Goal: Task Accomplishment & Management: Complete application form

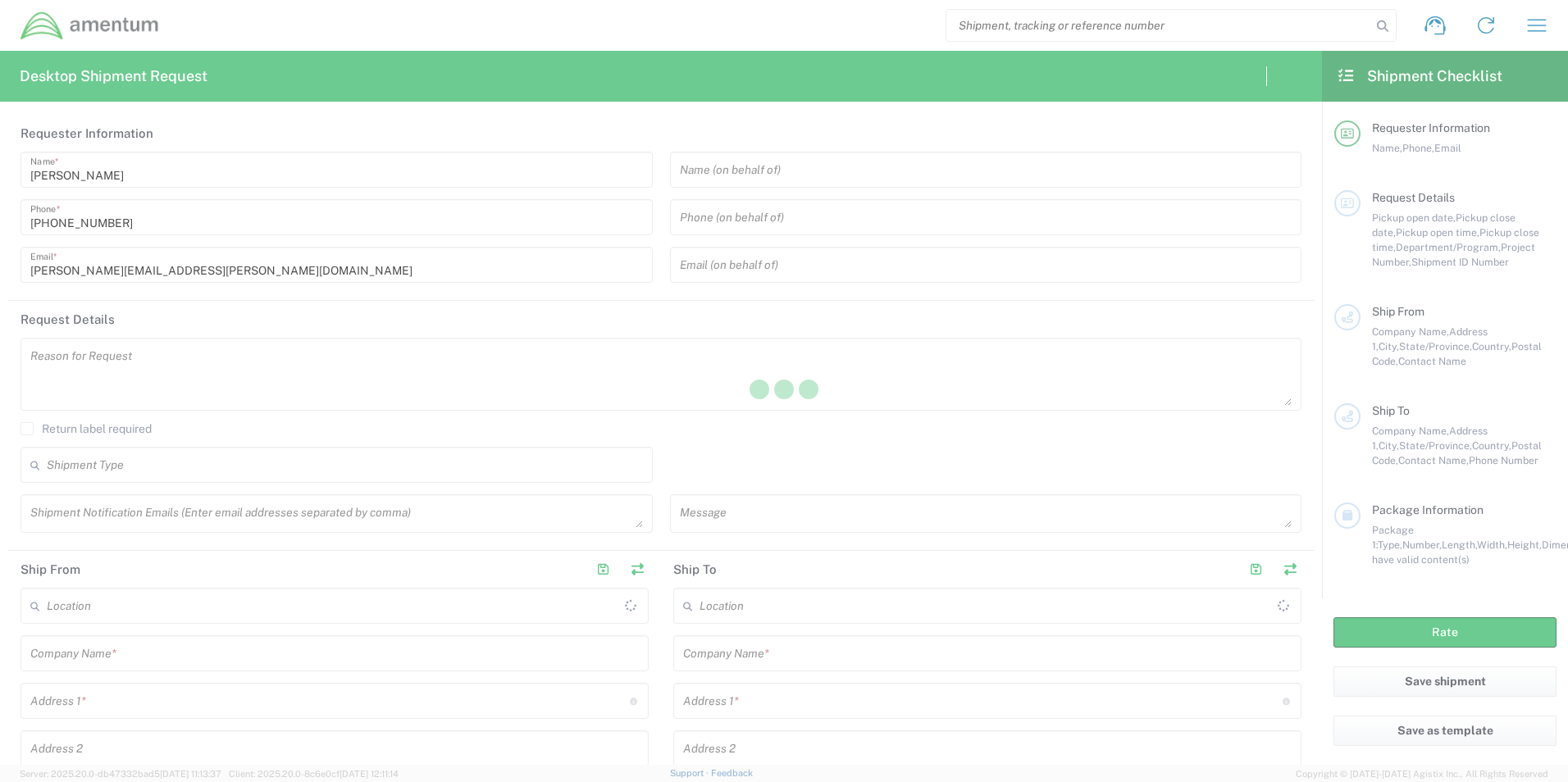
type input "[GEOGRAPHIC_DATA]"
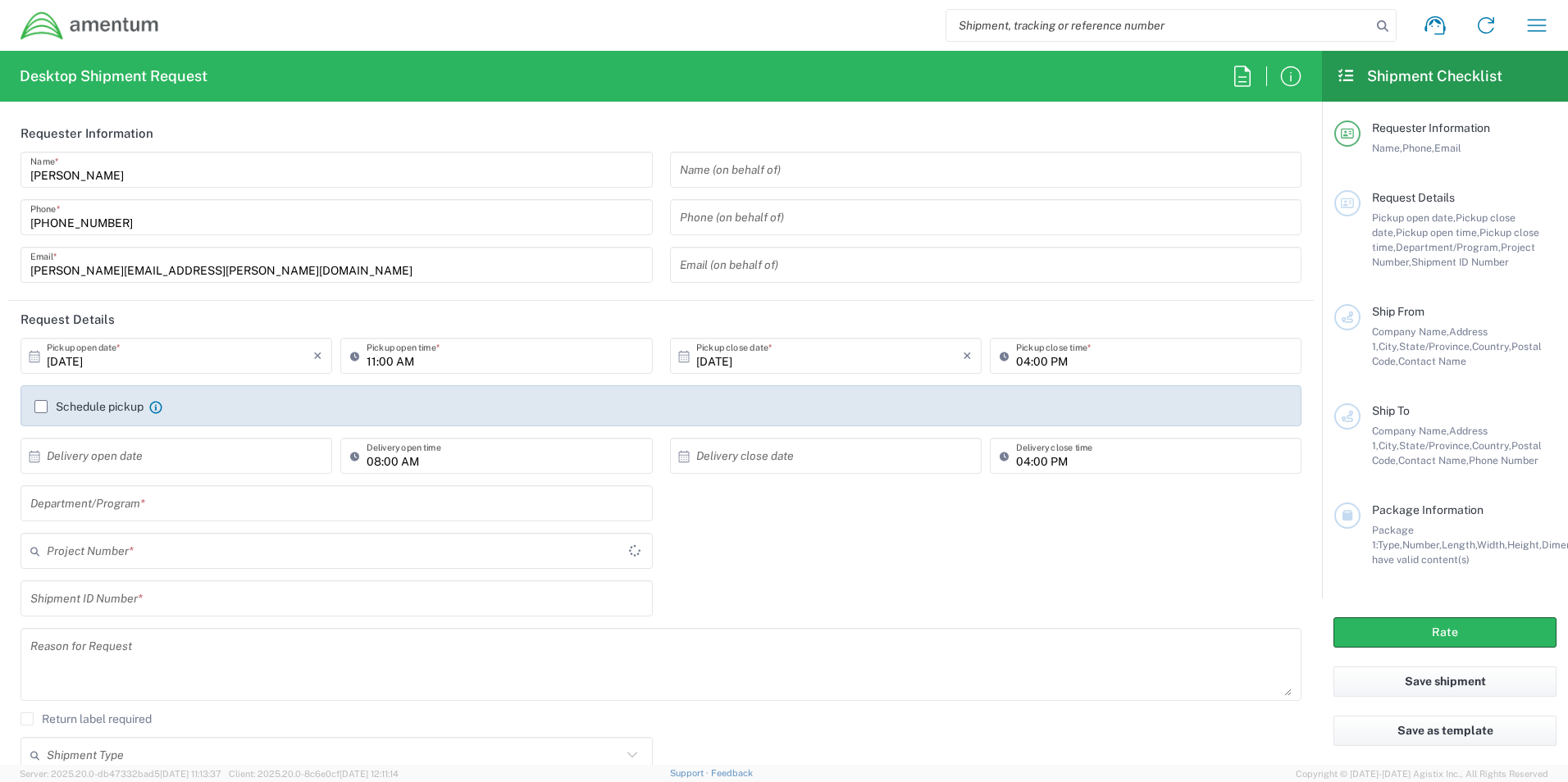
type input "[GEOGRAPHIC_DATA]"
type input "OVHD.100548.OPSXX"
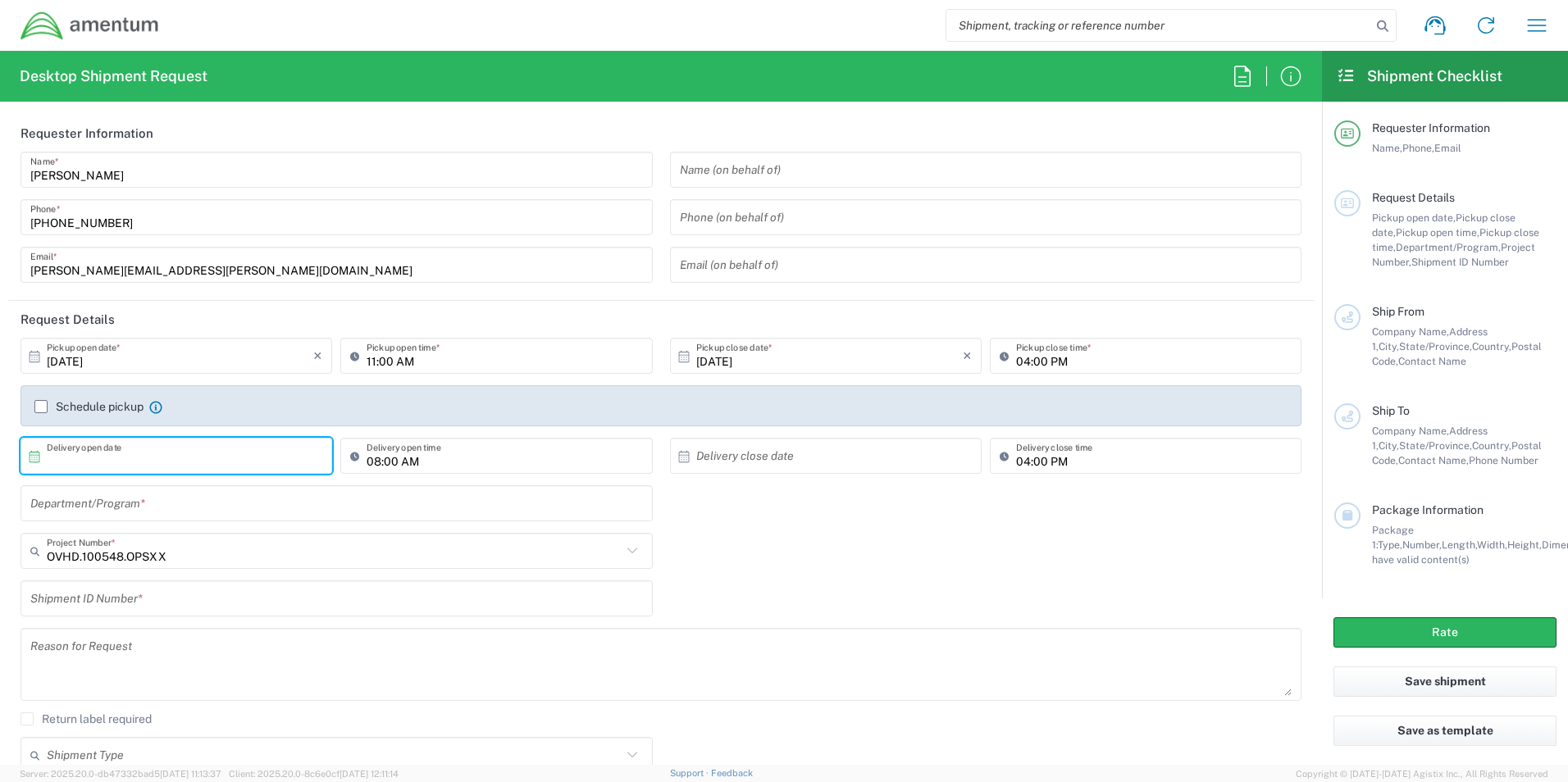
click at [123, 451] on input "text" at bounding box center [180, 456] width 267 height 29
click at [199, 556] on span "9" at bounding box center [201, 559] width 24 height 23
type input "[DATE]"
click at [40, 406] on label "Schedule pickup" at bounding box center [89, 407] width 109 height 13
click at [41, 407] on input "Schedule pickup" at bounding box center [41, 407] width 0 height 0
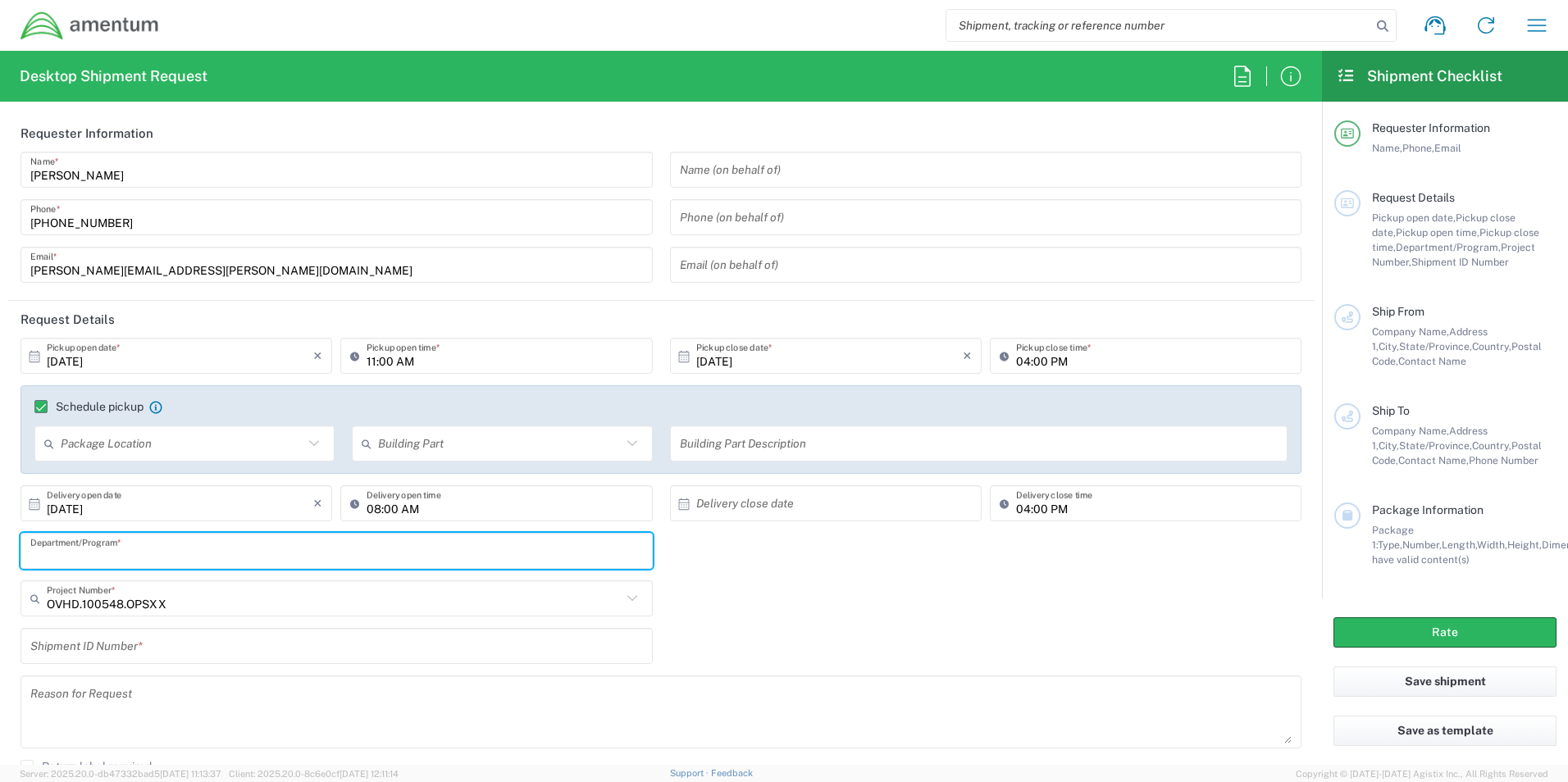
click at [156, 556] on input "text" at bounding box center [337, 552] width 612 height 29
type input "E&E NA"
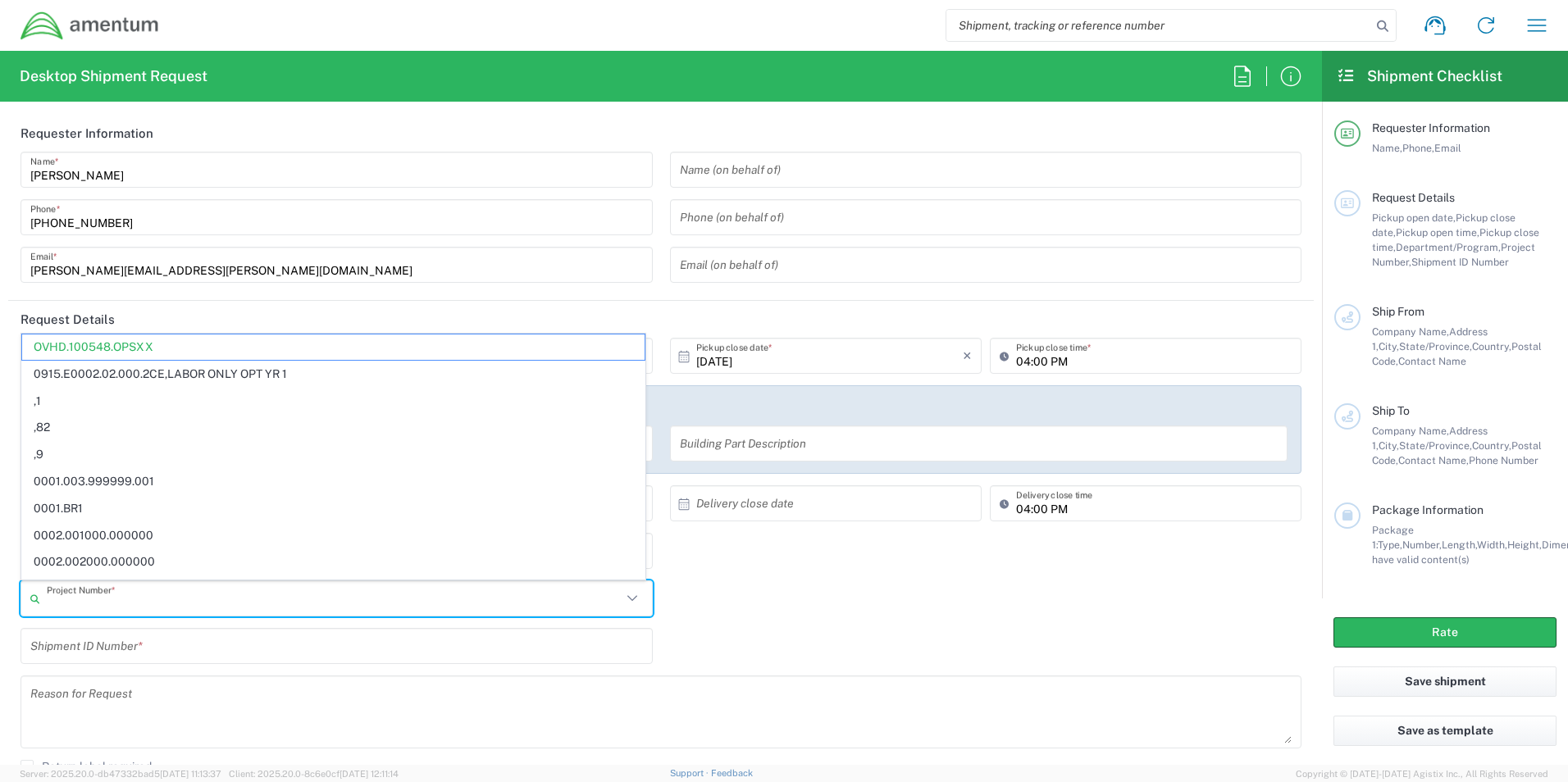
click at [170, 602] on input "text" at bounding box center [334, 598] width 575 height 29
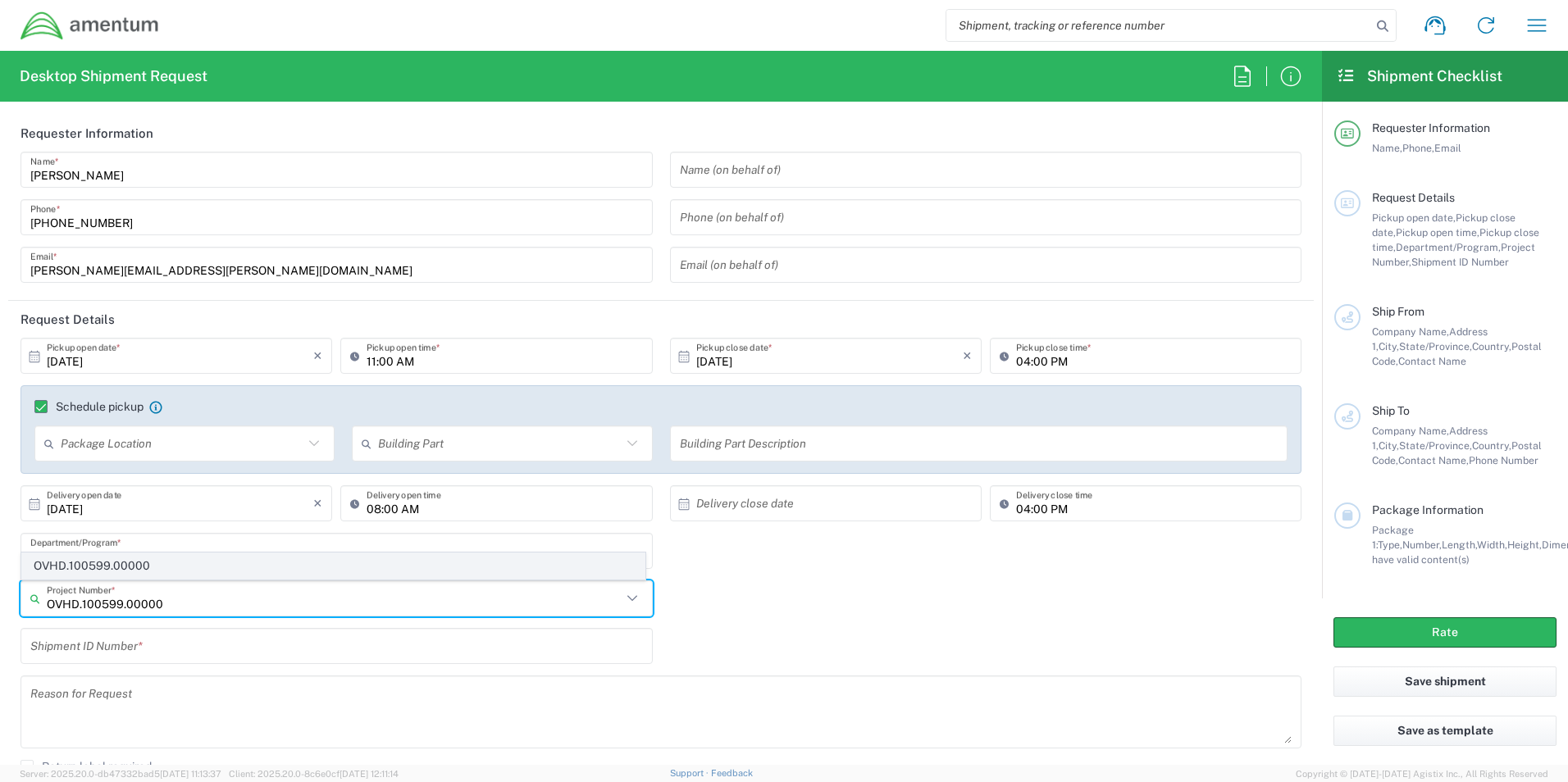
type input "OVHD.100599.00000"
click at [139, 558] on span "OVHD.100599.00000" at bounding box center [333, 566] width 622 height 26
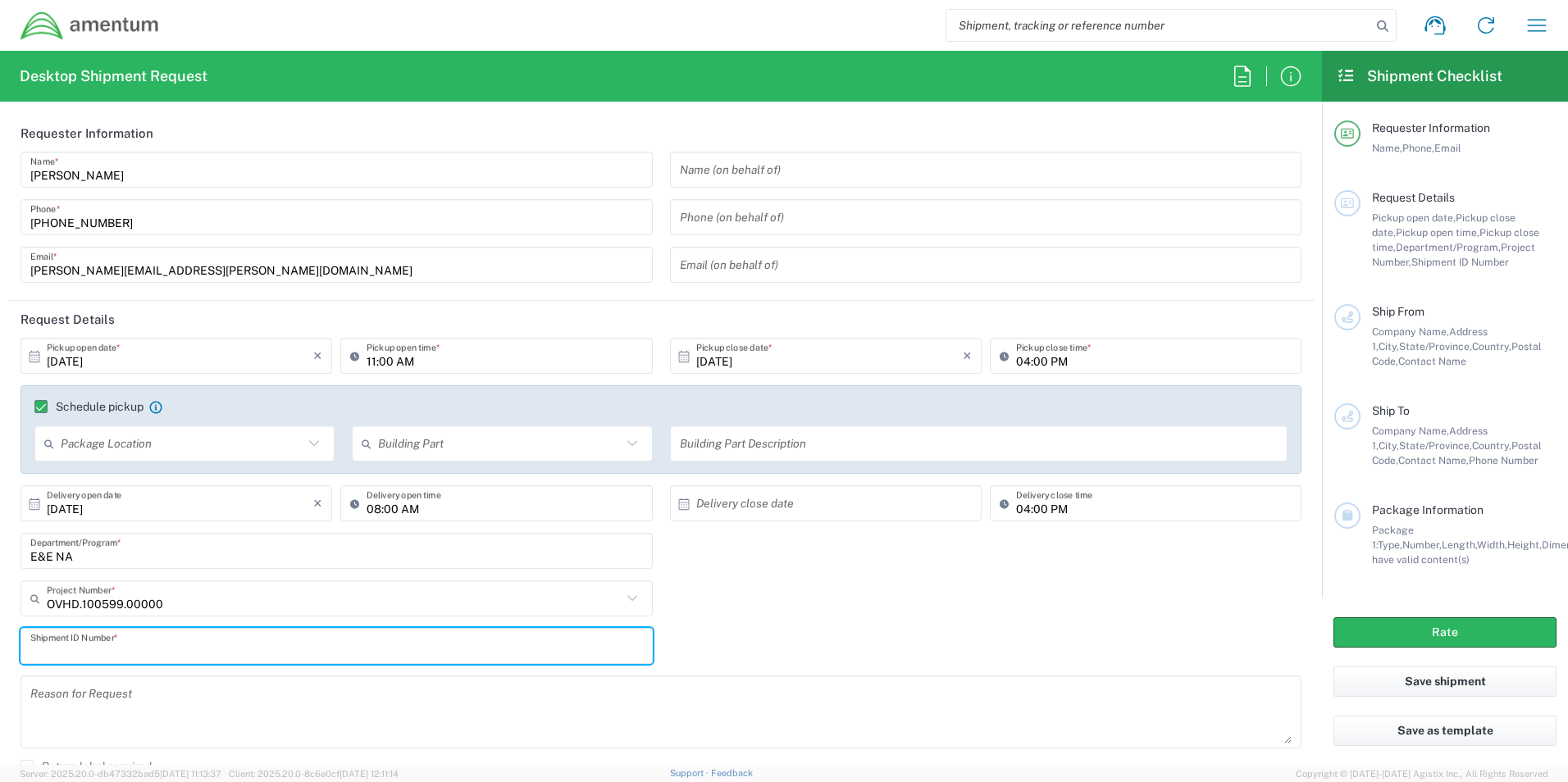
click at [178, 648] on input "text" at bounding box center [337, 646] width 612 height 29
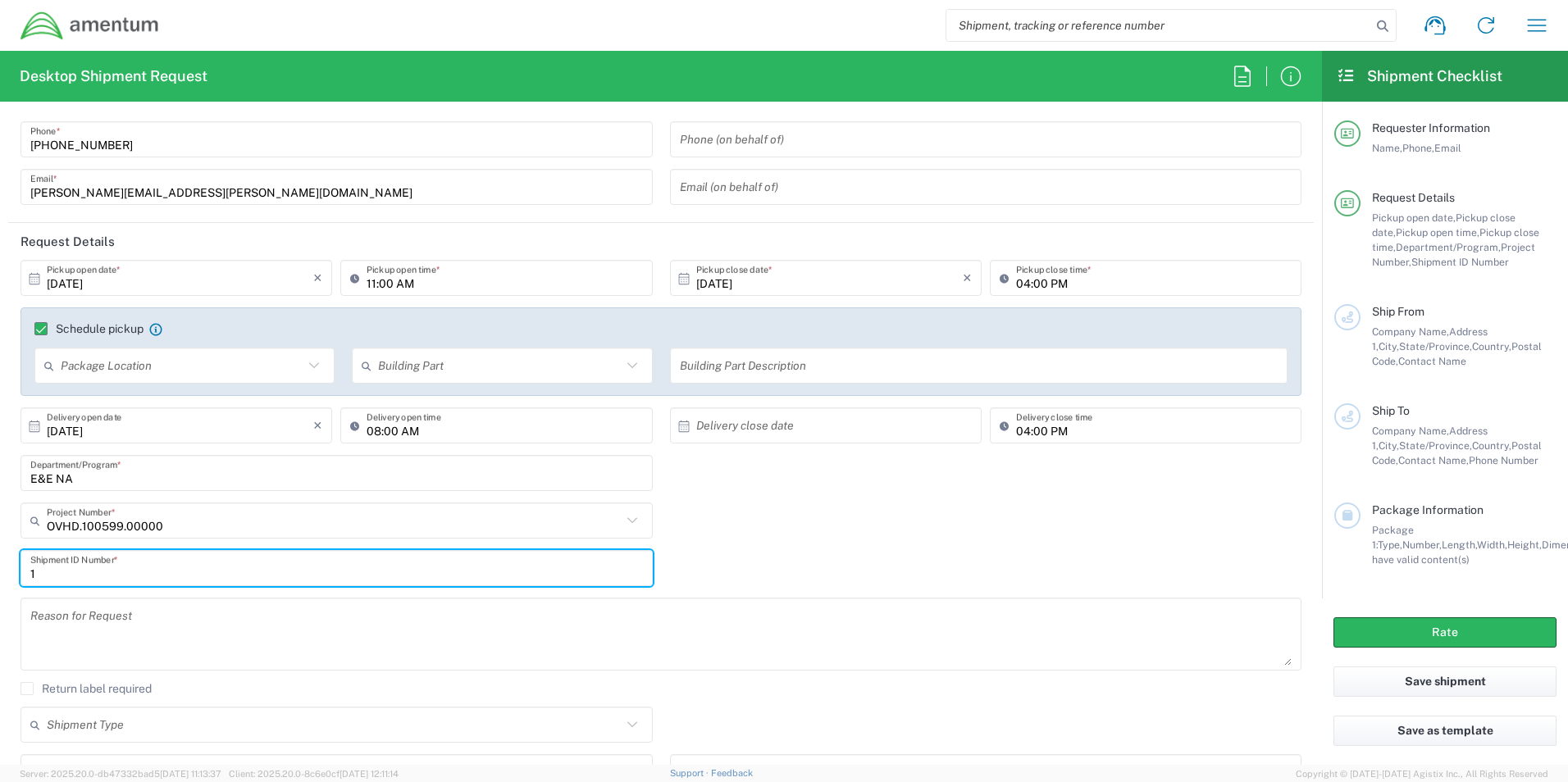
scroll to position [82, 0]
type input "1"
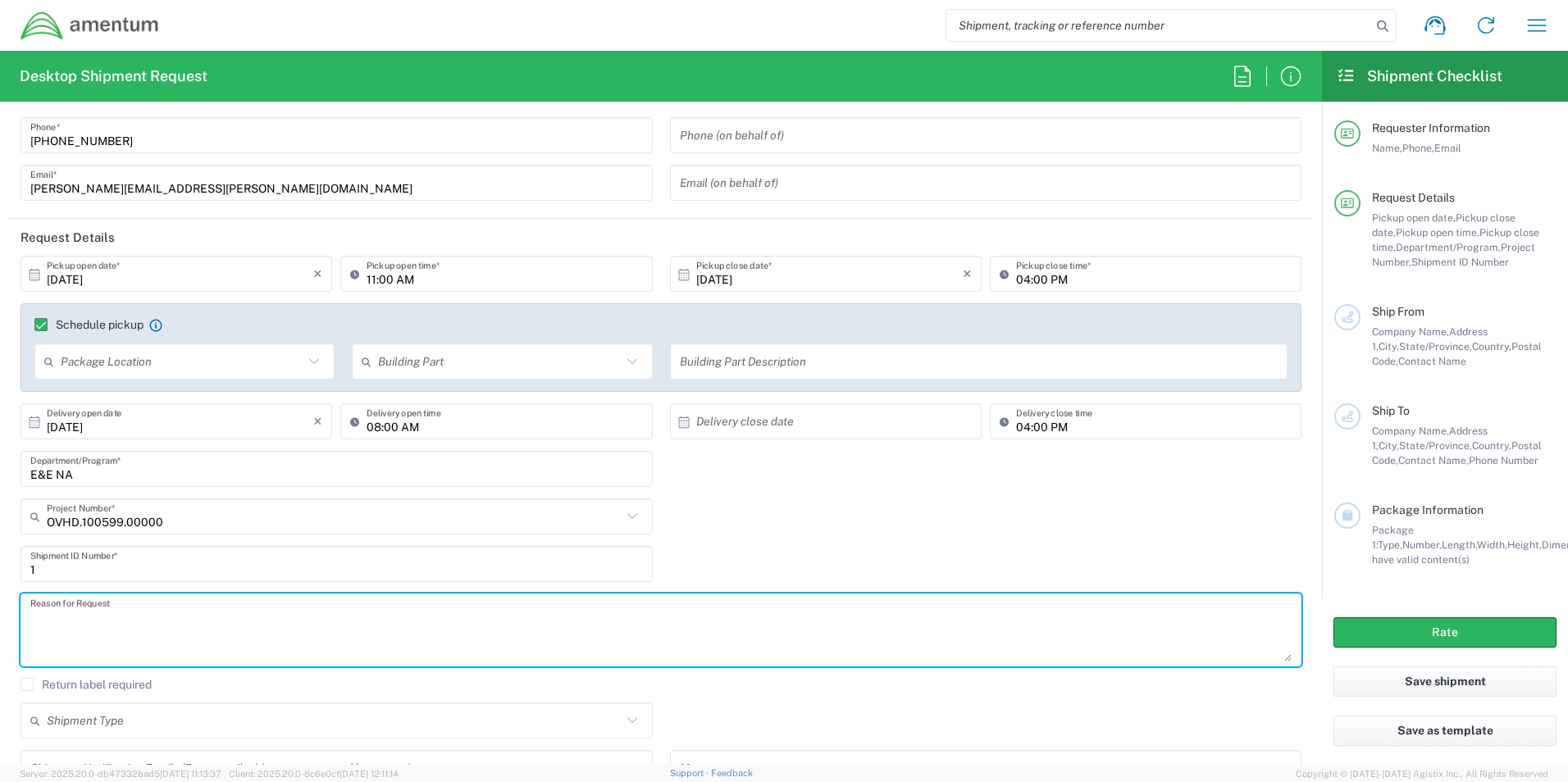
click at [114, 632] on textarea at bounding box center [661, 630] width 1261 height 63
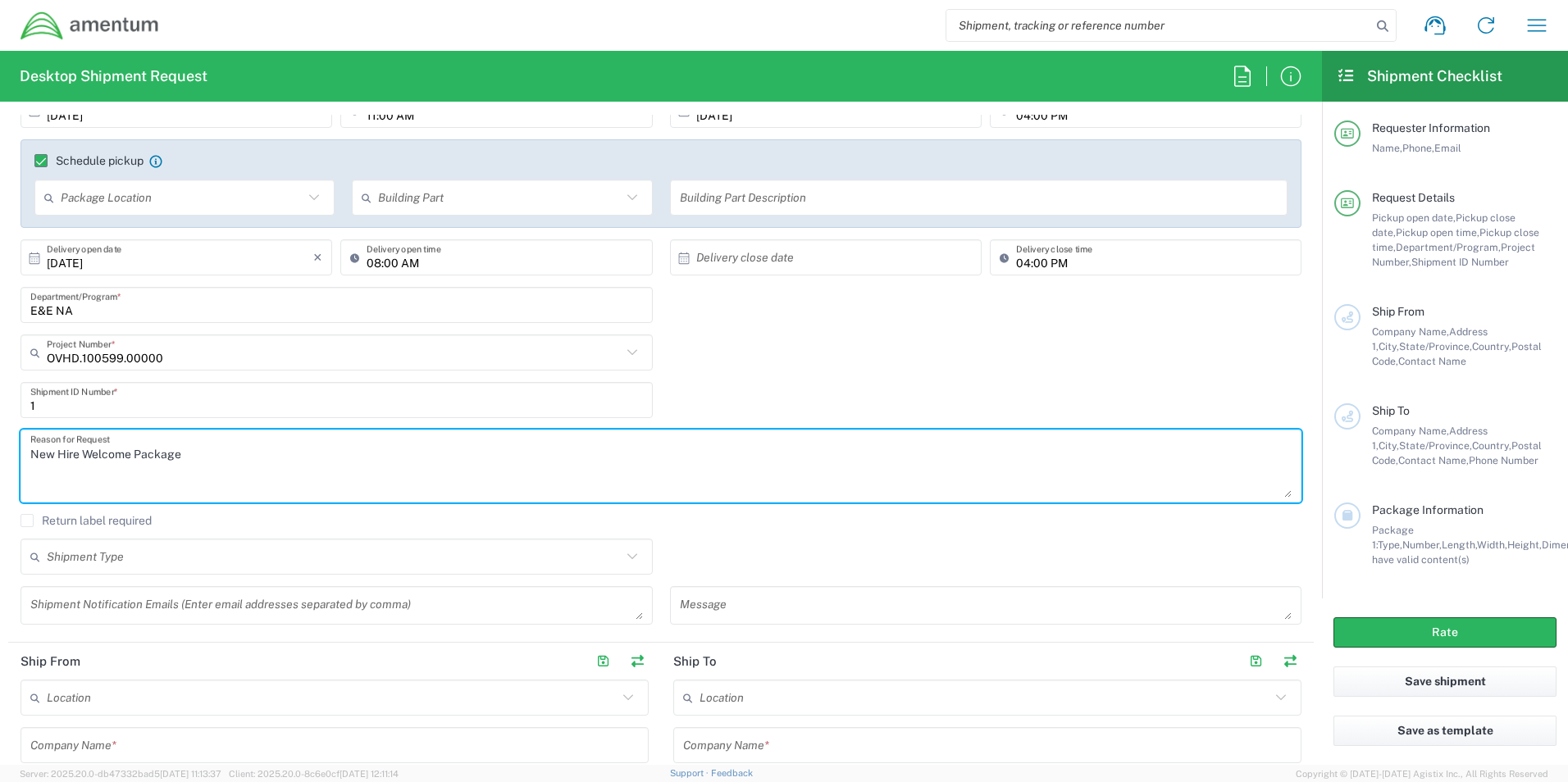
scroll to position [492, 0]
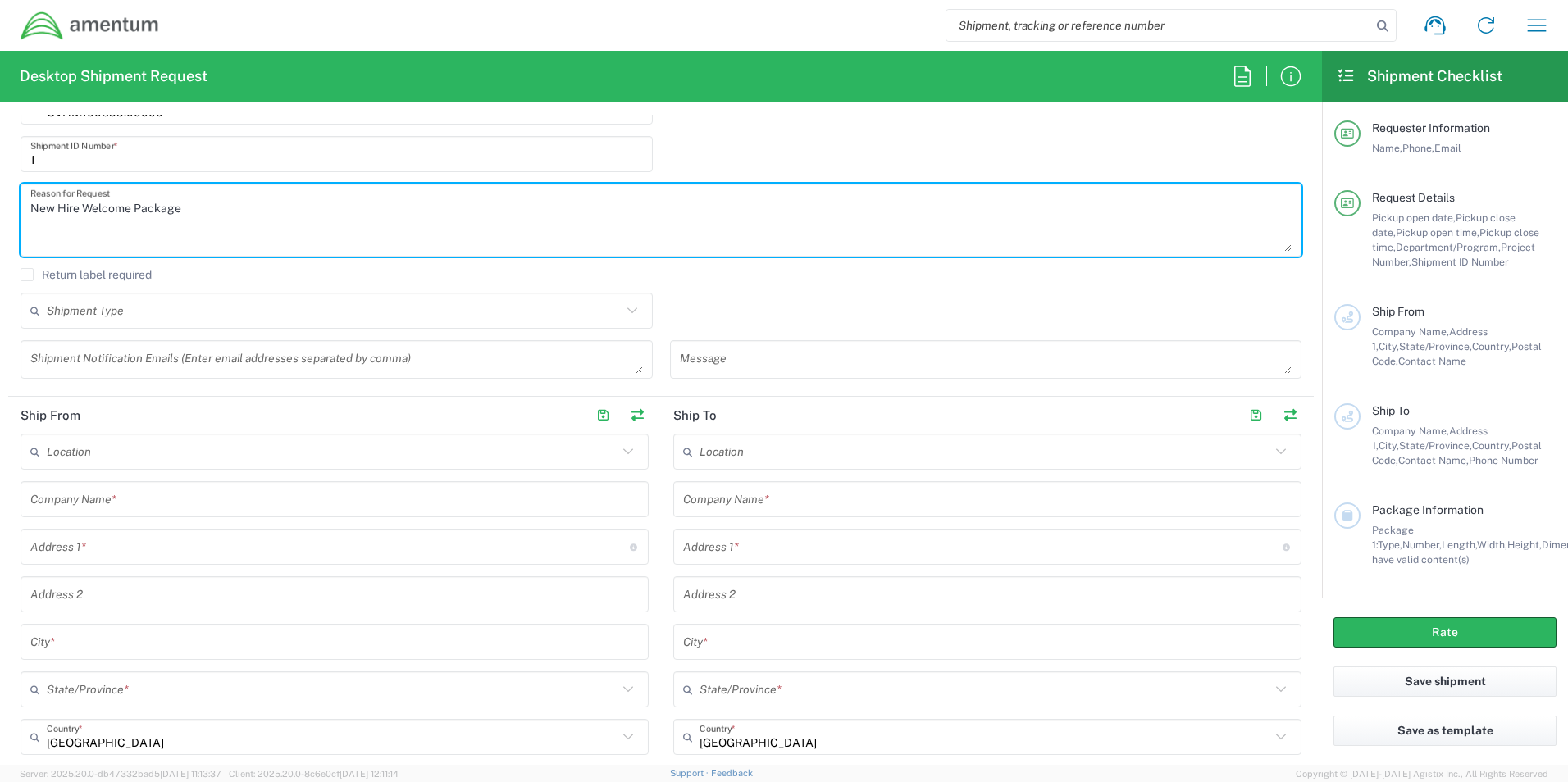
type textarea "New Hire Welcome Package"
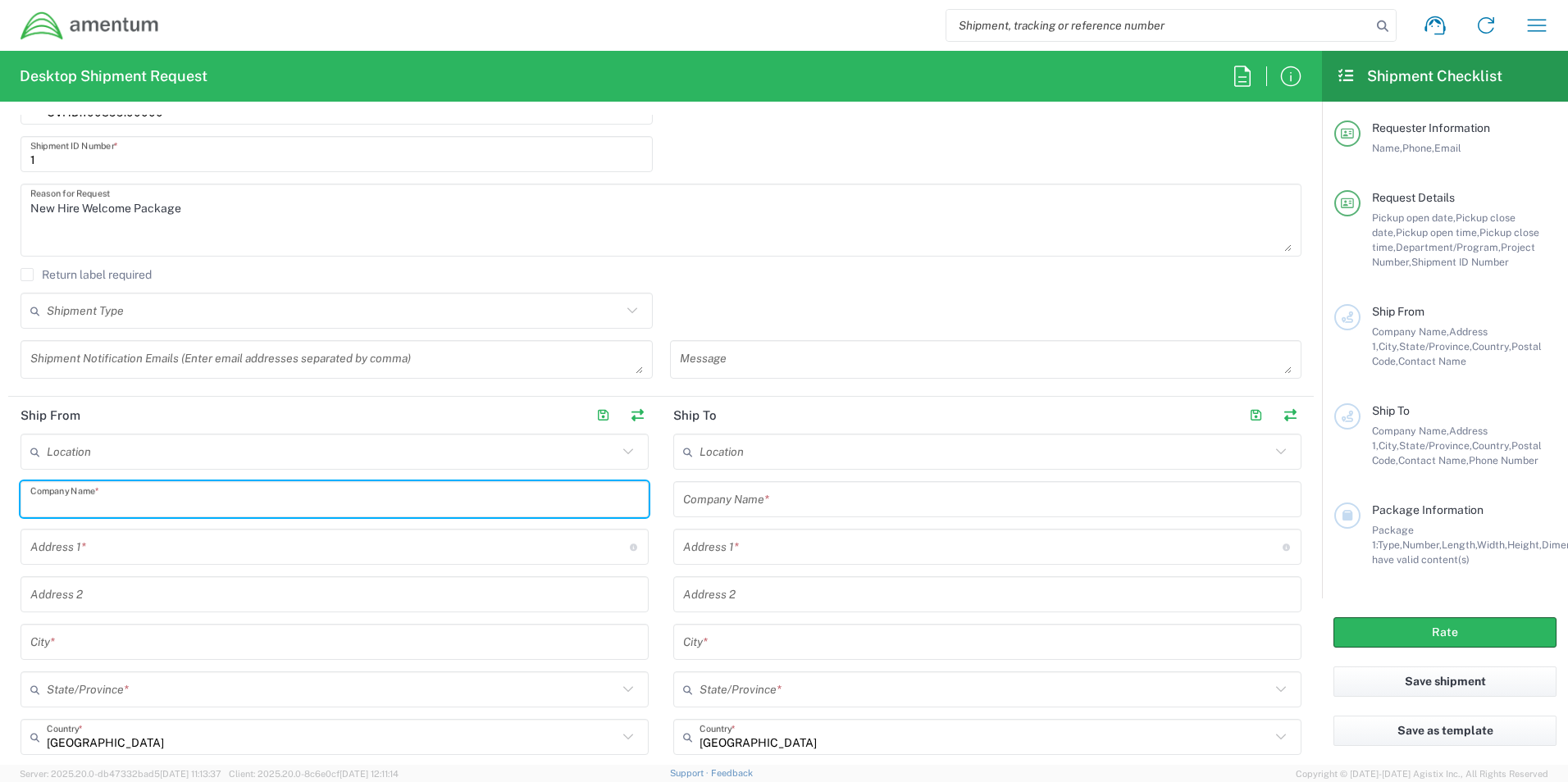
click at [123, 501] on input "text" at bounding box center [334, 500] width 608 height 29
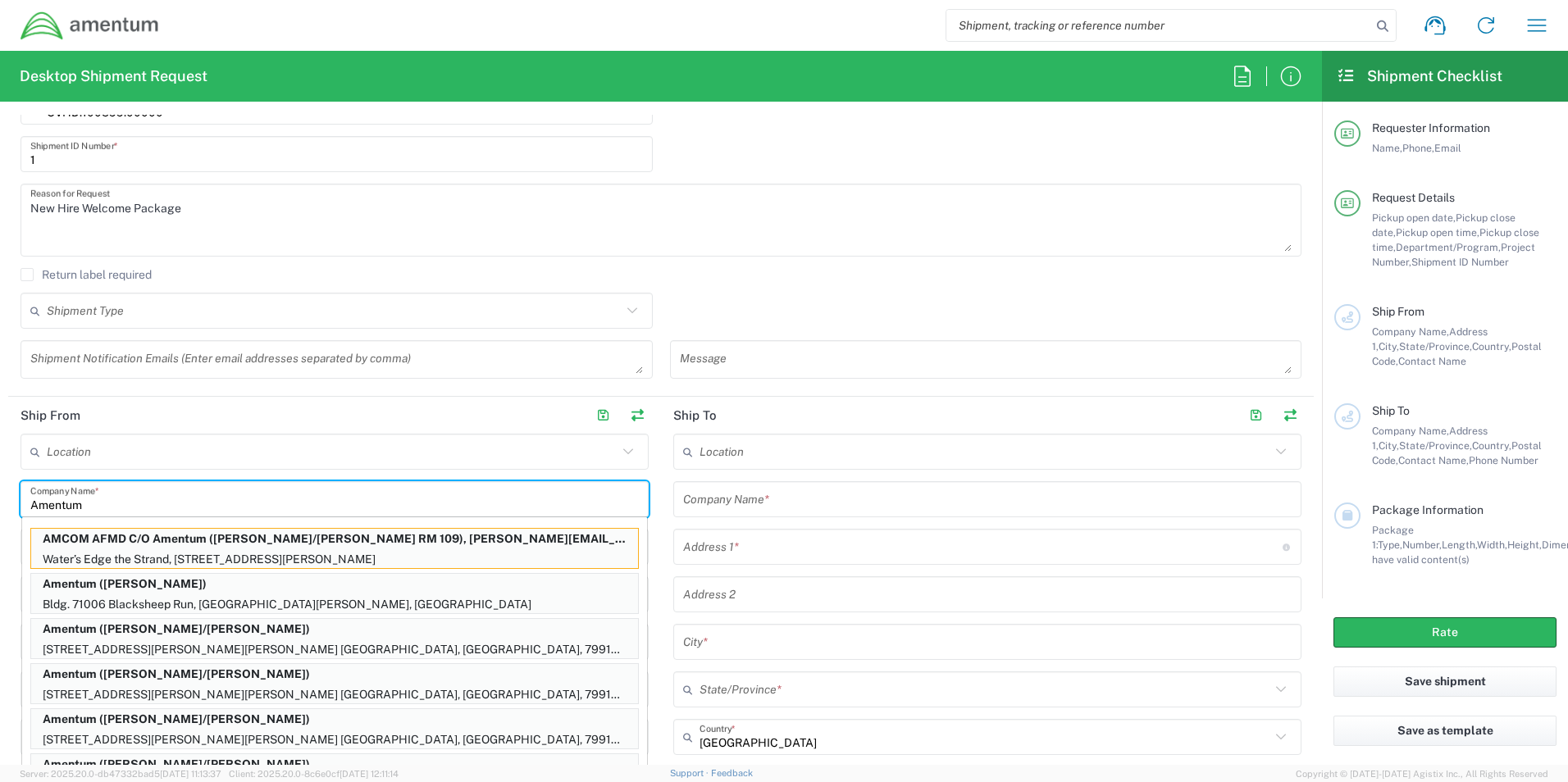
type input "Amentum"
click at [139, 443] on input "text" at bounding box center [332, 452] width 570 height 29
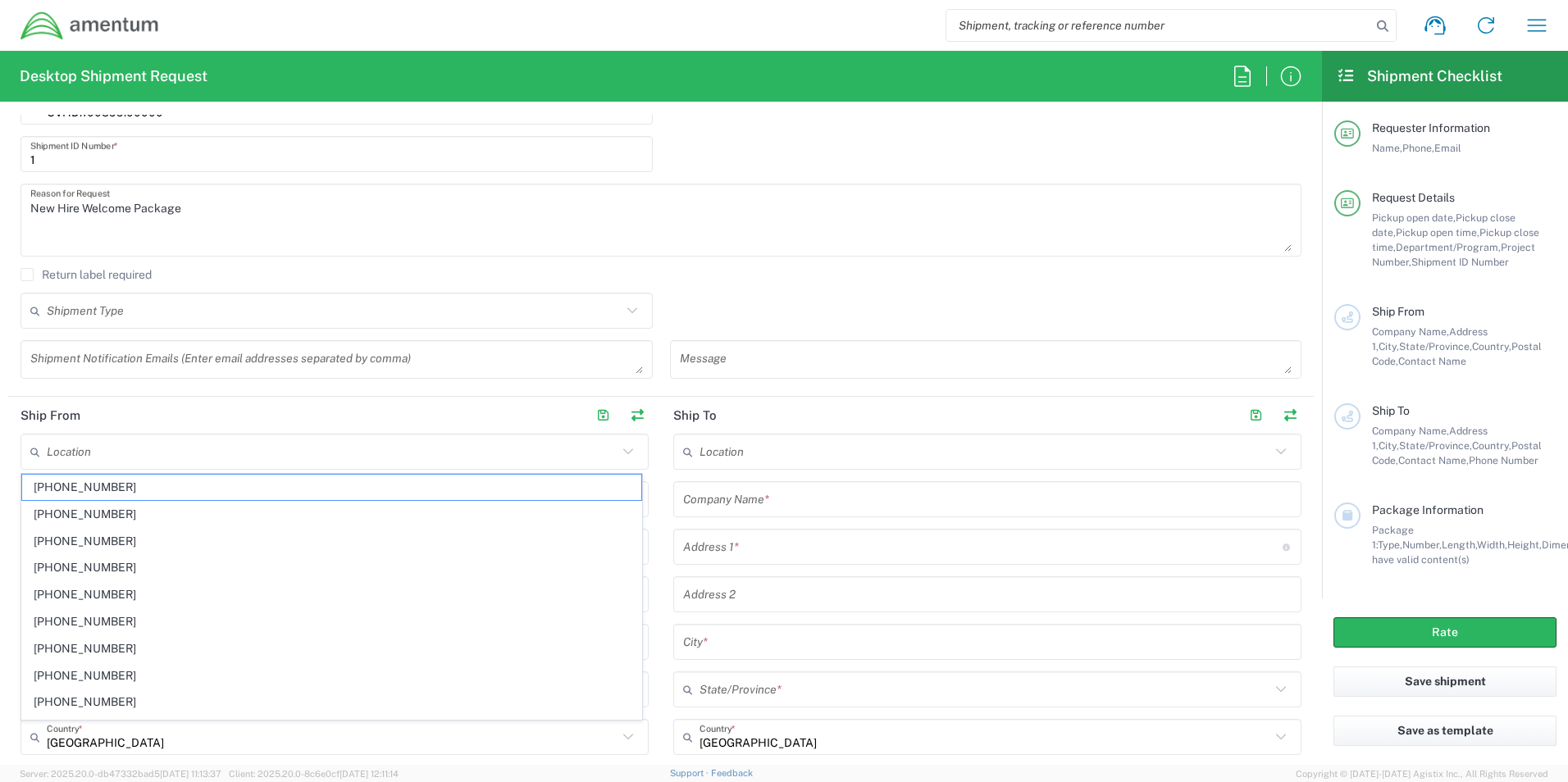
click at [768, 265] on div "New Hire Welcome Package Reason for Request" at bounding box center [661, 226] width 1298 height 85
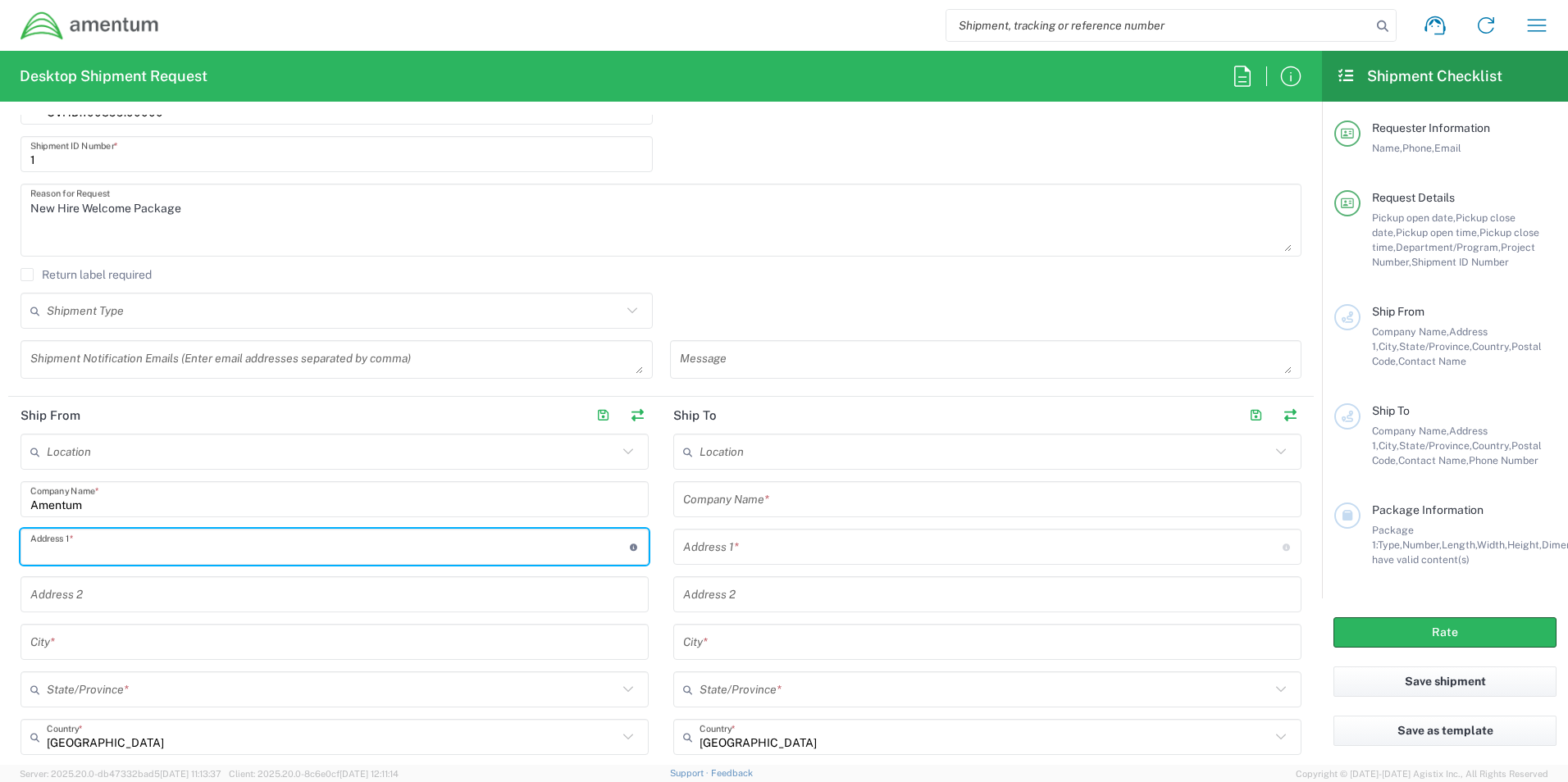
click at [91, 547] on input "text" at bounding box center [330, 547] width 599 height 29
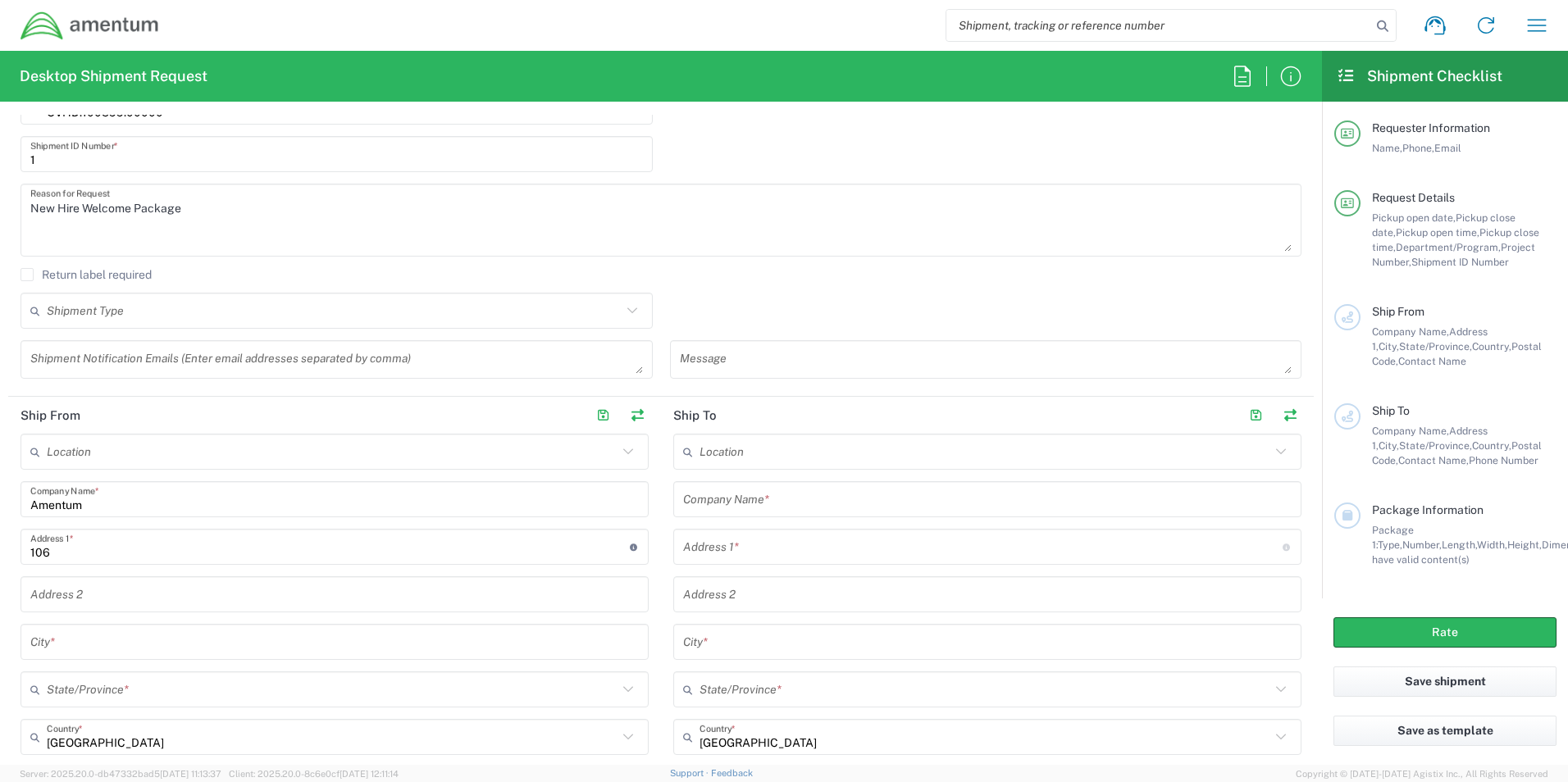
click at [801, 278] on agx-checkbox-control "Return label required" at bounding box center [661, 275] width 1281 height 13
click at [87, 554] on input "106" at bounding box center [330, 547] width 599 height 29
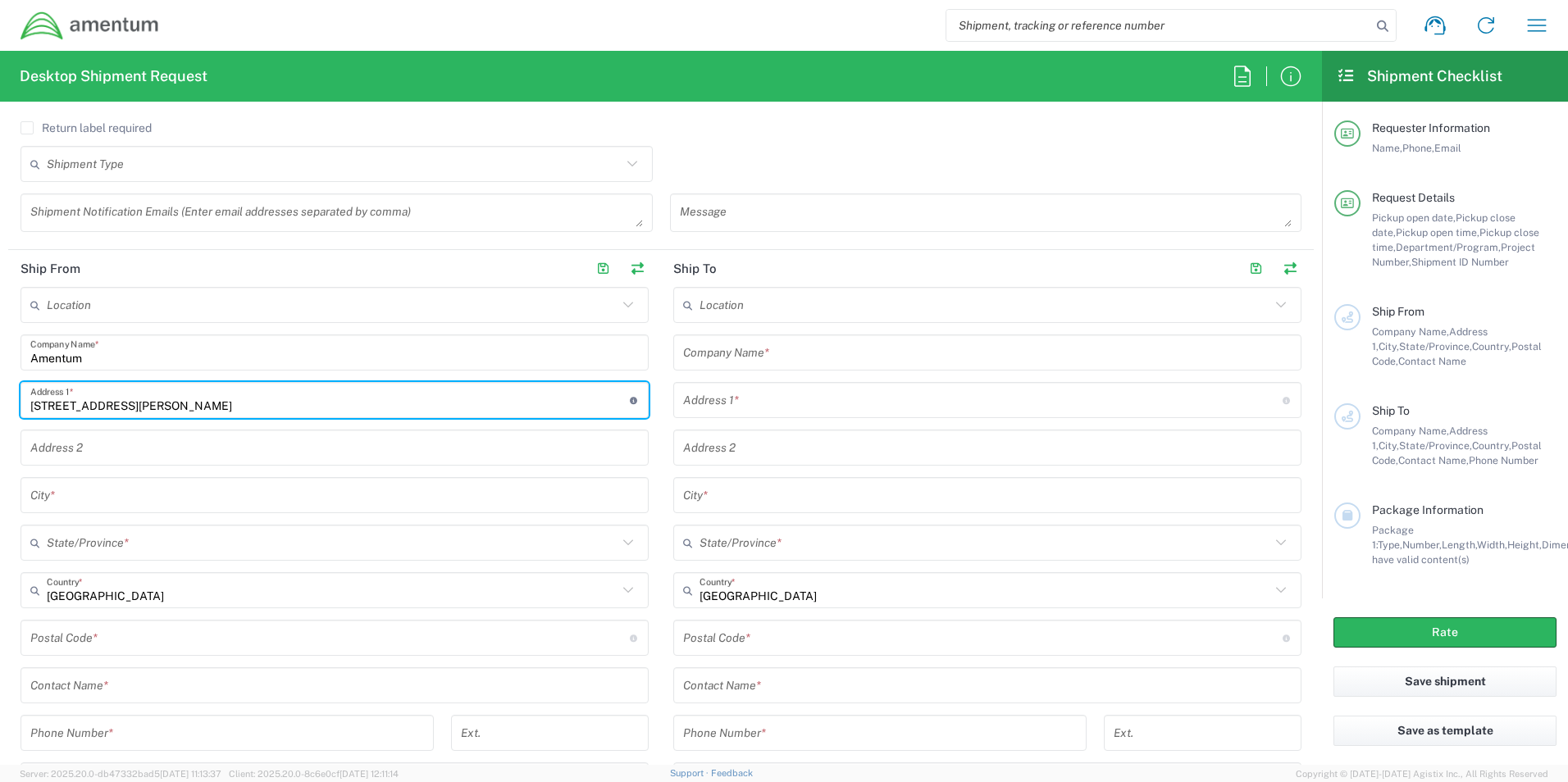
scroll to position [656, 0]
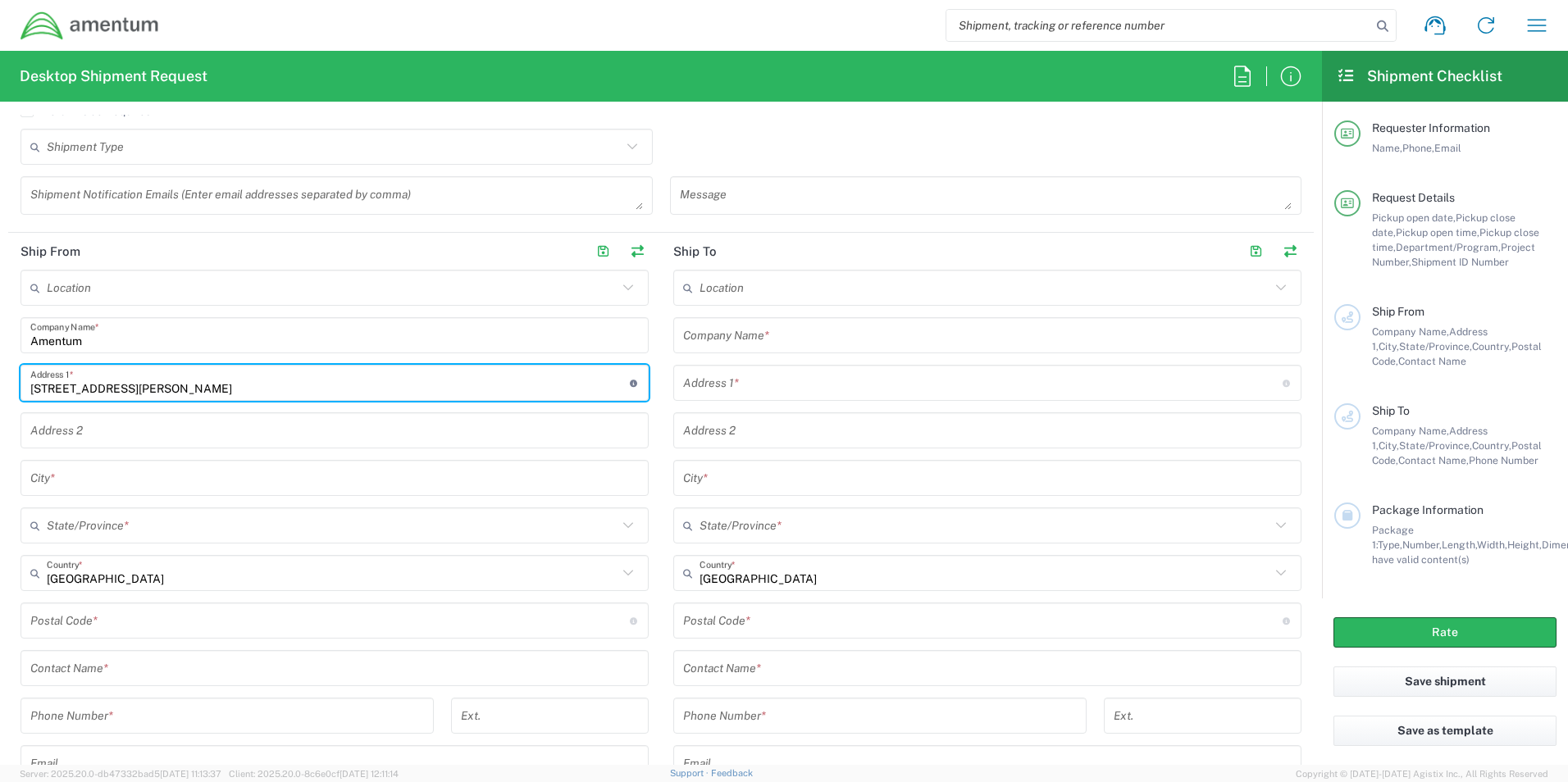
type input "[STREET_ADDRESS][PERSON_NAME]"
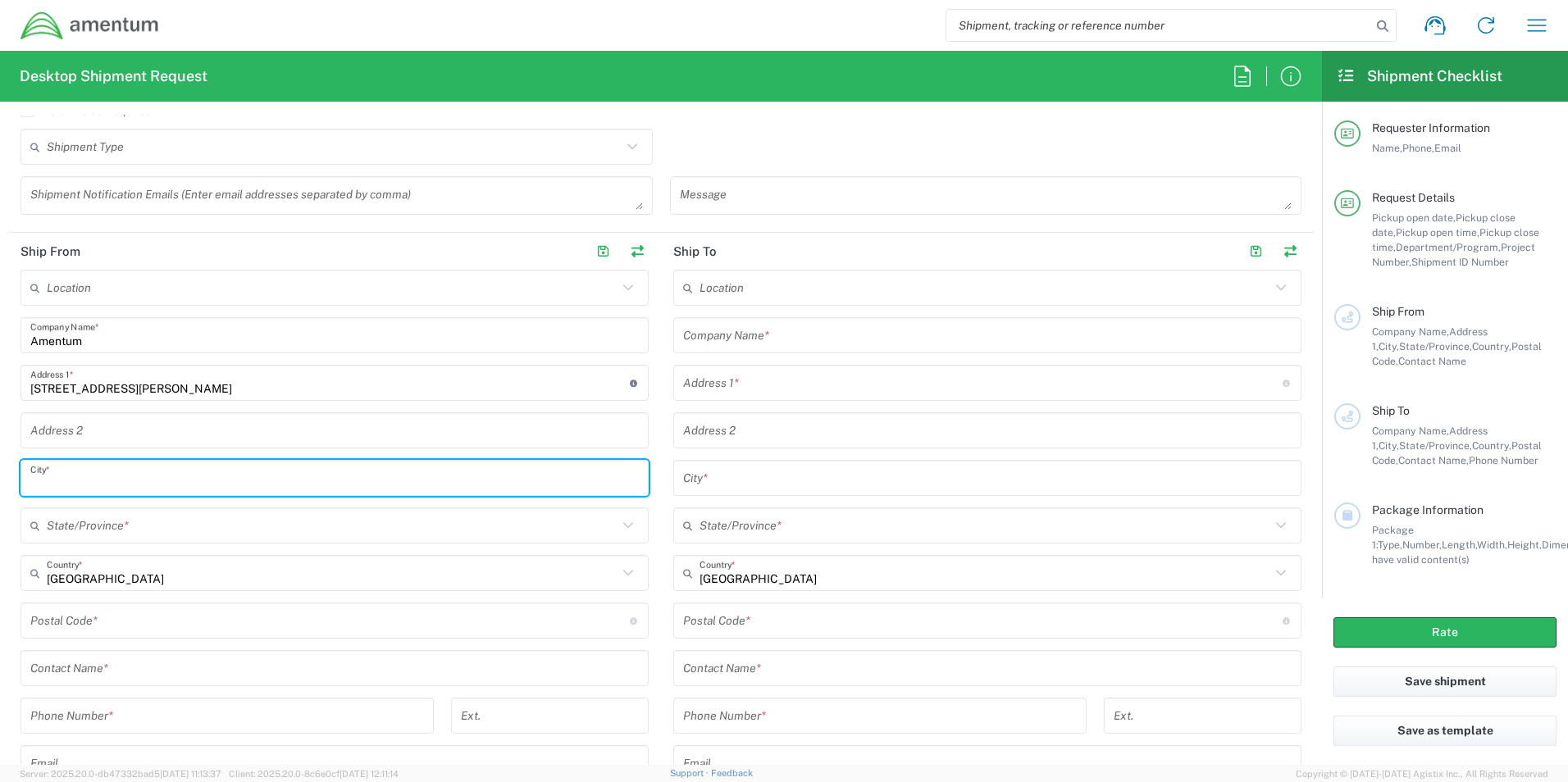
click at [85, 486] on input "text" at bounding box center [334, 478] width 608 height 29
type input "Aiken"
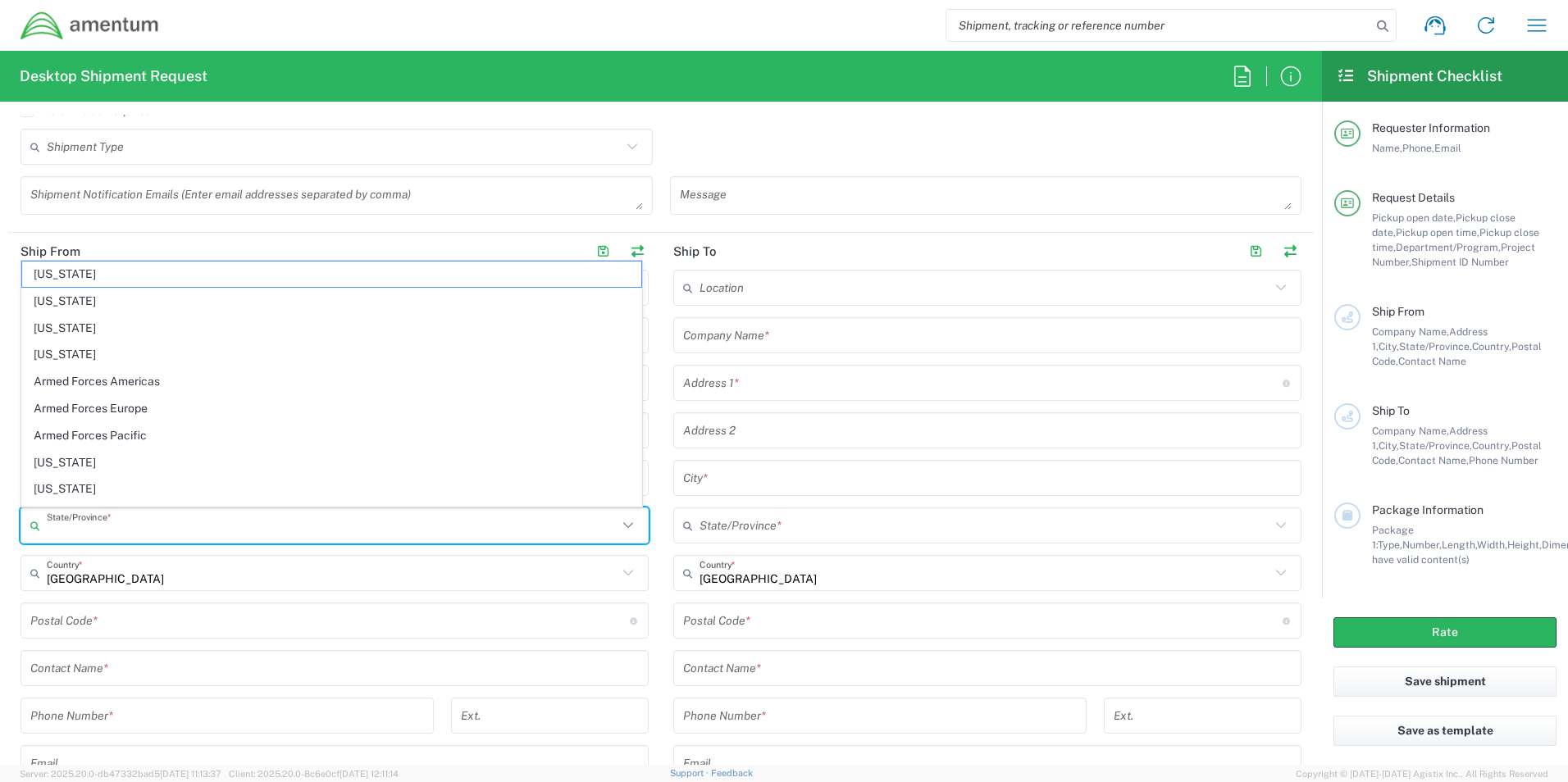
click at [95, 522] on input "text" at bounding box center [332, 526] width 570 height 29
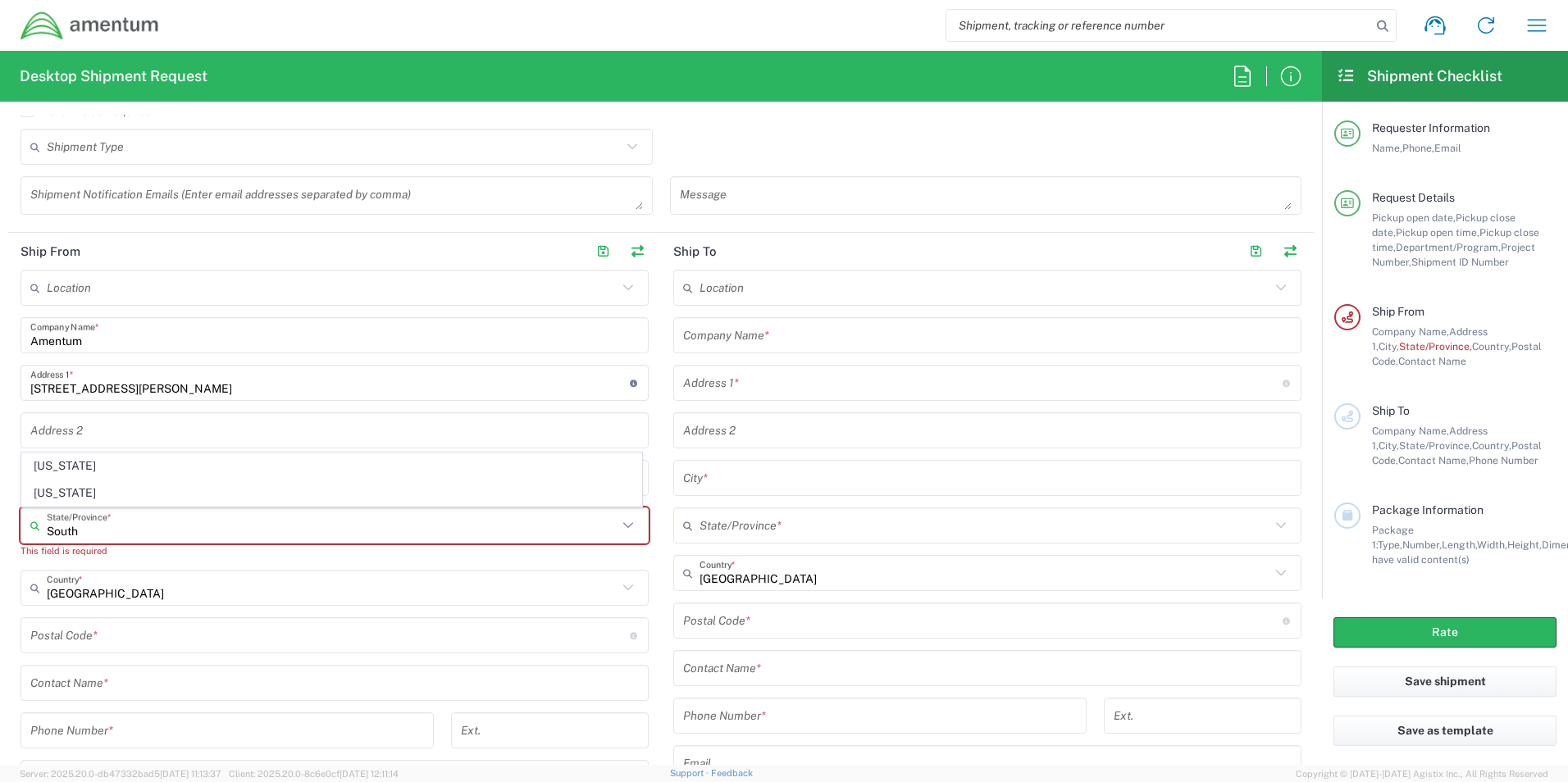
click at [199, 522] on input "South" at bounding box center [332, 526] width 570 height 29
type input "South"
click at [42, 560] on div "Location [PHONE_NUMBER] [PHONE_NUMBER] [PHONE_NUMBER] [PHONE_NUMBER] [PHONE_NUM…" at bounding box center [334, 575] width 628 height 612
click at [77, 532] on input "text" at bounding box center [332, 526] width 570 height 29
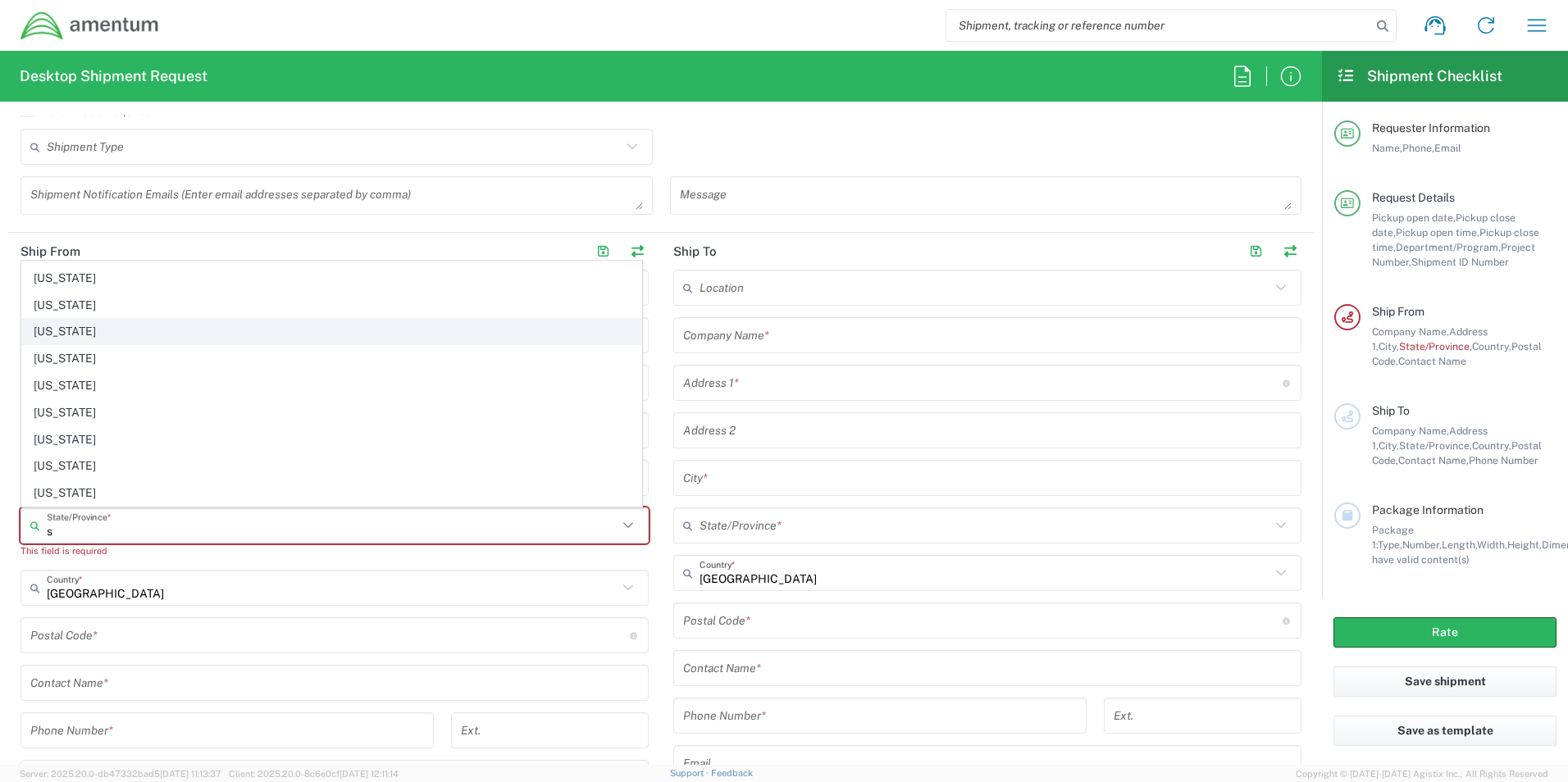
click at [105, 333] on span "[US_STATE]" at bounding box center [332, 332] width 619 height 26
type input "[US_STATE]"
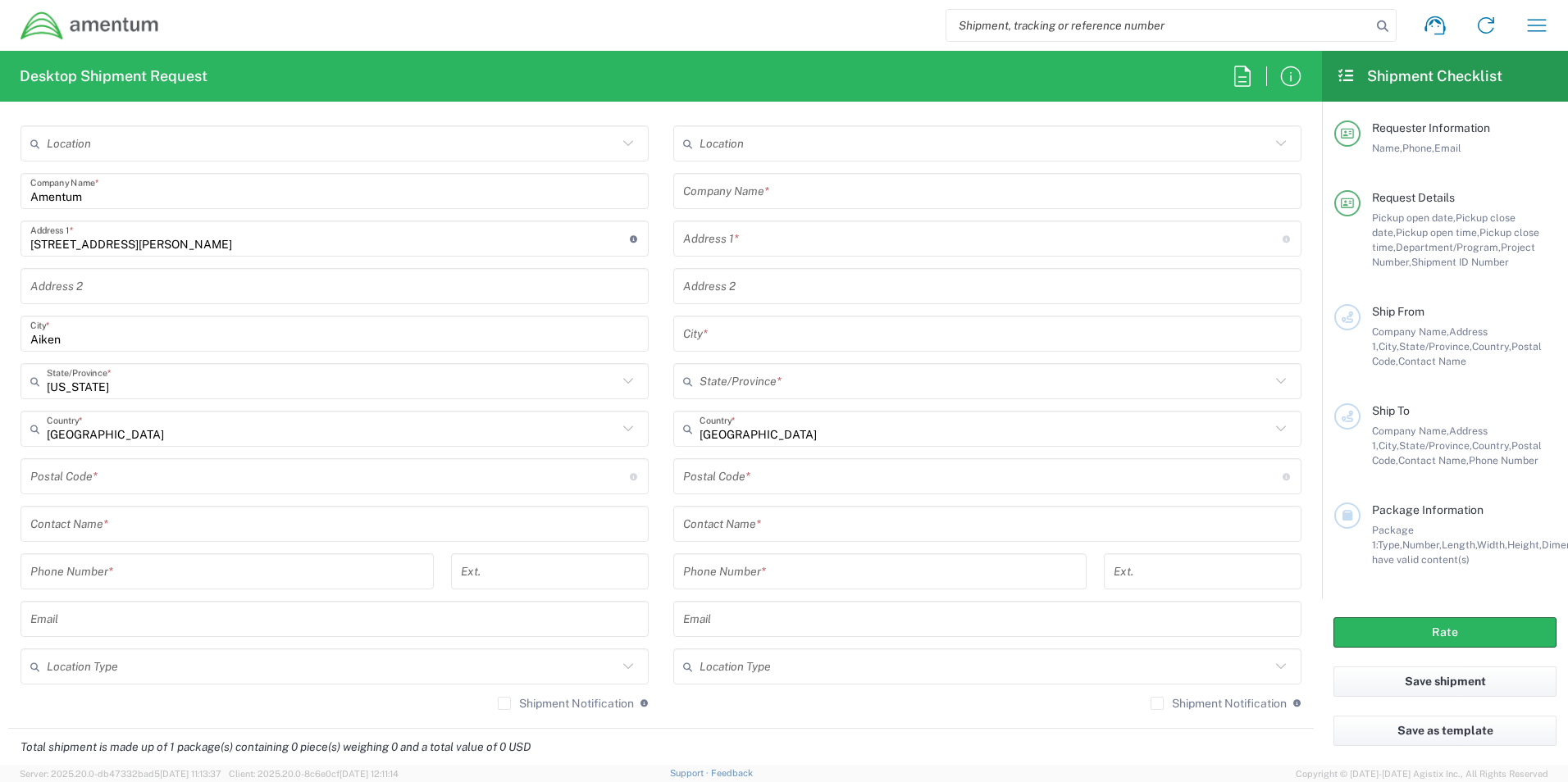
scroll to position [820, 0]
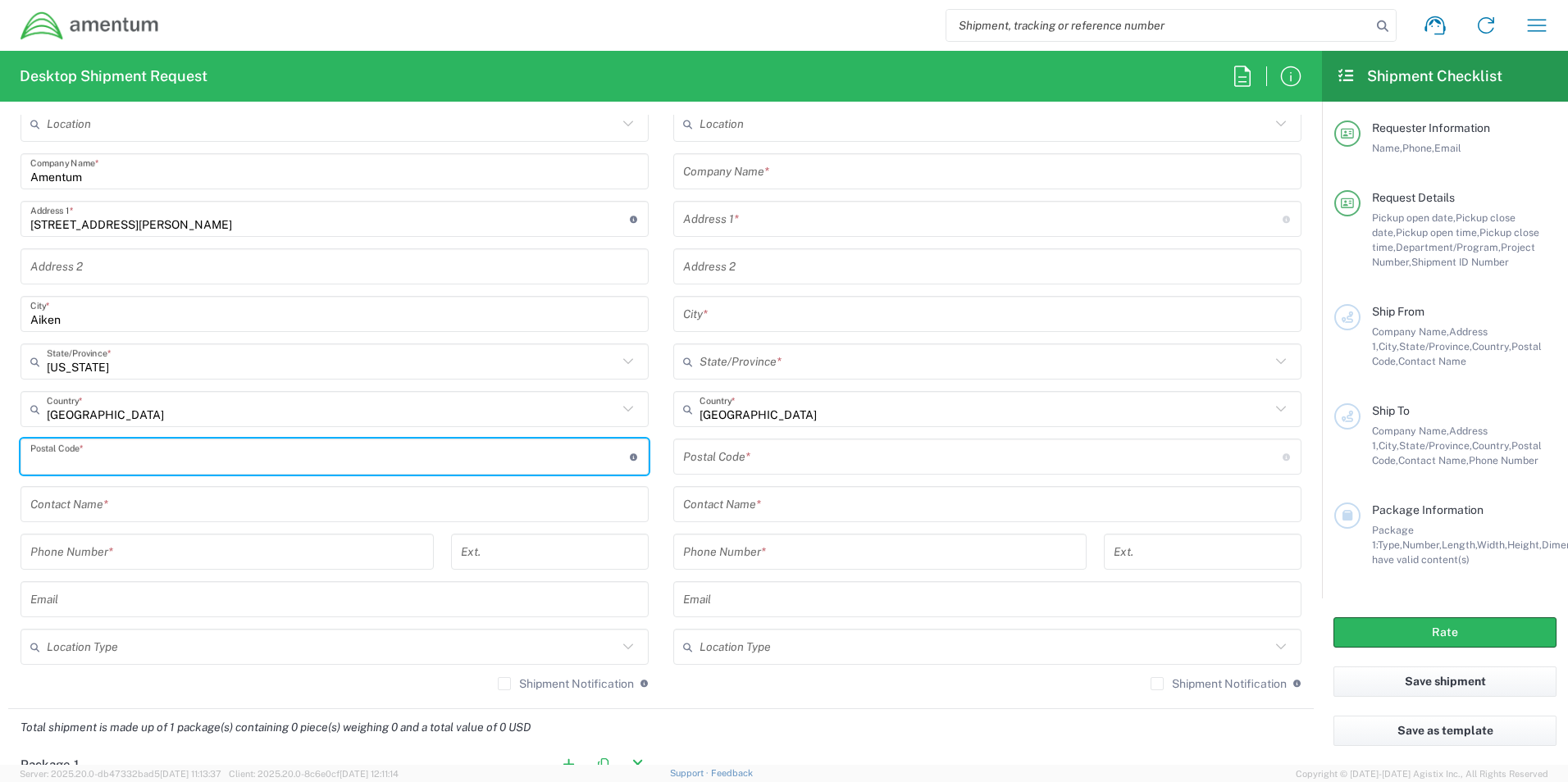
click at [99, 463] on input "undefined" at bounding box center [330, 457] width 599 height 29
type input "29801"
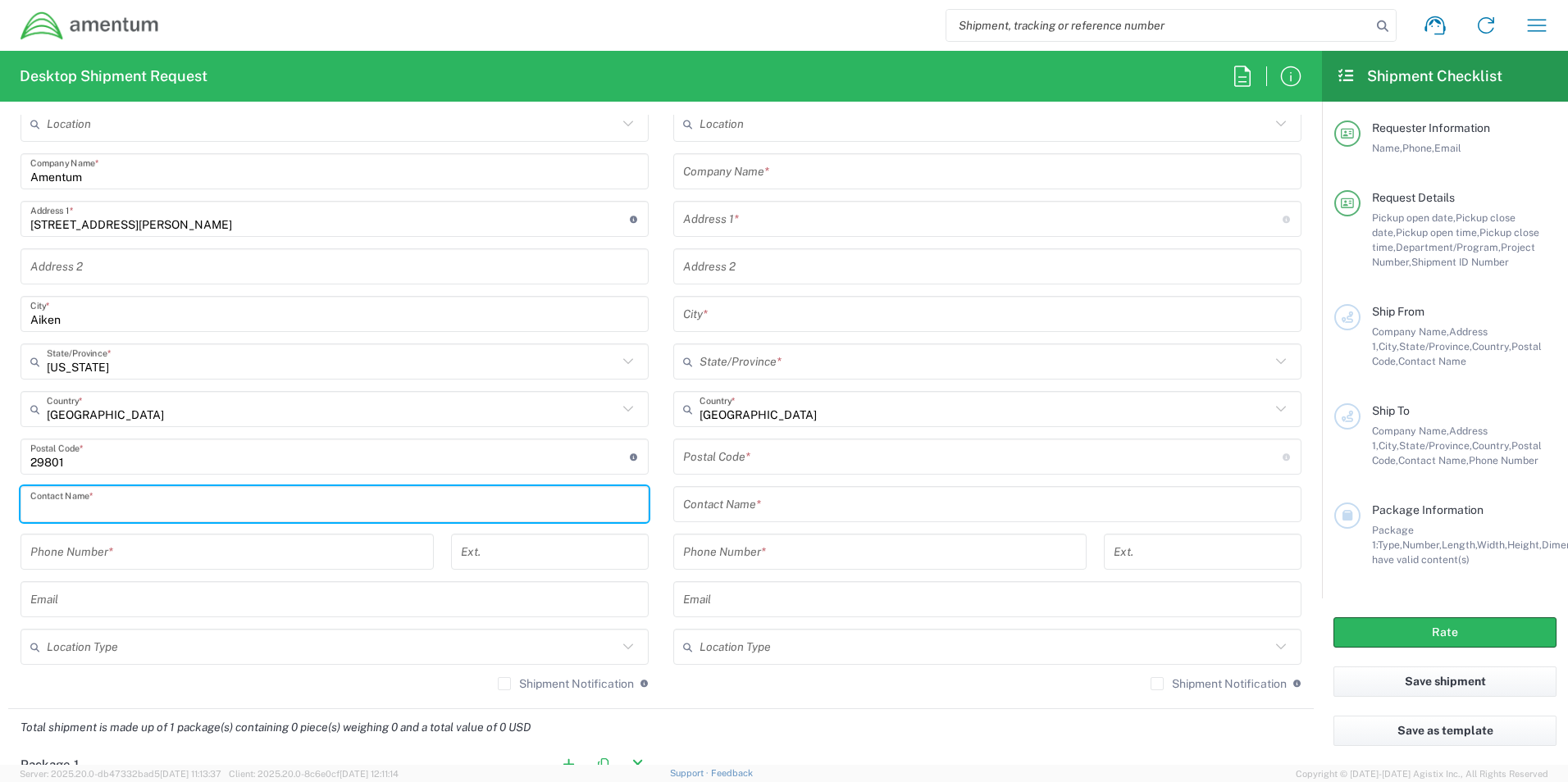
click at [33, 501] on input "text" at bounding box center [334, 505] width 608 height 29
type input "[PERSON_NAME]"
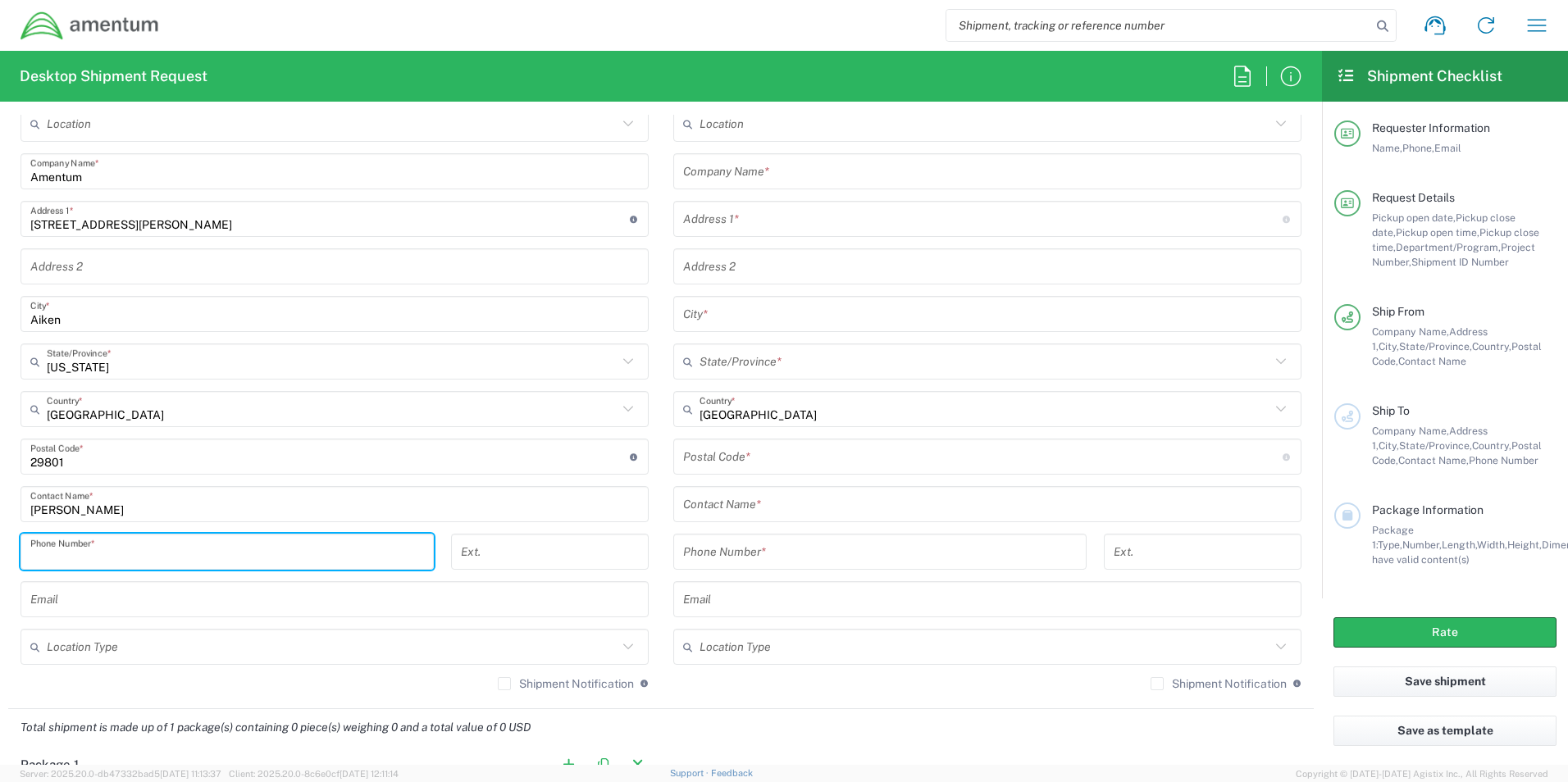
click at [35, 552] on input "tel" at bounding box center [227, 552] width 393 height 29
type input "[PHONE_NUMBER]"
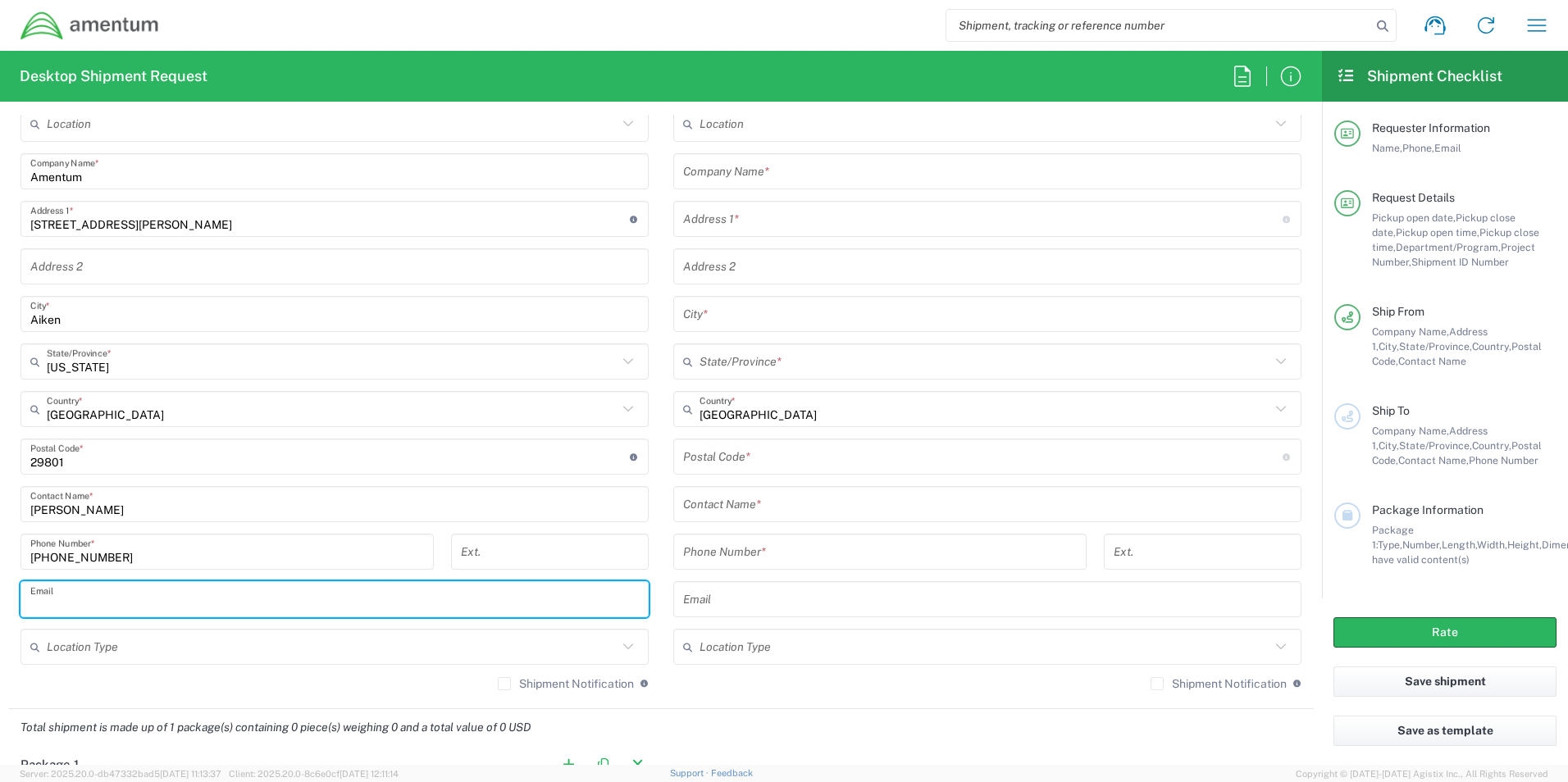
click at [67, 600] on input "text" at bounding box center [334, 599] width 608 height 29
type input "[PERSON_NAME][EMAIL_ADDRESS][PERSON_NAME][DOMAIN_NAME]"
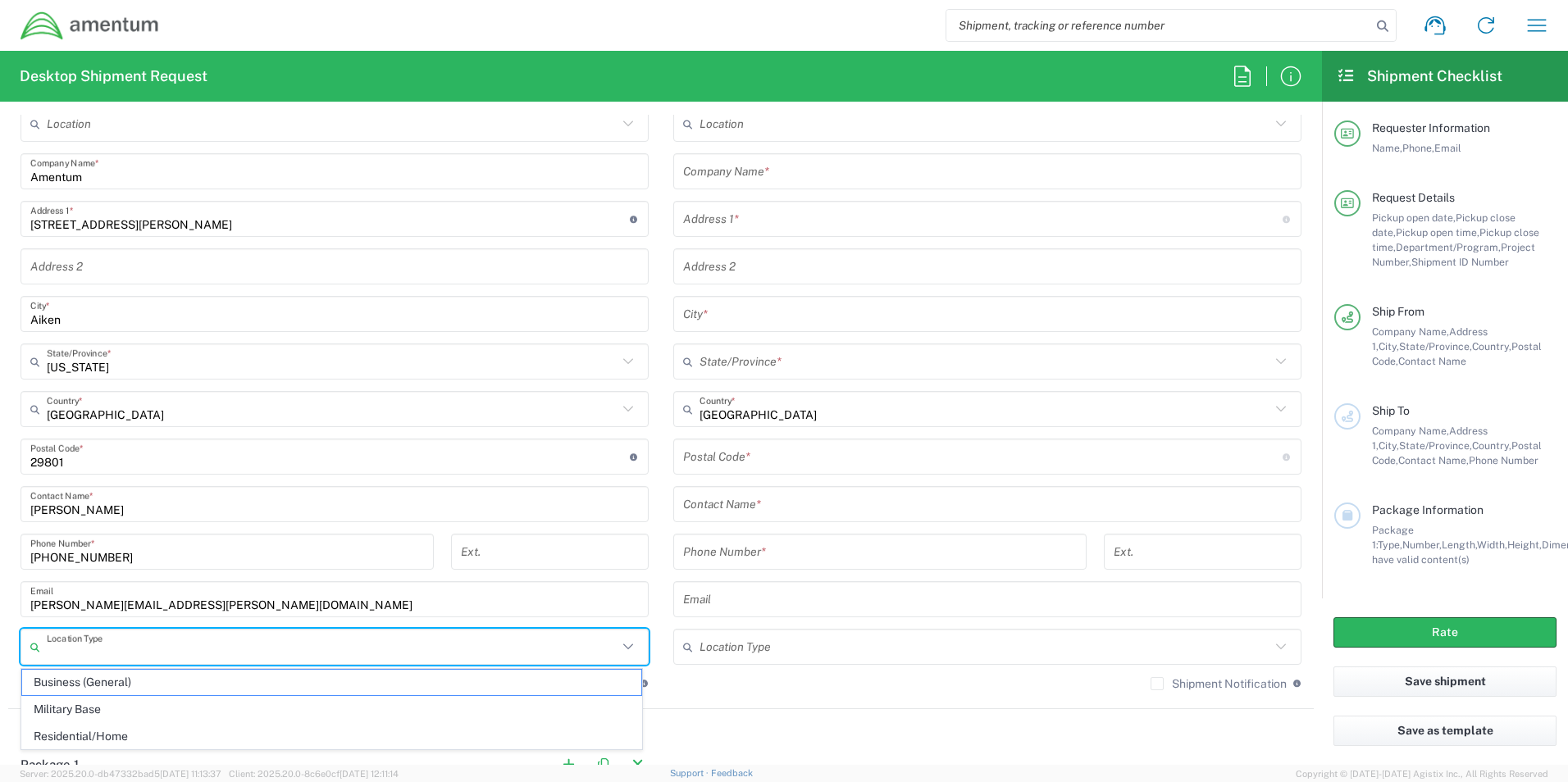
click at [105, 649] on input "text" at bounding box center [332, 647] width 570 height 29
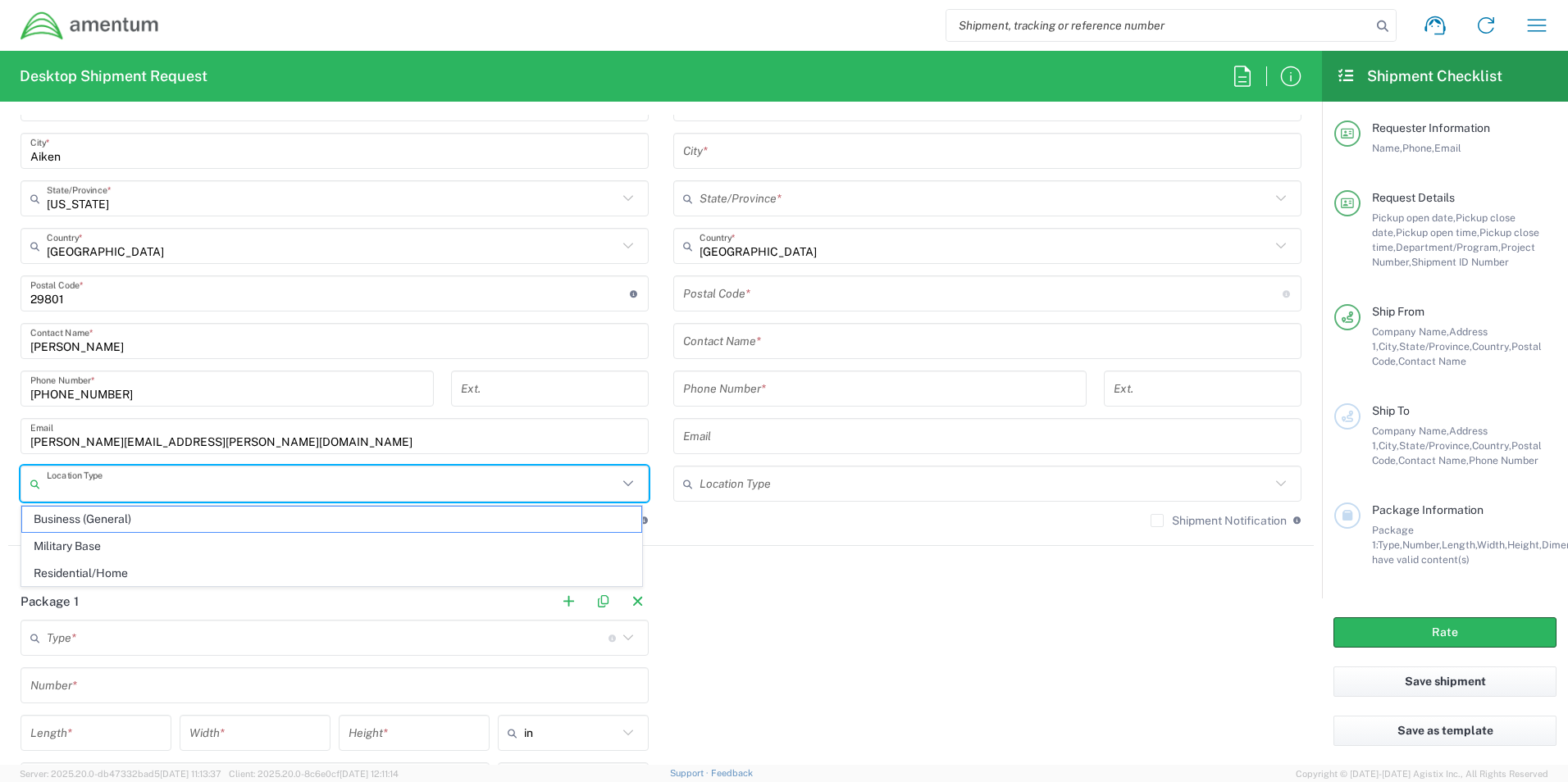
scroll to position [984, 0]
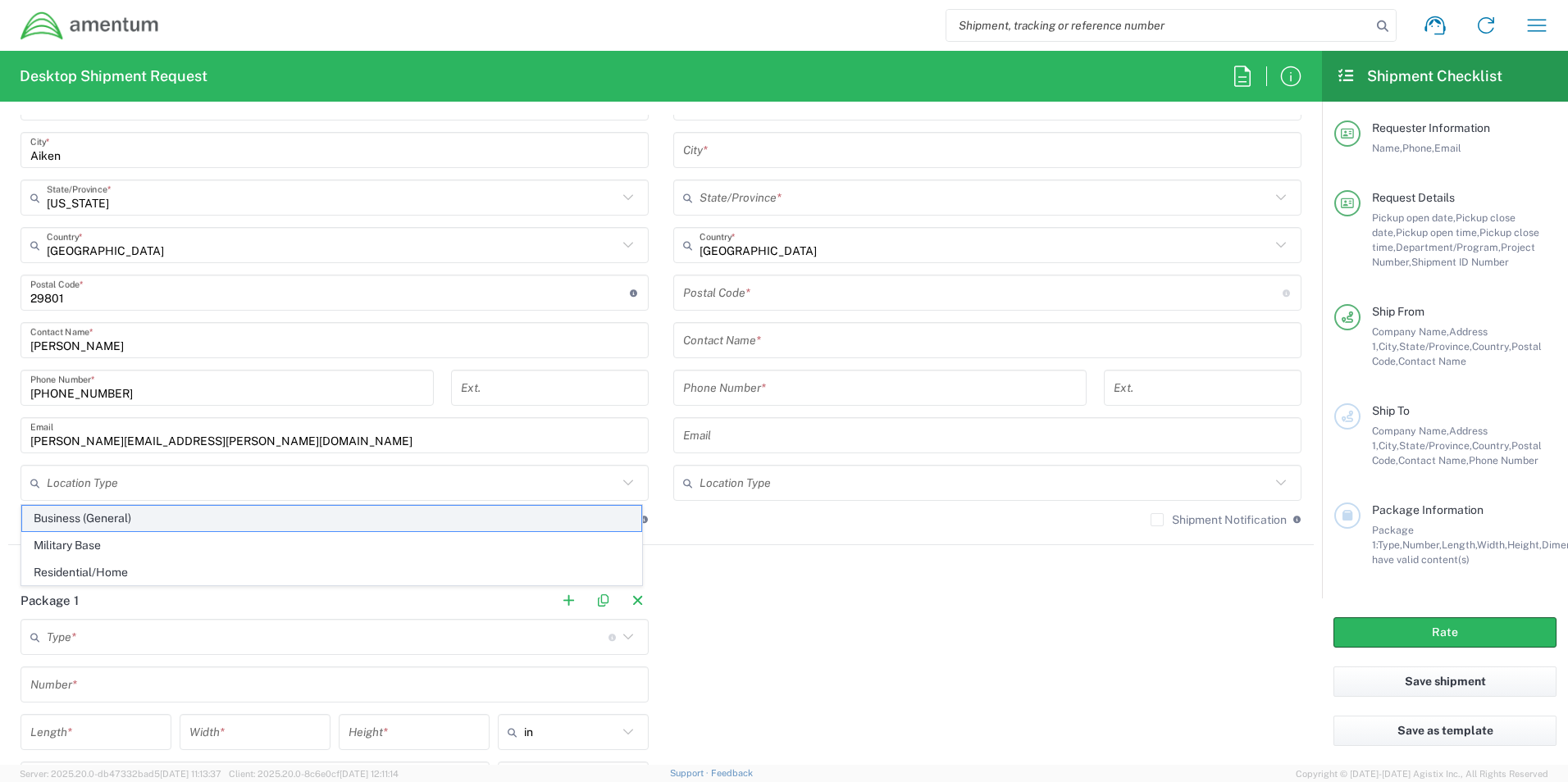
click at [70, 518] on span "Business (General)" at bounding box center [332, 519] width 619 height 26
type input "Business (General)"
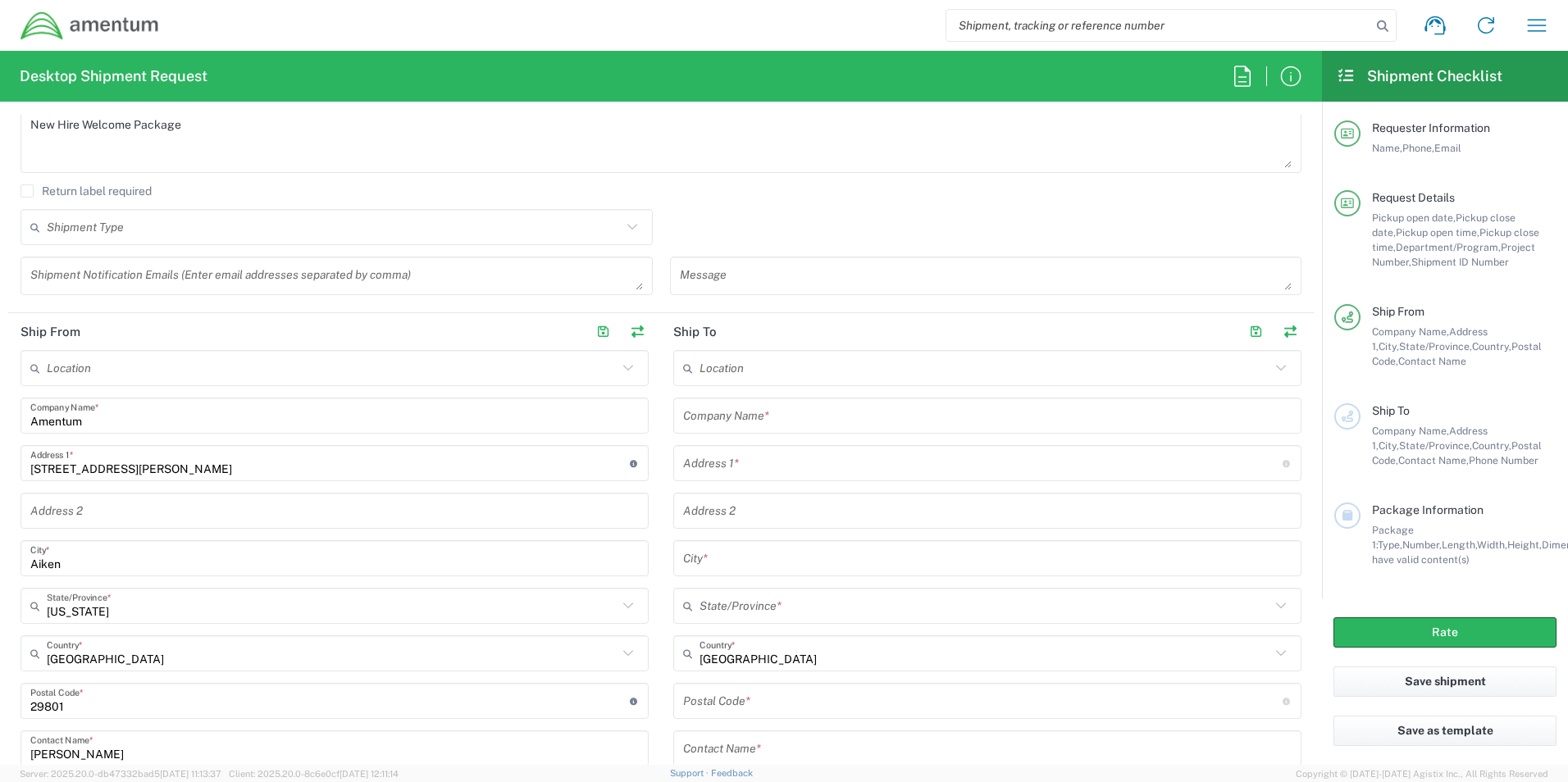
scroll to position [574, 0]
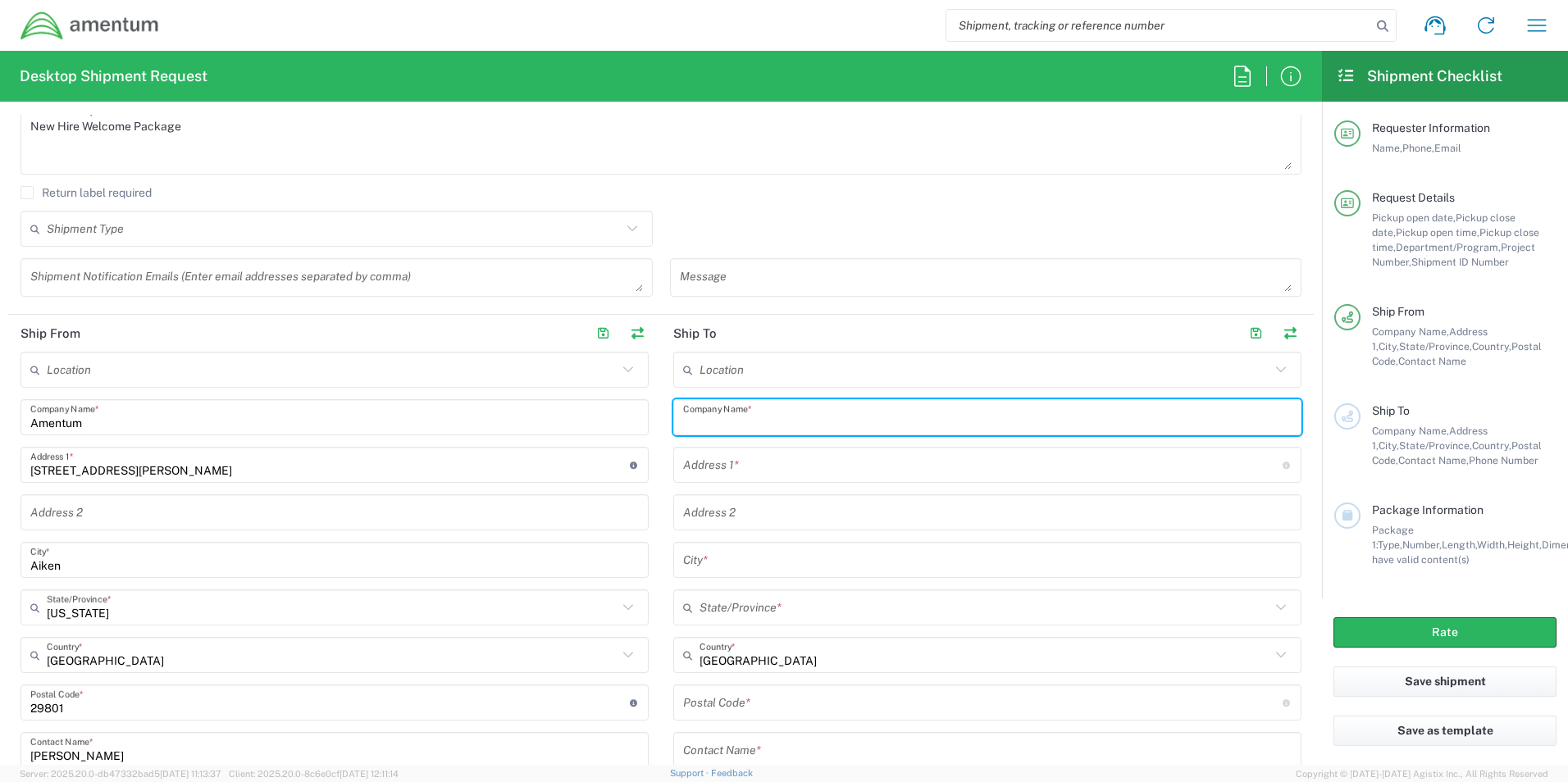
click at [780, 420] on input "text" at bounding box center [987, 417] width 608 height 29
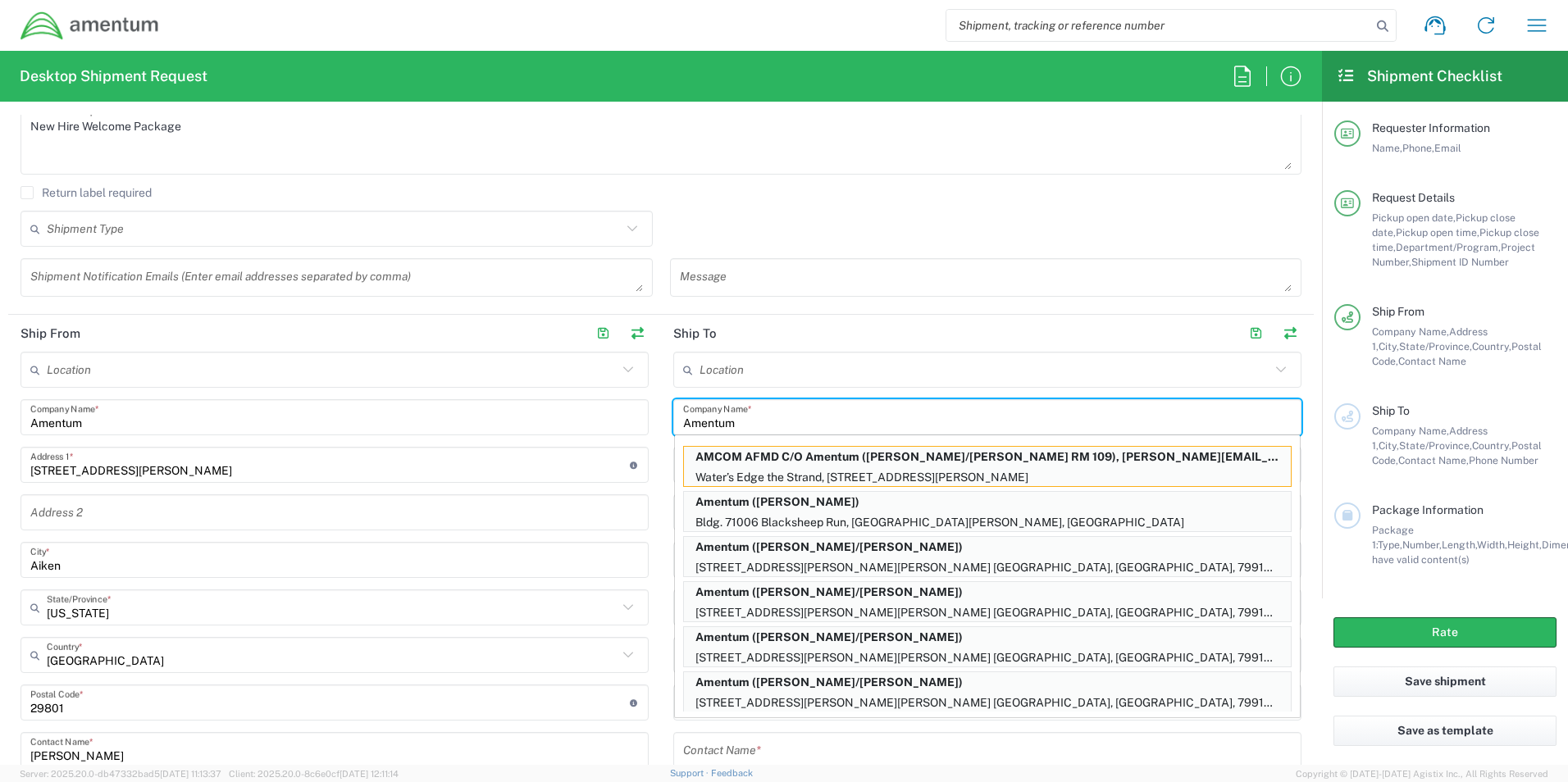
type input "Amentum"
click at [718, 216] on div "Shipment Type Batch Regular" at bounding box center [661, 235] width 1298 height 48
click at [1076, 298] on div "Message" at bounding box center [985, 283] width 649 height 50
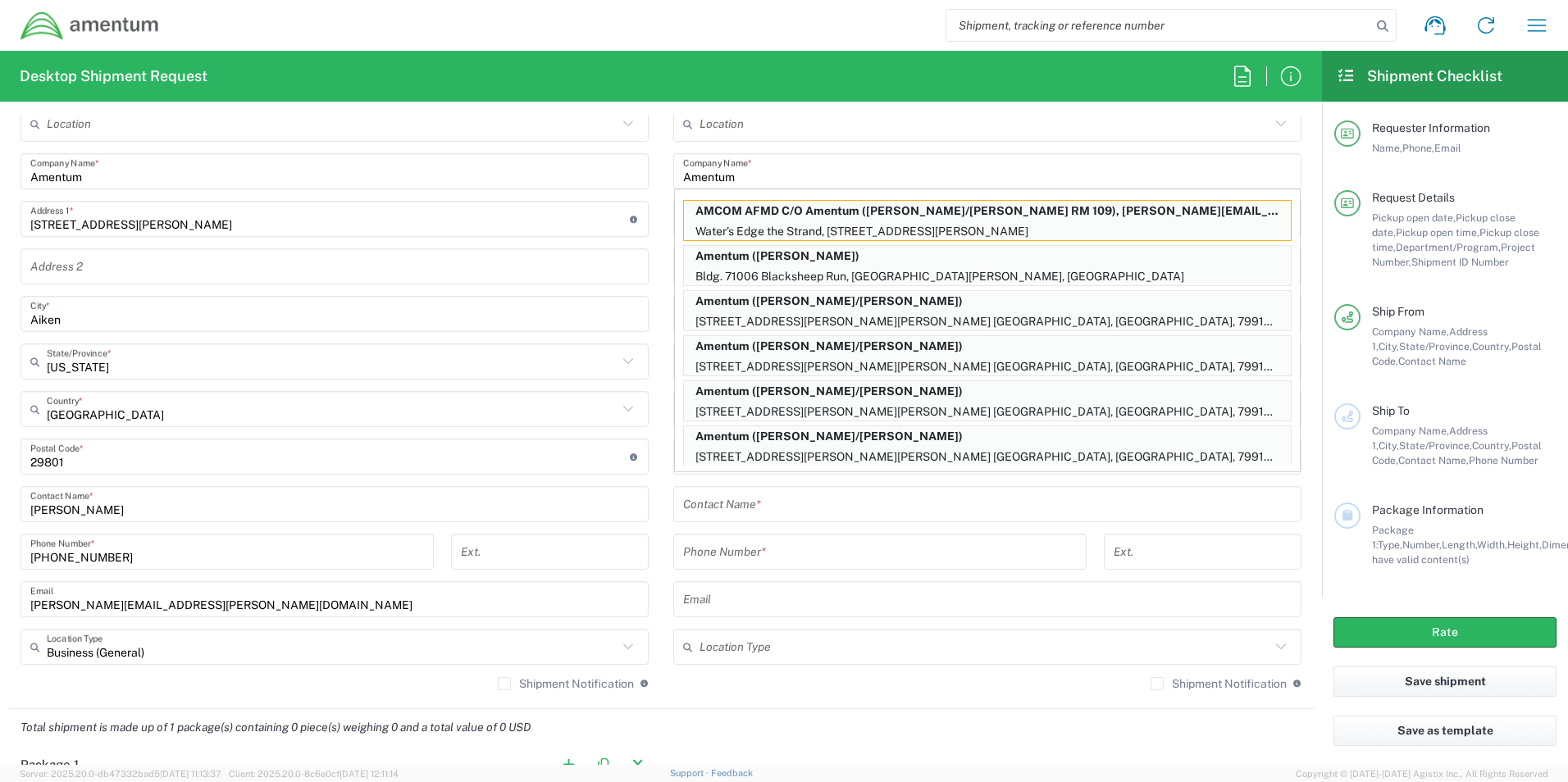
scroll to position [1148, 0]
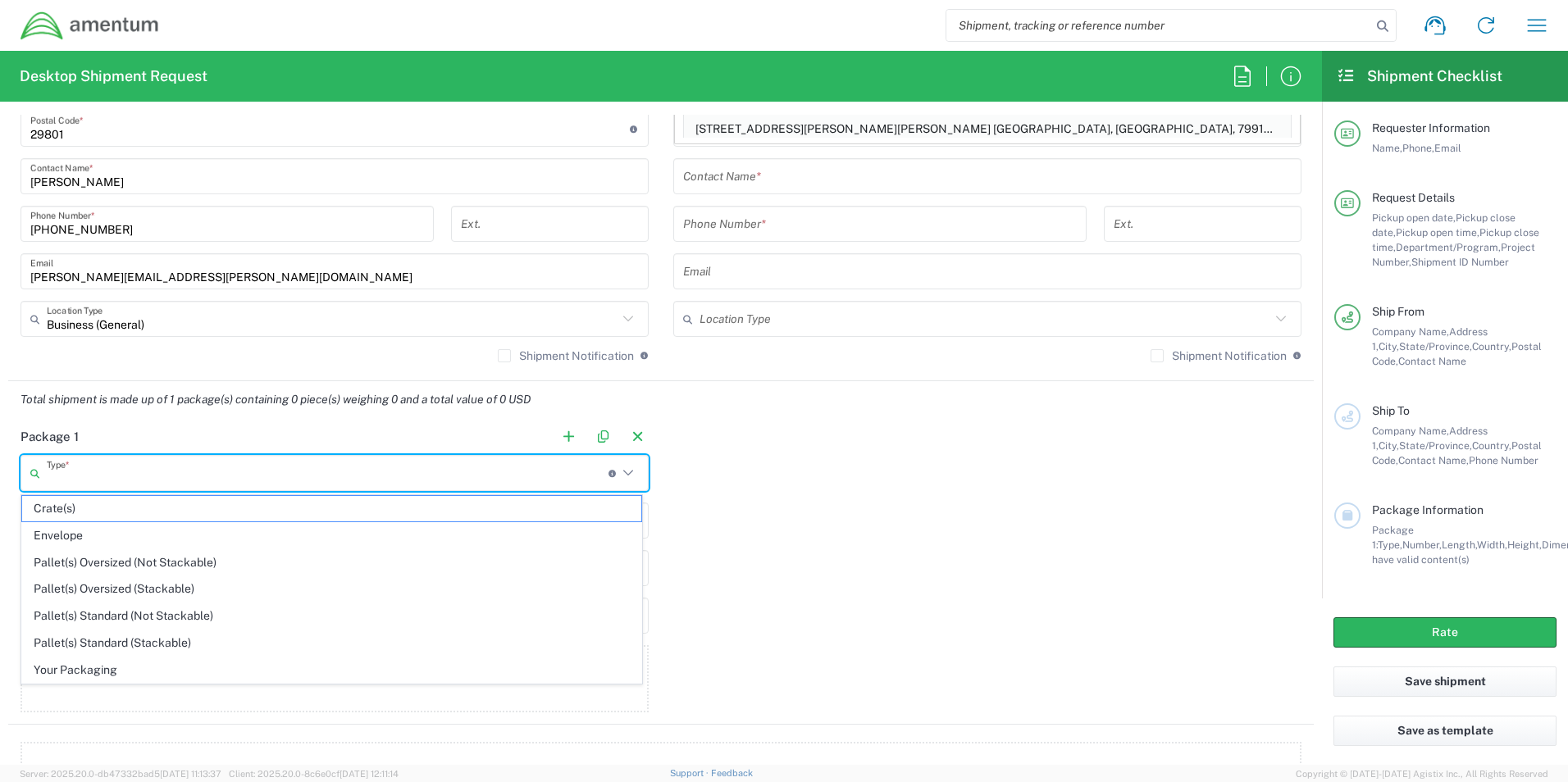
click at [121, 473] on input "text" at bounding box center [328, 473] width 561 height 29
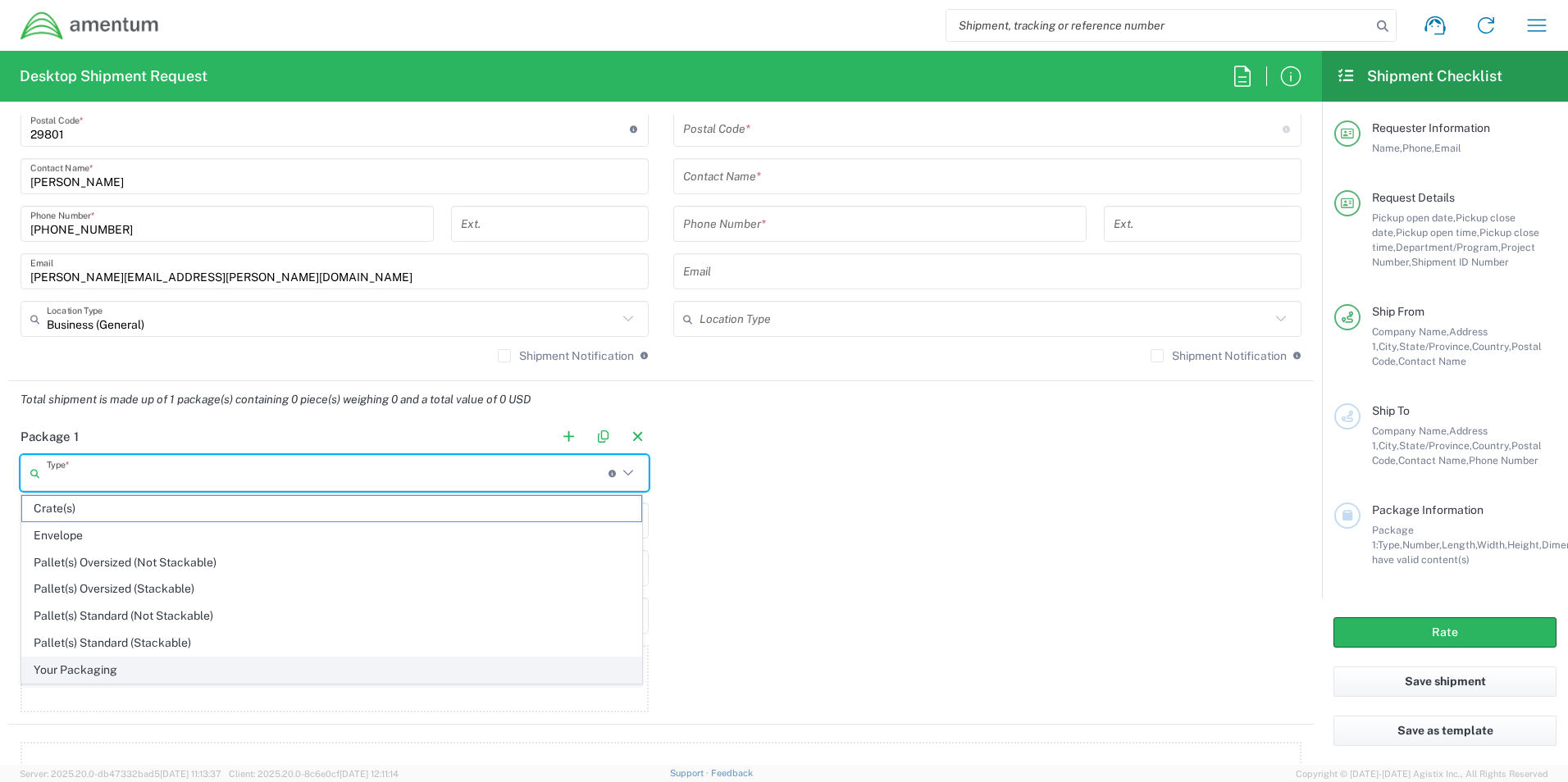
click at [87, 662] on span "Your Packaging" at bounding box center [332, 670] width 619 height 26
type input "Your Packaging"
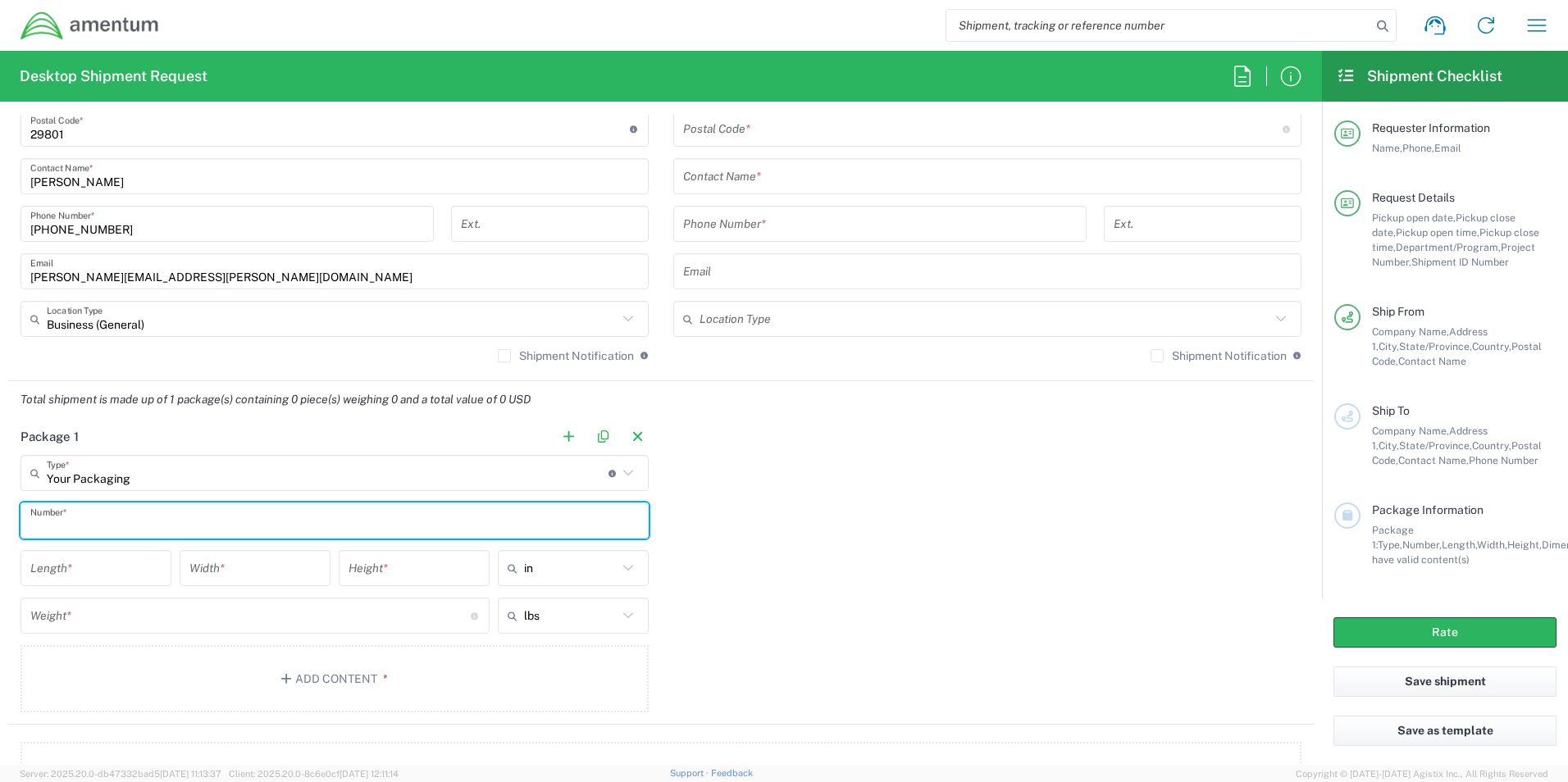
click at [105, 522] on input "text" at bounding box center [334, 521] width 608 height 29
type input "1"
click at [101, 575] on input "number" at bounding box center [95, 568] width 131 height 29
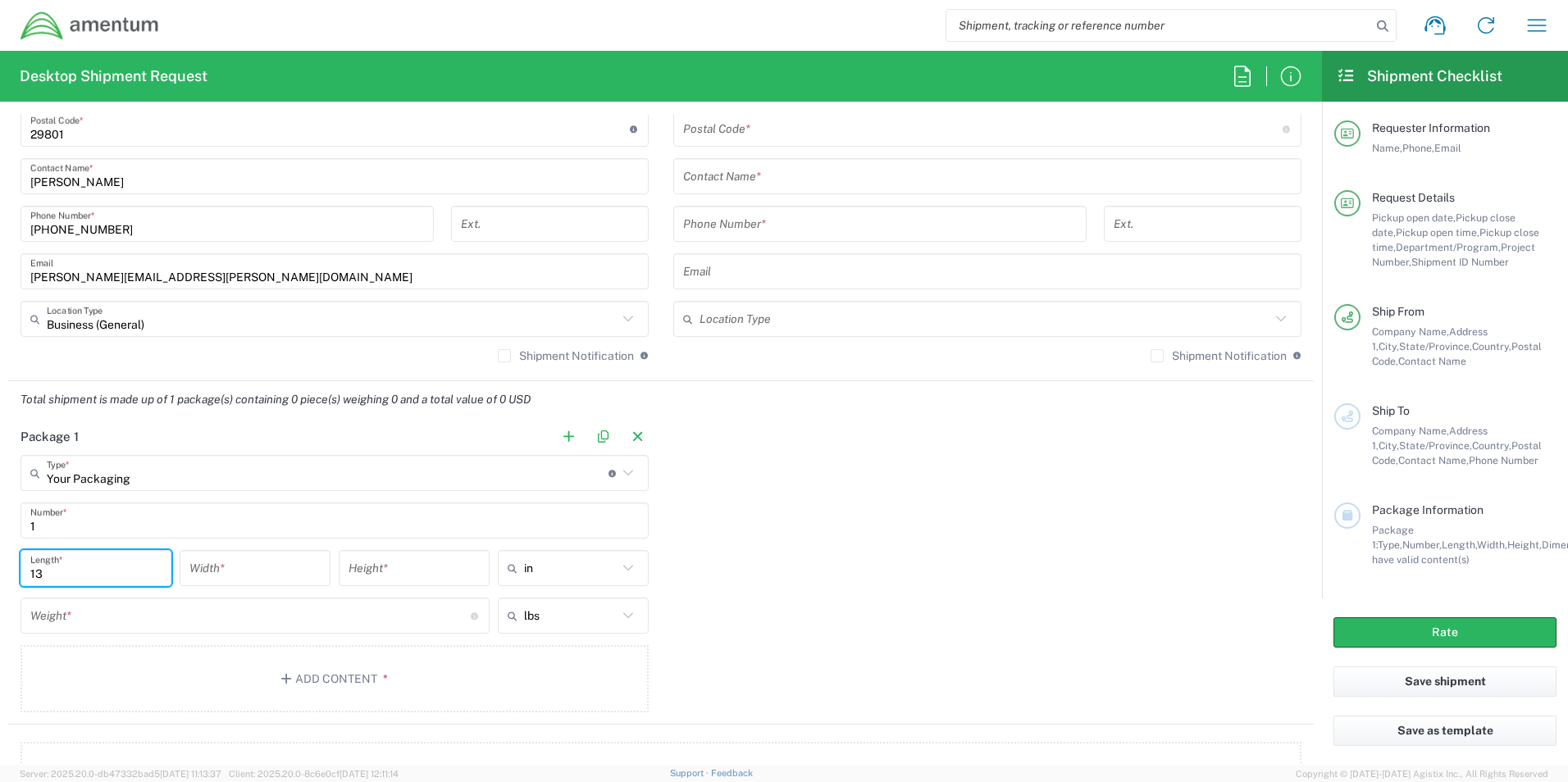
type input "13"
click at [214, 566] on input "number" at bounding box center [254, 568] width 131 height 29
type input "10"
click at [385, 583] on div "Height *" at bounding box center [413, 568] width 151 height 36
type input "6"
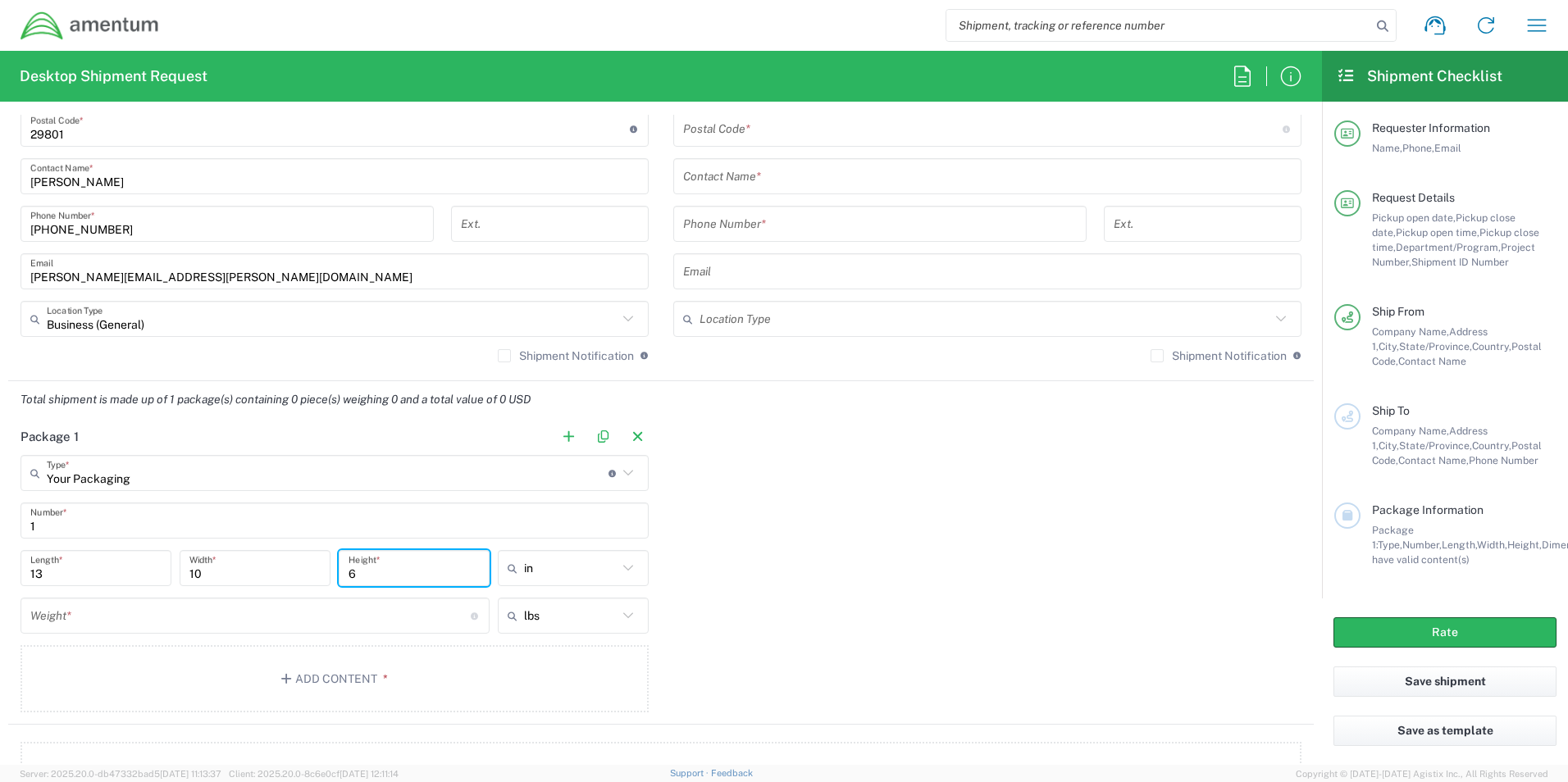
click at [98, 621] on input "number" at bounding box center [250, 616] width 440 height 29
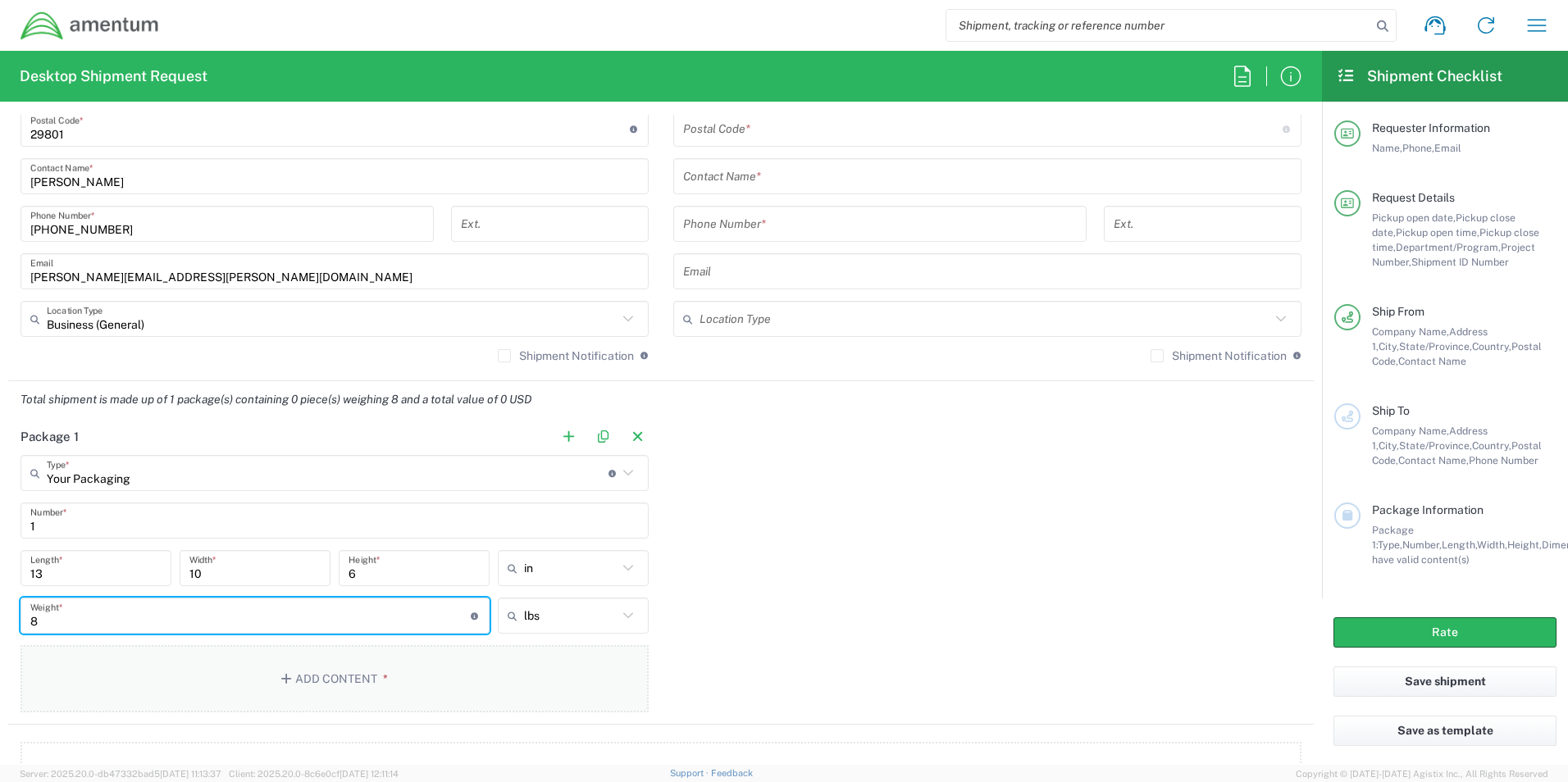
type input "8"
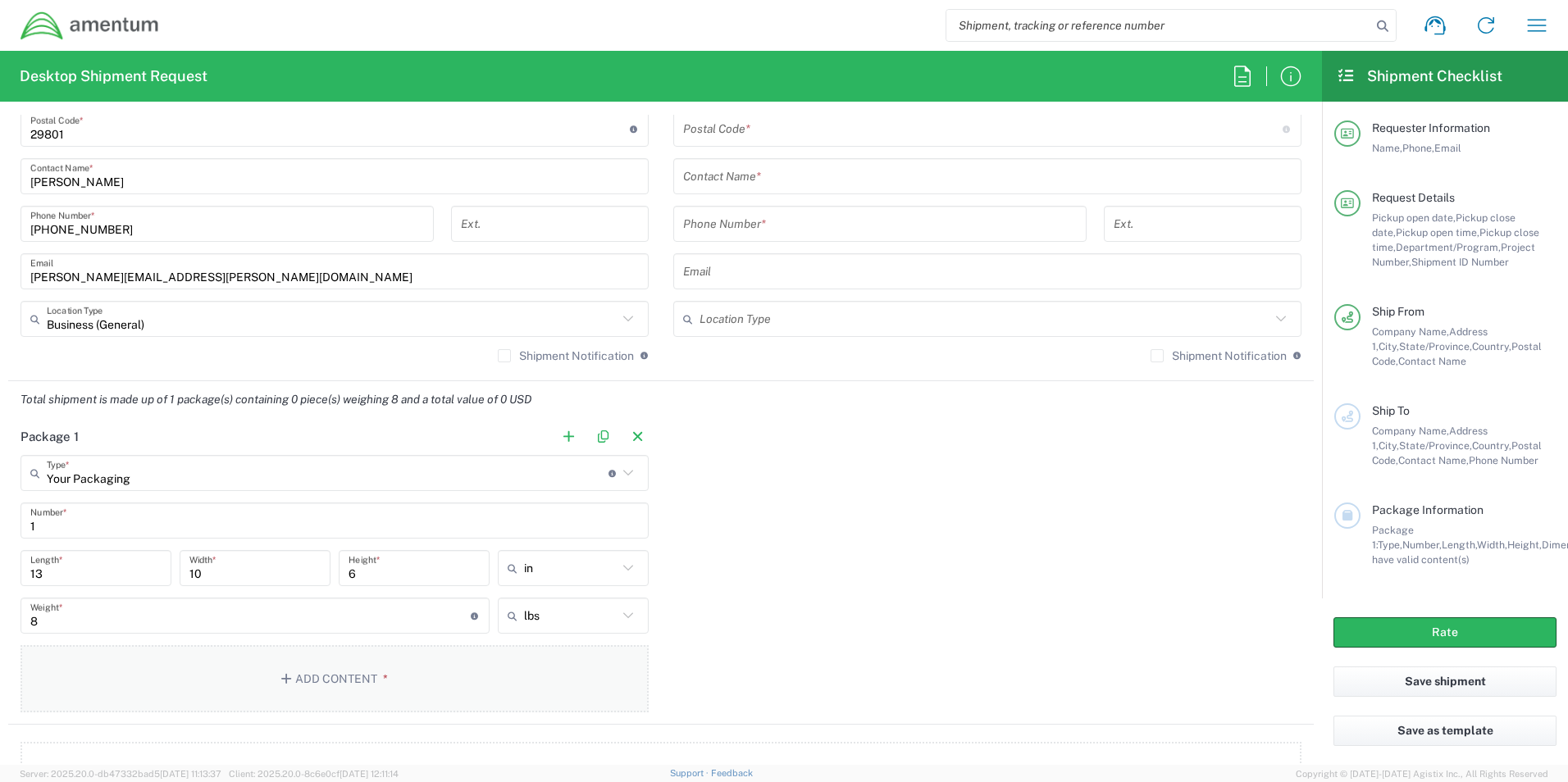
click at [287, 680] on icon "button" at bounding box center [289, 679] width 15 height 12
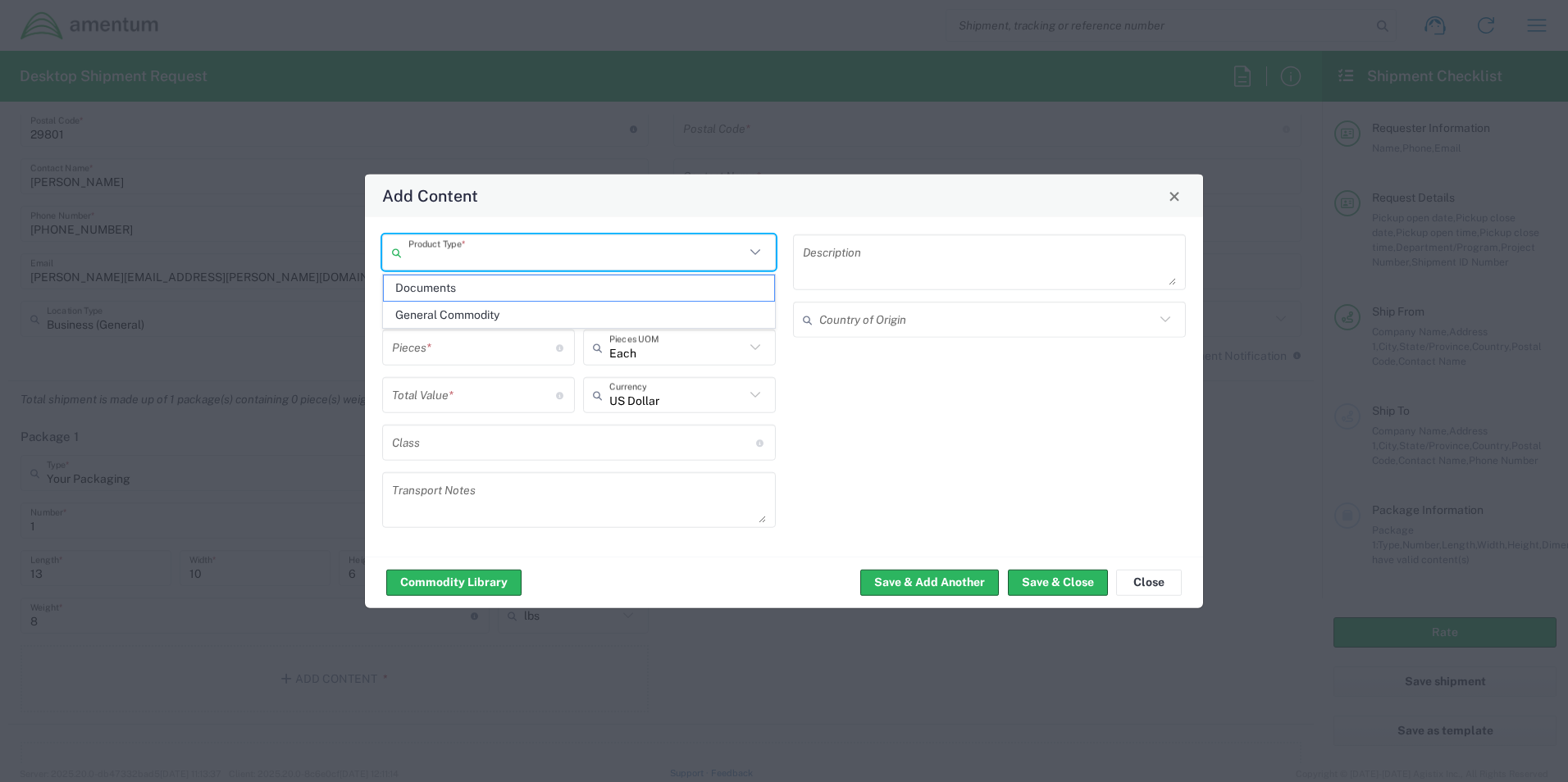
click at [504, 254] on input "text" at bounding box center [576, 252] width 336 height 29
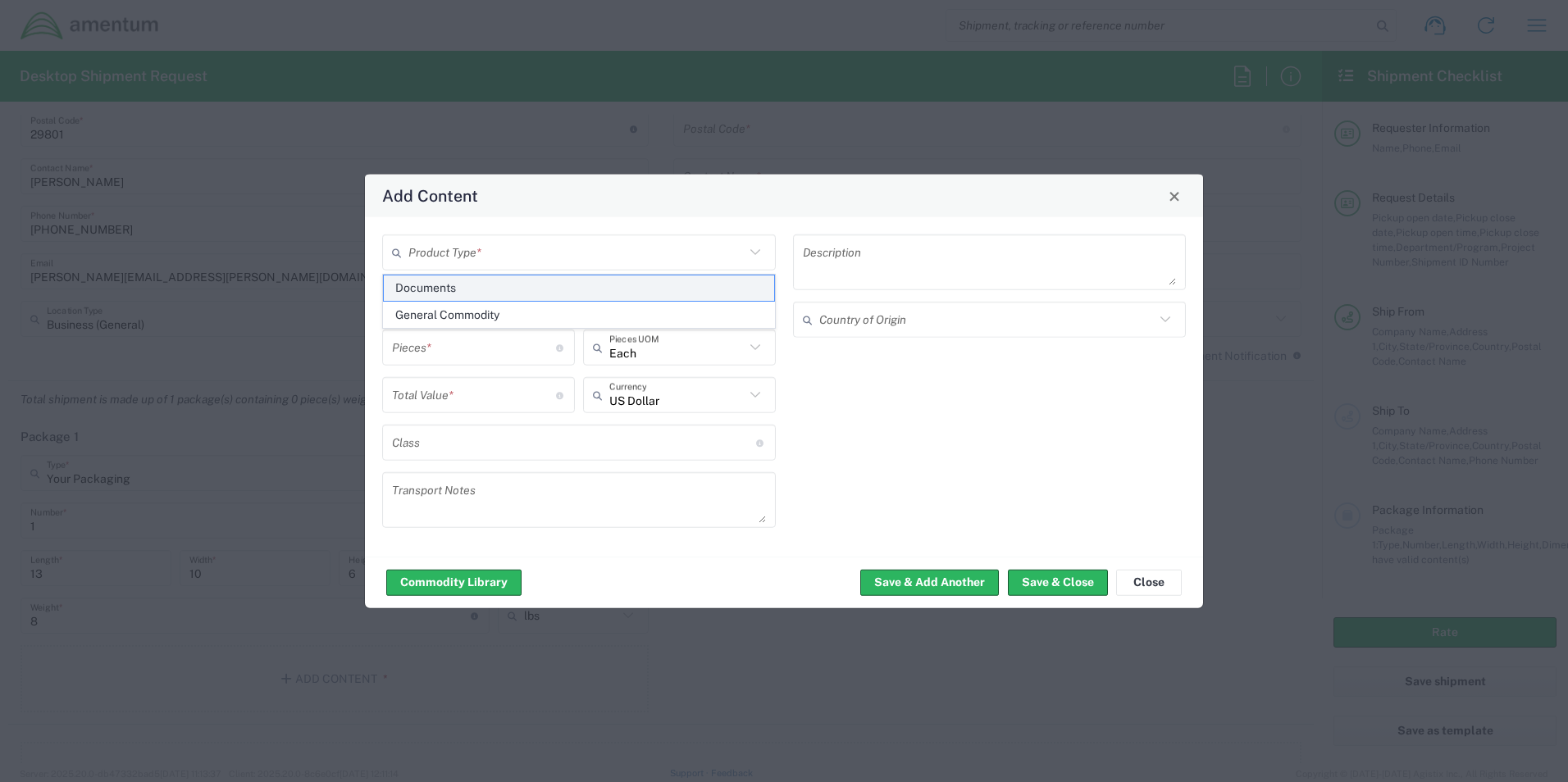
click at [436, 289] on span "Documents" at bounding box center [579, 288] width 390 height 26
type input "Documents"
type input "1"
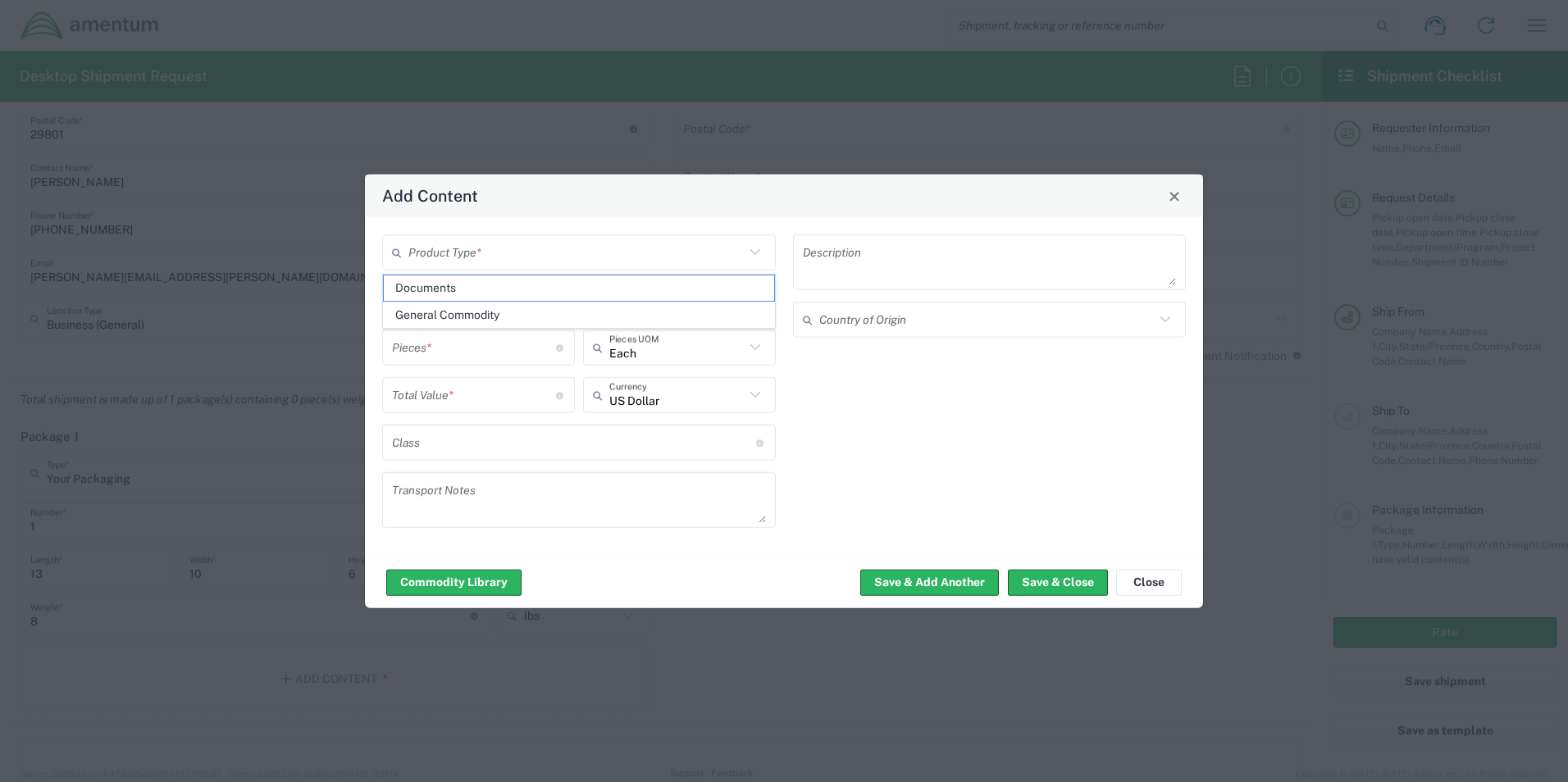
type textarea "Documents"
click at [414, 351] on input "1" at bounding box center [473, 347] width 164 height 29
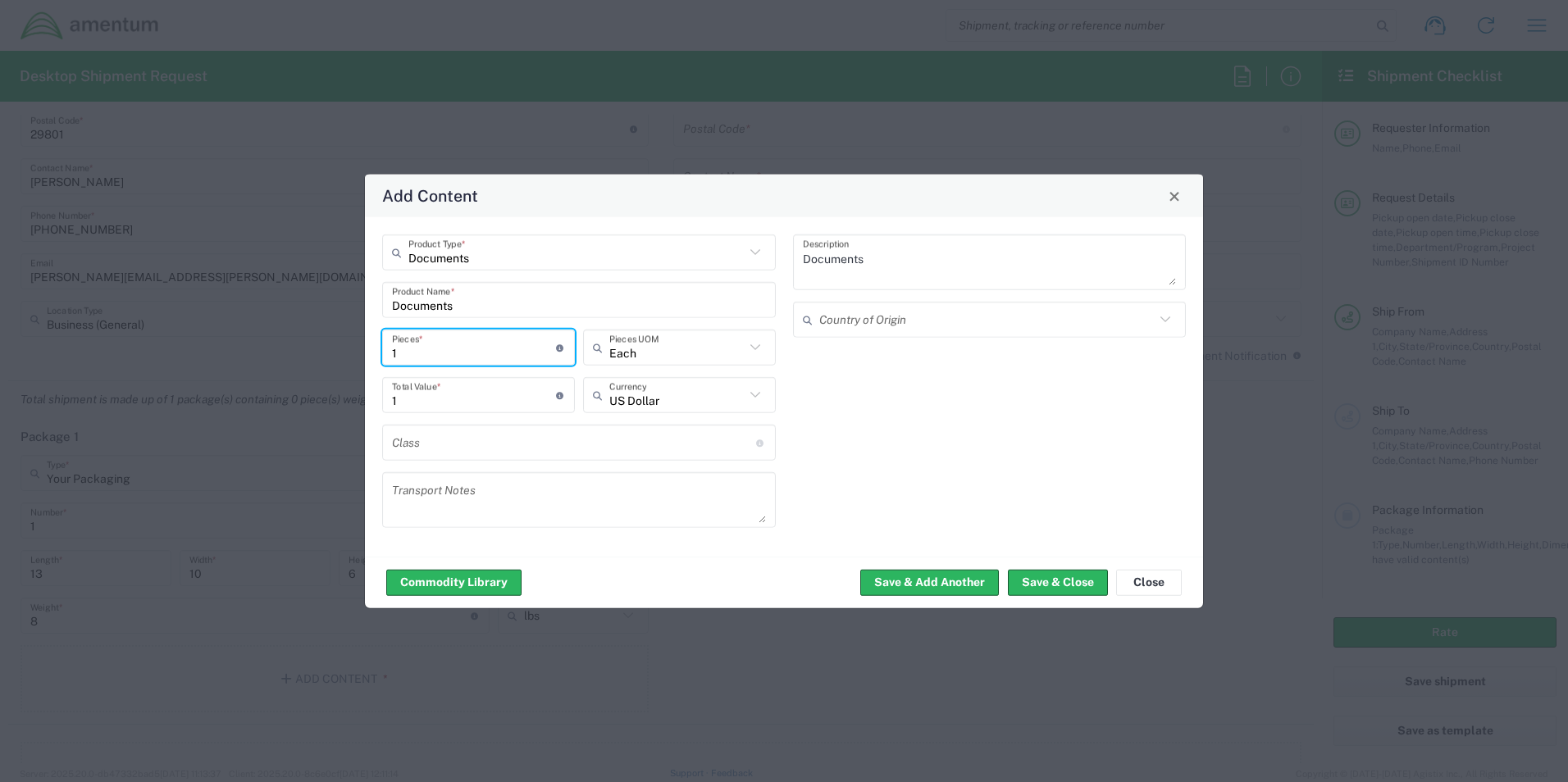
type input "15"
type input "150"
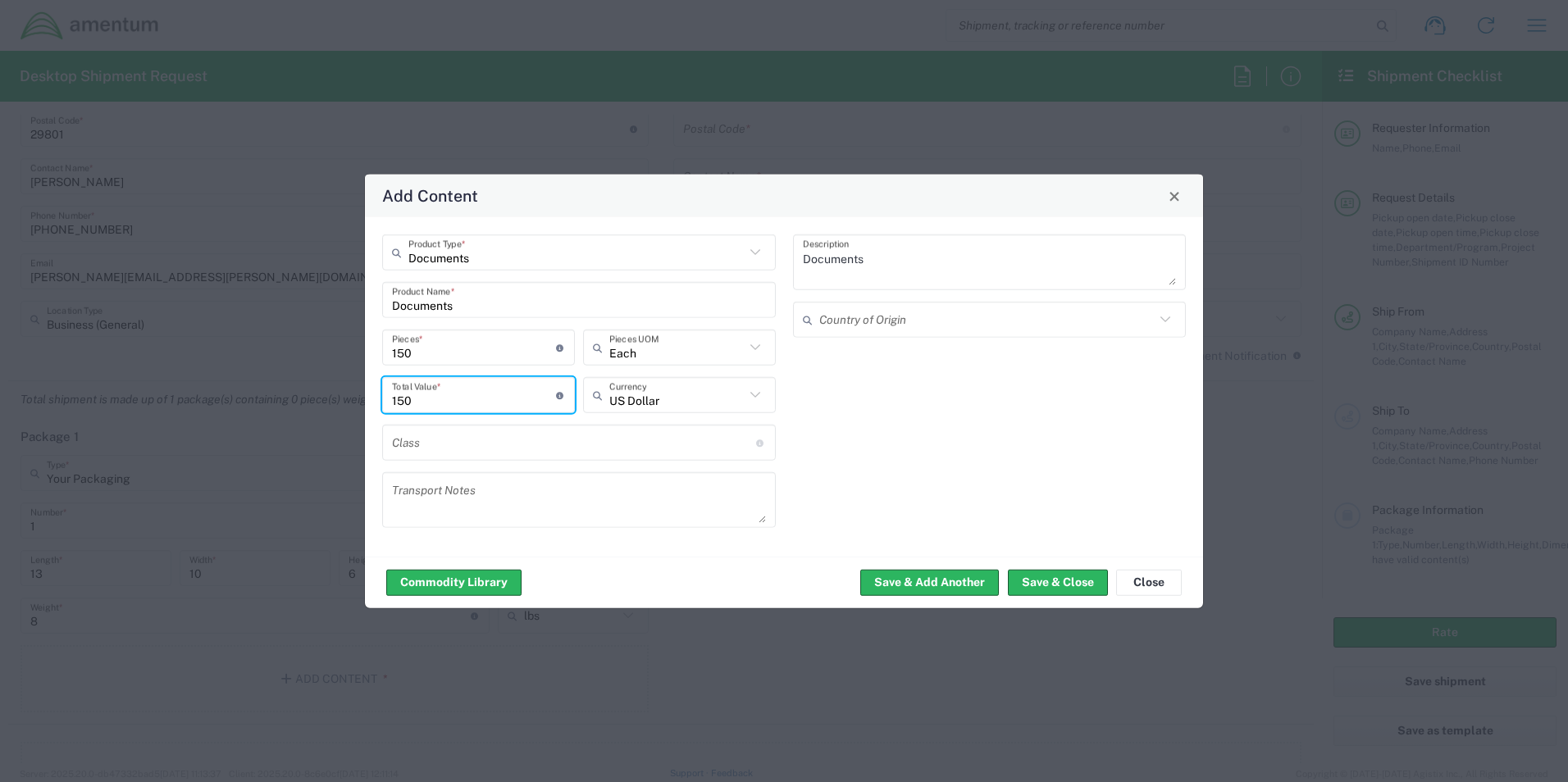
drag, startPoint x: 411, startPoint y: 401, endPoint x: 364, endPoint y: 397, distance: 47.2
click at [364, 397] on div "Add Content Documents Product Type * Documents Product Name * 150 Pieces * Numb…" at bounding box center [784, 391] width 840 height 435
type input "1"
click at [896, 584] on button "Save & Add Another" at bounding box center [929, 582] width 138 height 26
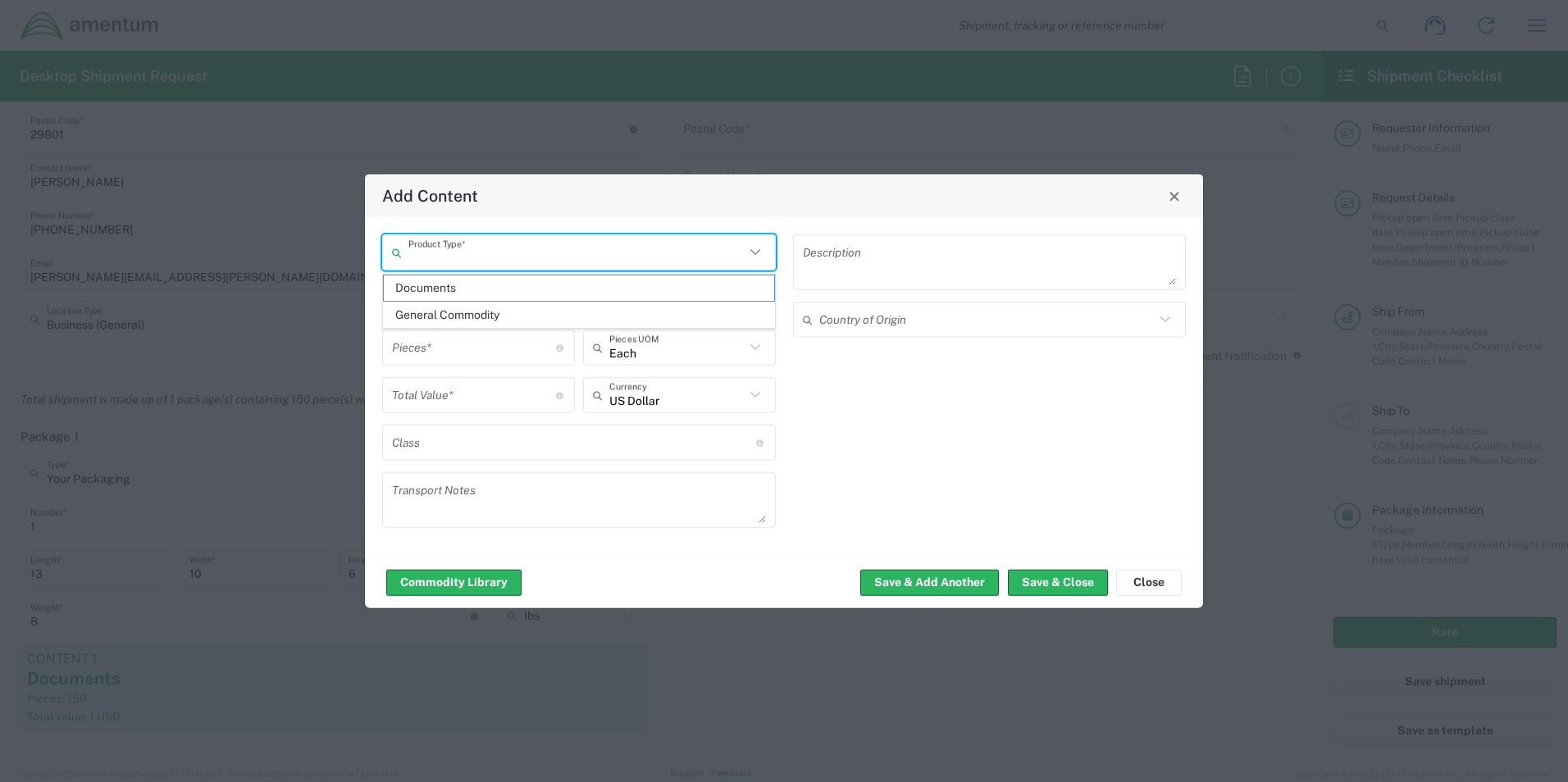
click at [435, 254] on input "text" at bounding box center [576, 252] width 336 height 29
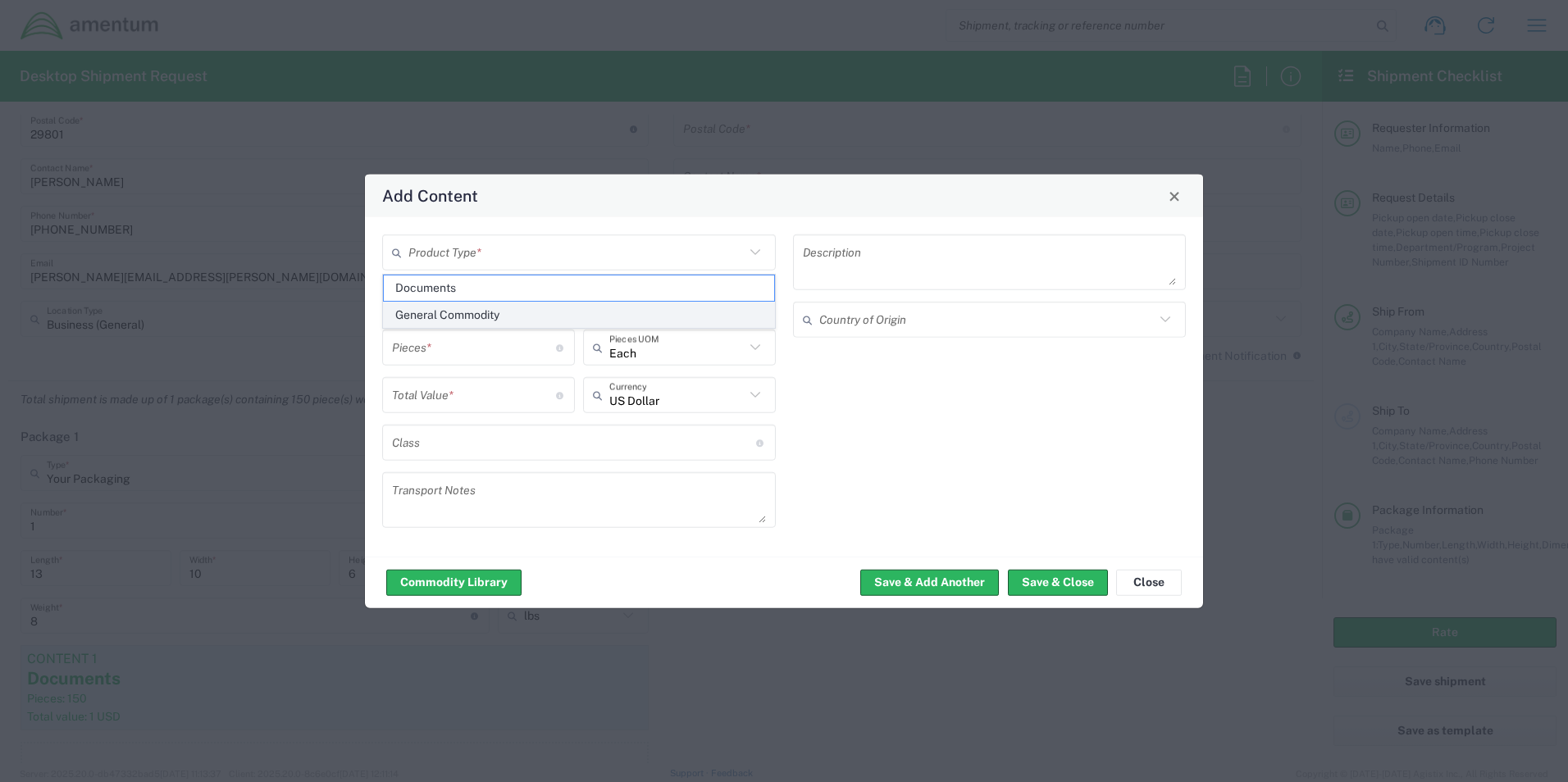
click at [460, 314] on span "General Commodity" at bounding box center [579, 315] width 390 height 26
type input "General Commodity"
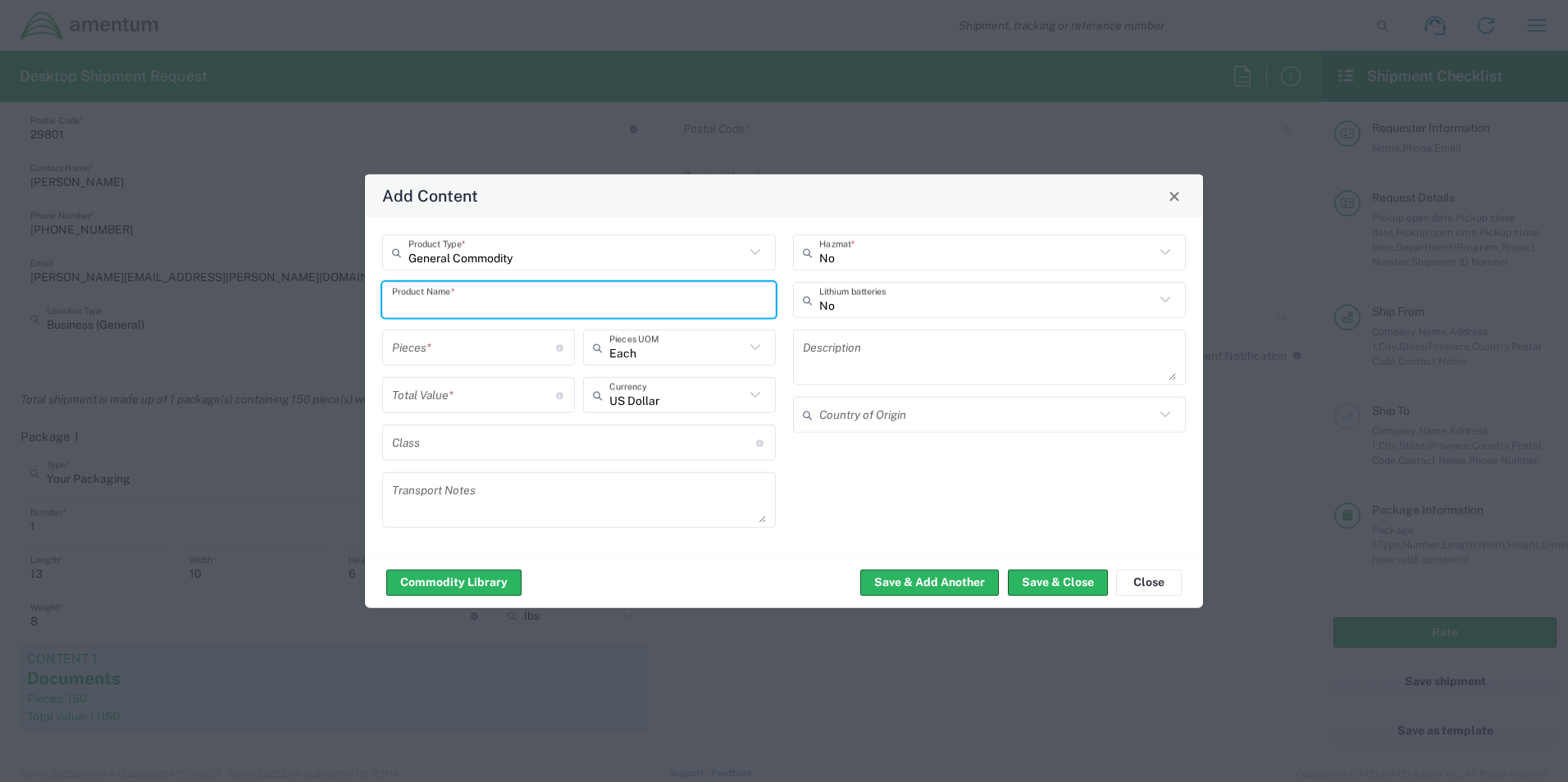
click at [442, 307] on input "text" at bounding box center [579, 300] width 374 height 29
type input "Amentum swag"
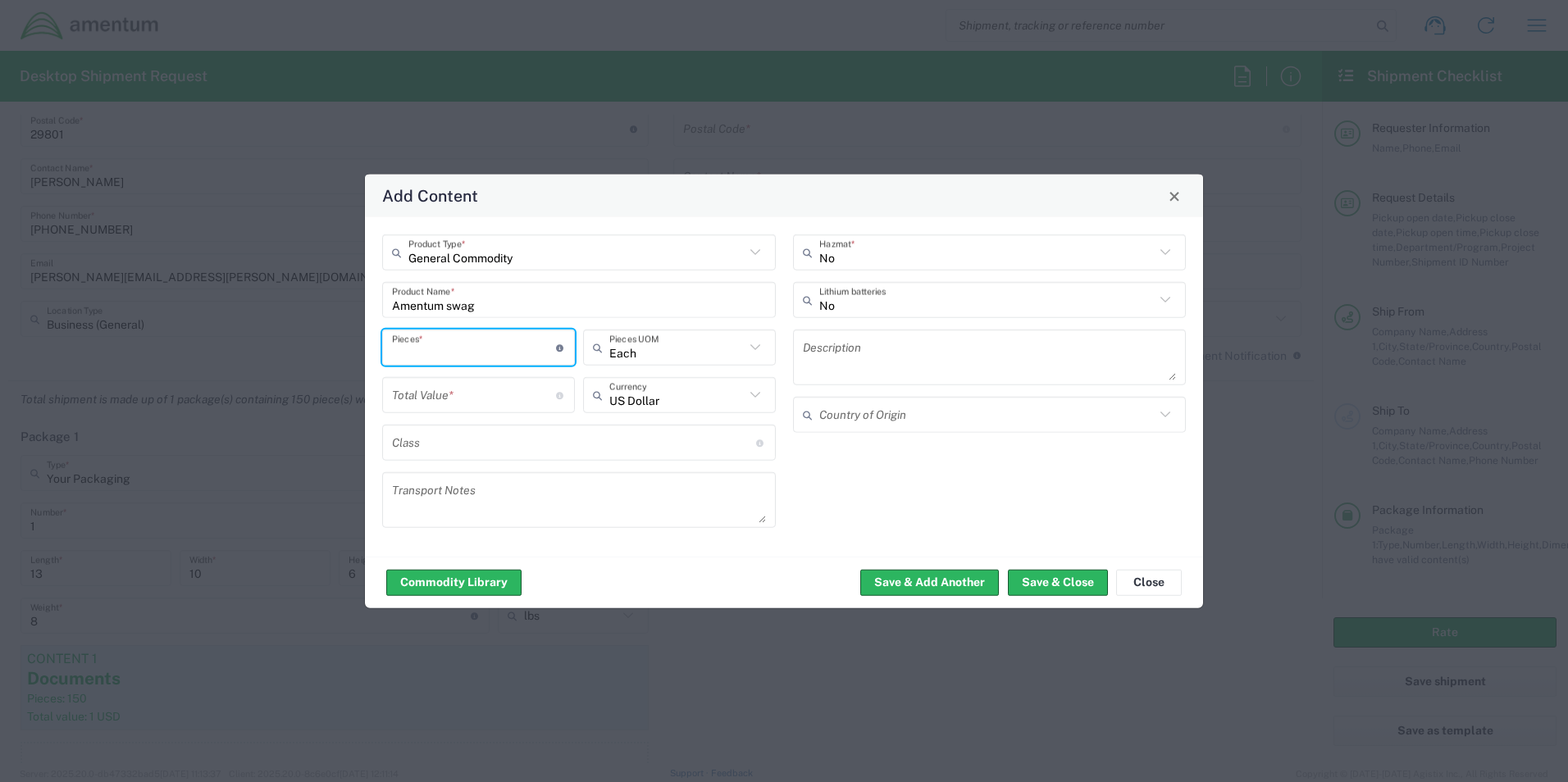
drag, startPoint x: 452, startPoint y: 331, endPoint x: 444, endPoint y: 337, distance: 10.0
click at [446, 336] on div "Pieces * Number of pieces inside all the packages" at bounding box center [478, 347] width 193 height 36
type input "8"
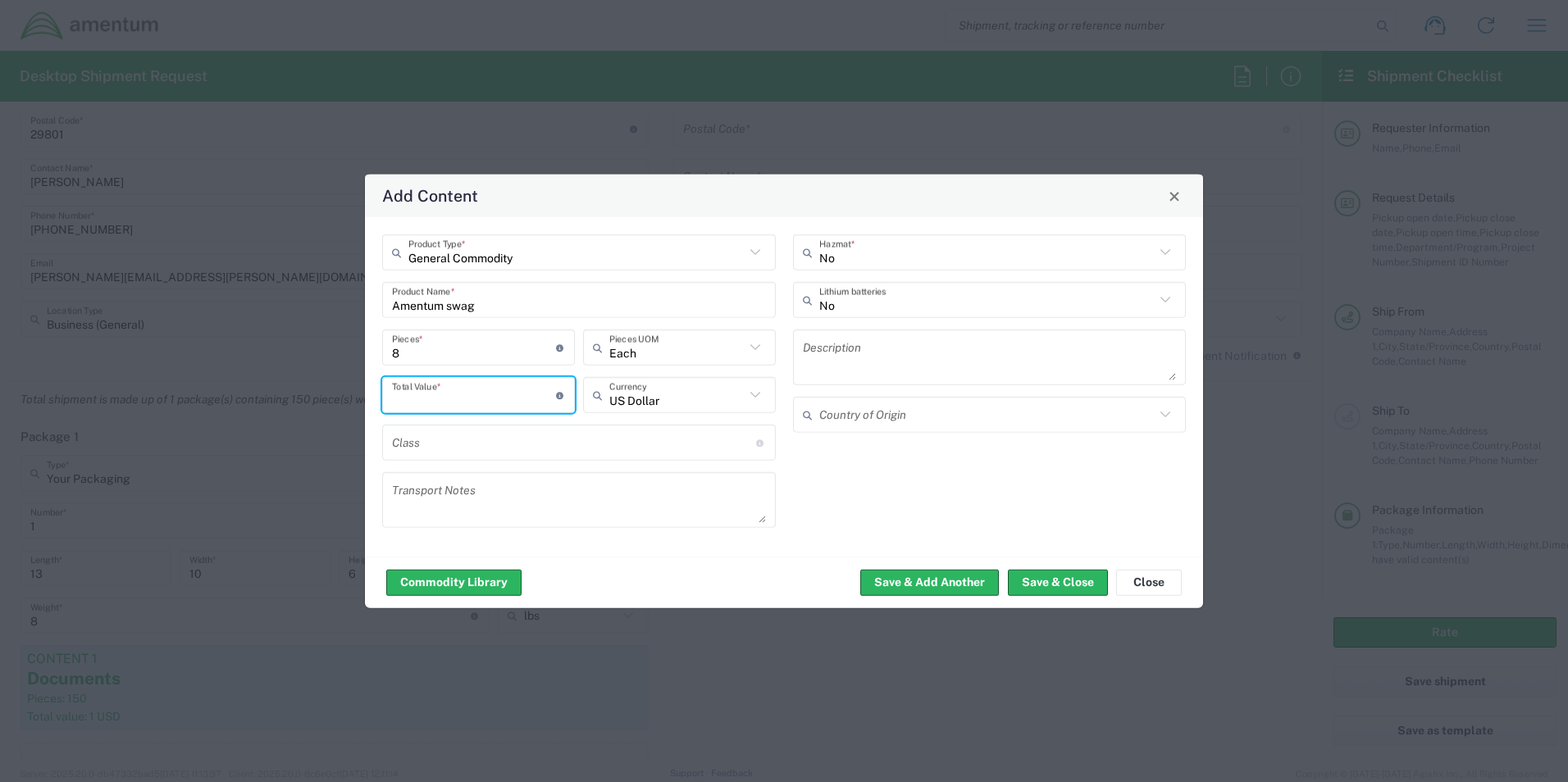
click at [426, 401] on input "number" at bounding box center [473, 394] width 164 height 29
type input "100"
click at [1021, 584] on button "Save & Close" at bounding box center [1058, 582] width 100 height 26
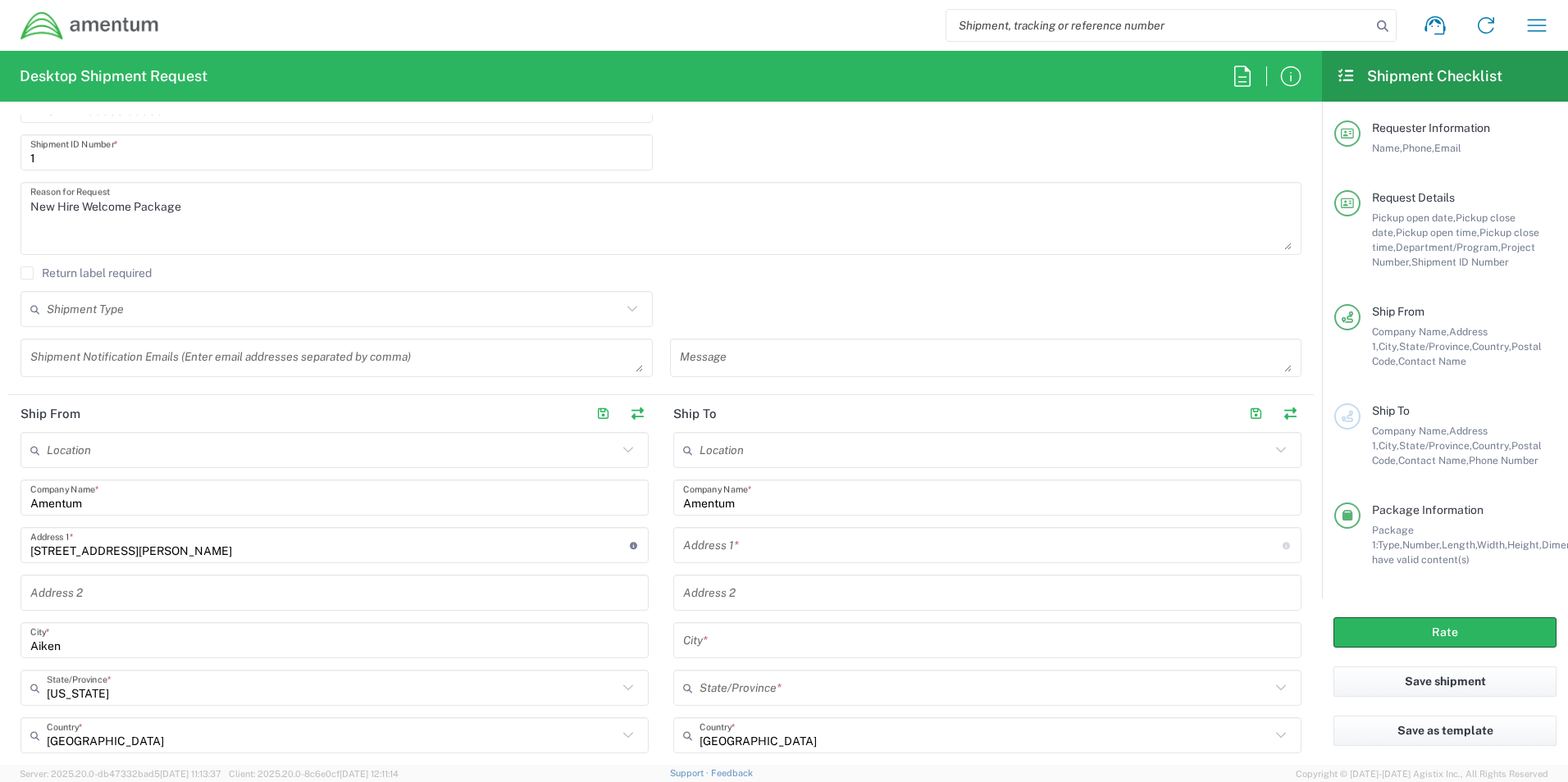
scroll to position [492, 0]
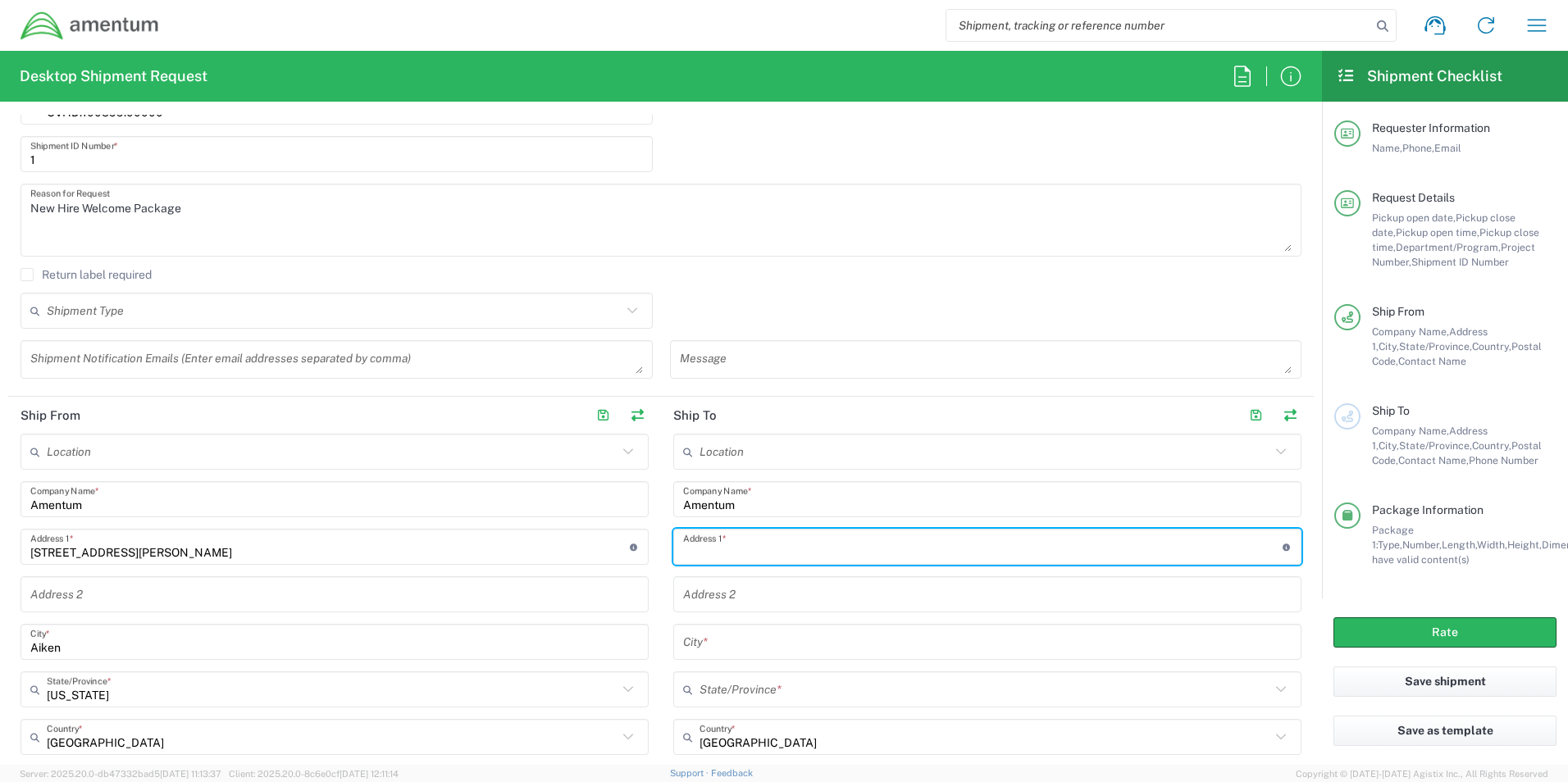
click at [749, 545] on input "text" at bounding box center [983, 547] width 599 height 29
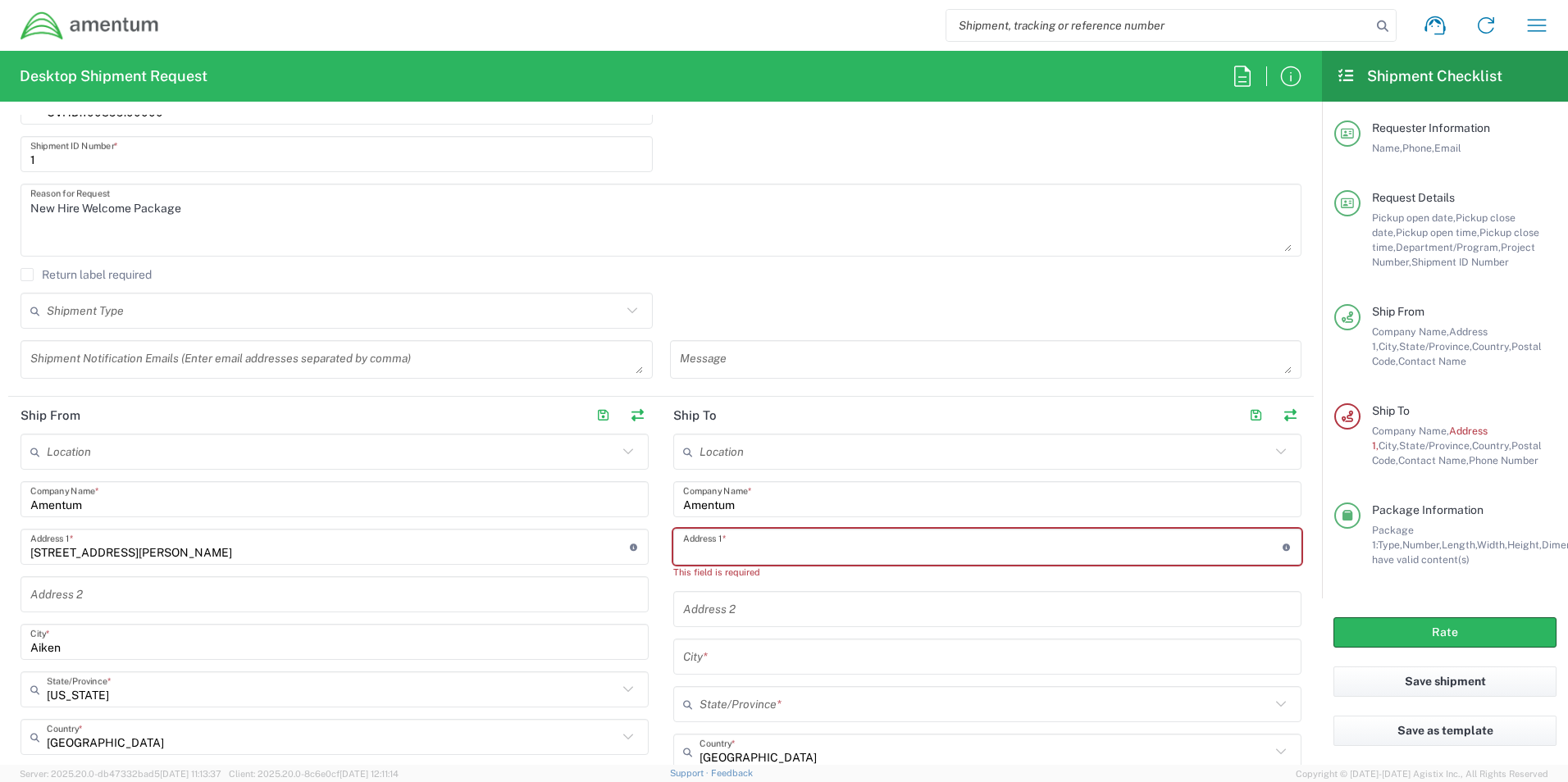
click at [695, 554] on input "text" at bounding box center [983, 547] width 599 height 29
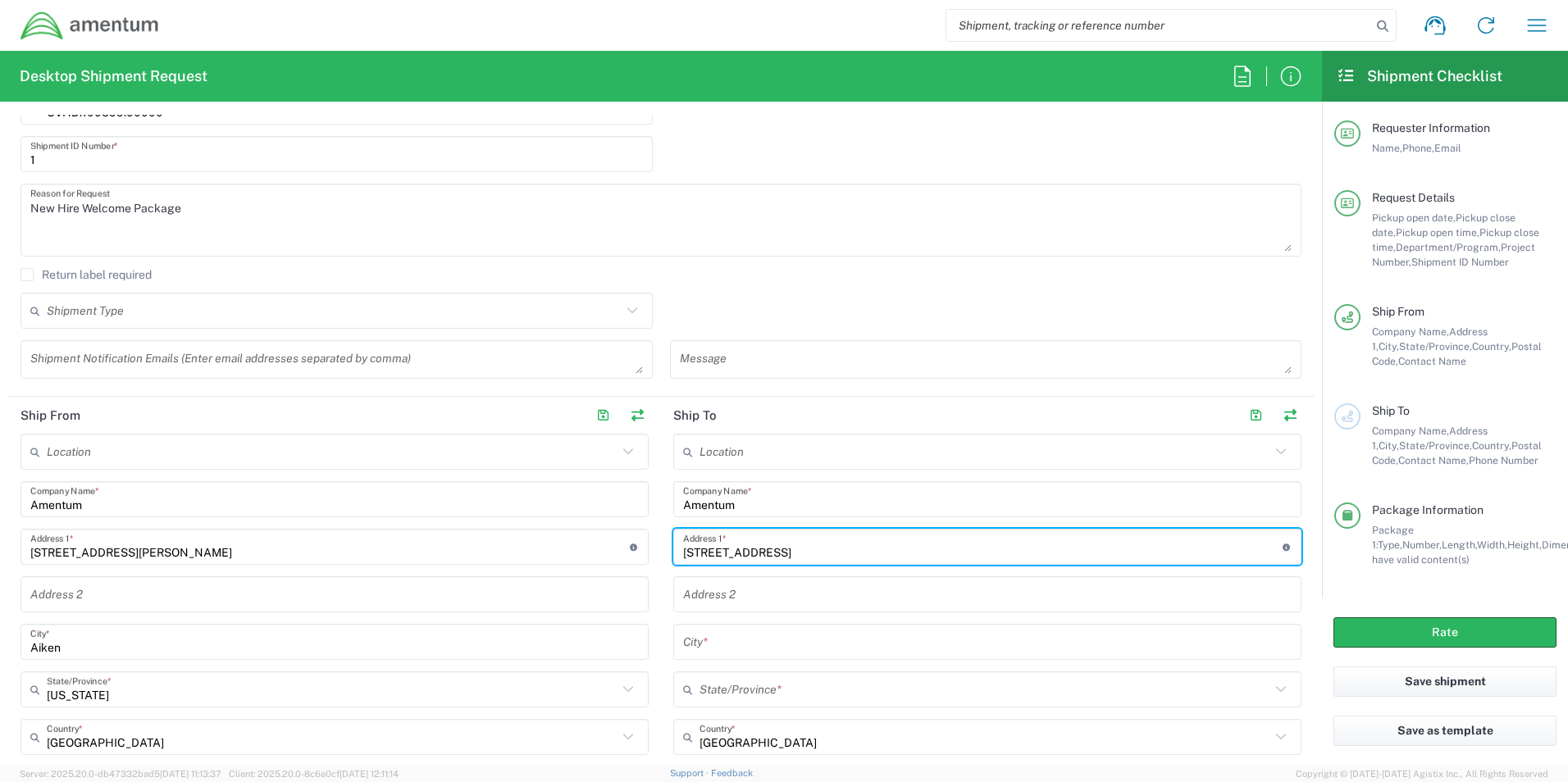
type input "[STREET_ADDRESS]"
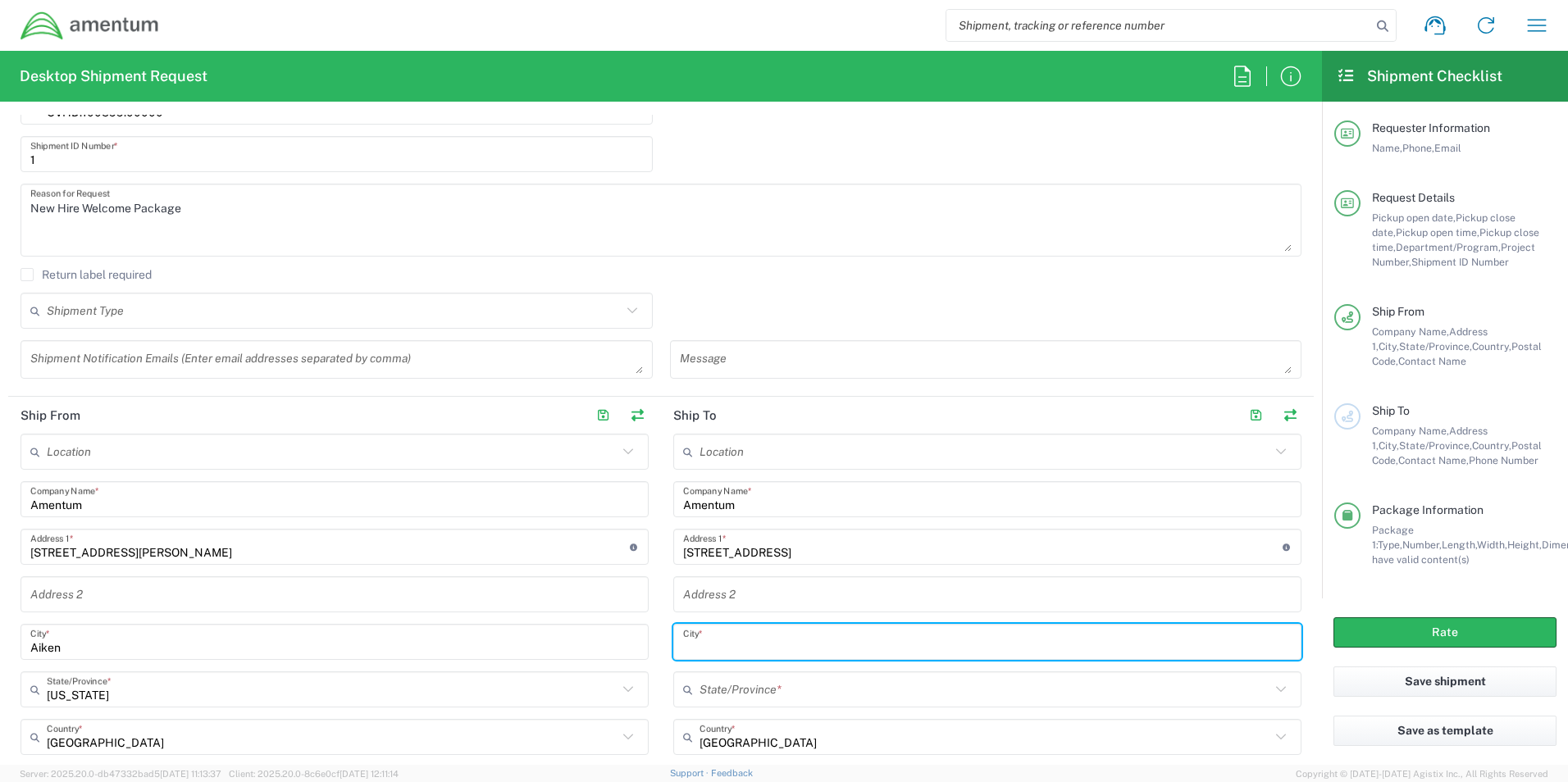
click at [718, 653] on input "text" at bounding box center [987, 642] width 608 height 29
type input "[GEOGRAPHIC_DATA]"
click at [708, 682] on input "text" at bounding box center [984, 690] width 570 height 29
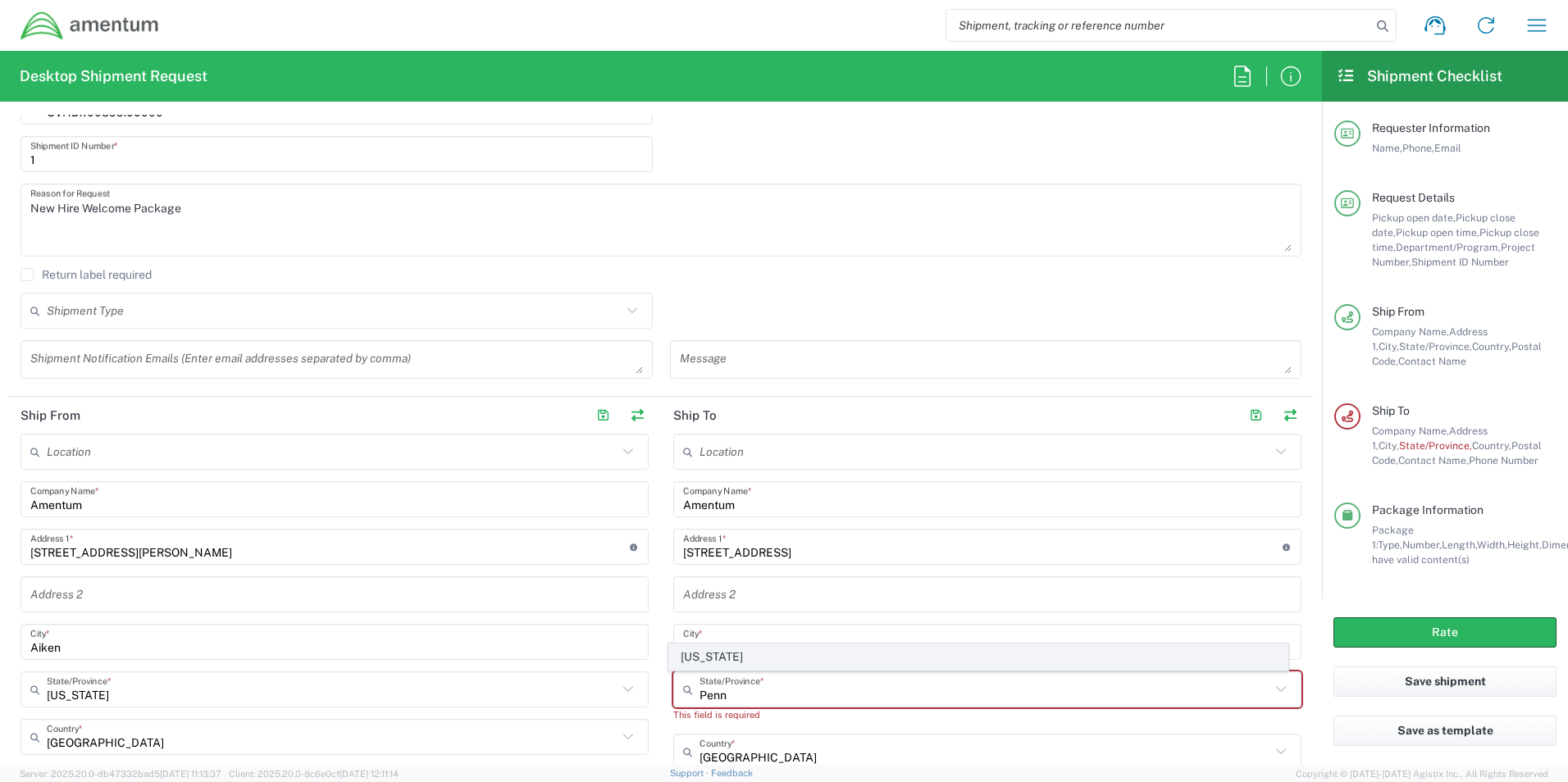
click at [698, 656] on span "[US_STATE]" at bounding box center [979, 657] width 619 height 26
type input "[US_STATE]"
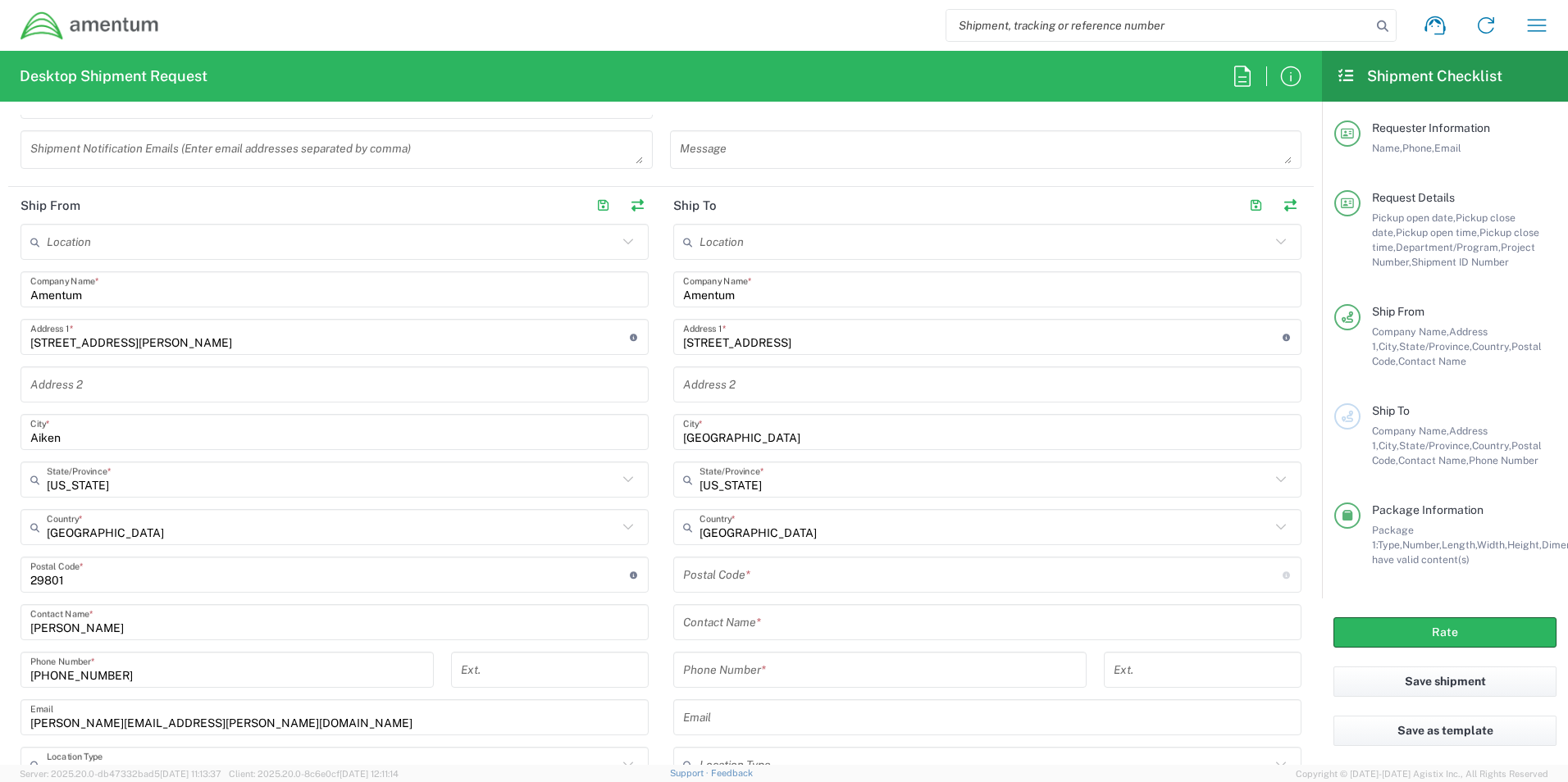
scroll to position [738, 0]
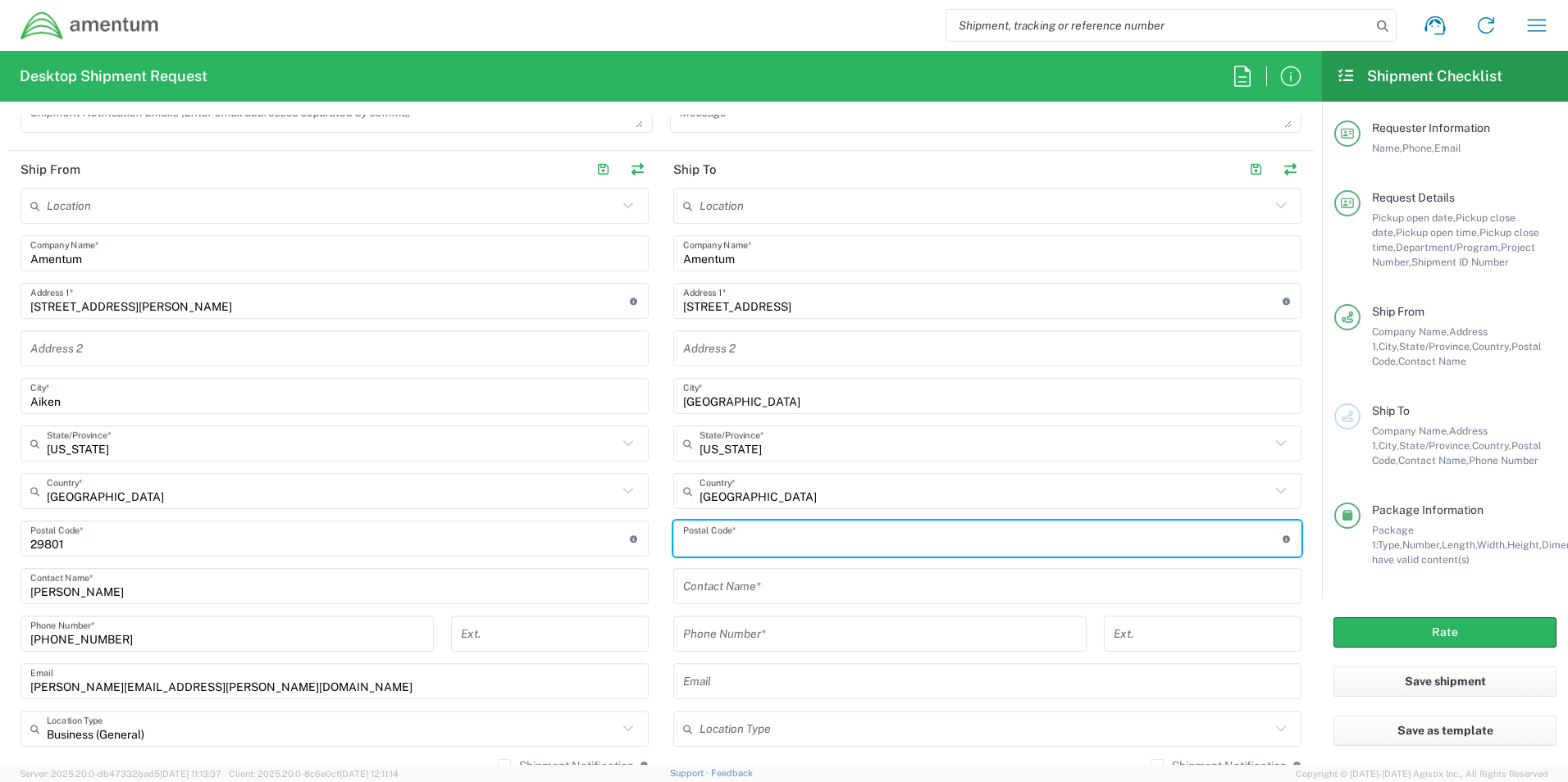
click at [734, 546] on input "undefined" at bounding box center [983, 539] width 599 height 29
click at [705, 544] on input "undefined" at bounding box center [983, 539] width 599 height 29
type input "15206"
click at [788, 599] on input "text" at bounding box center [987, 586] width 608 height 29
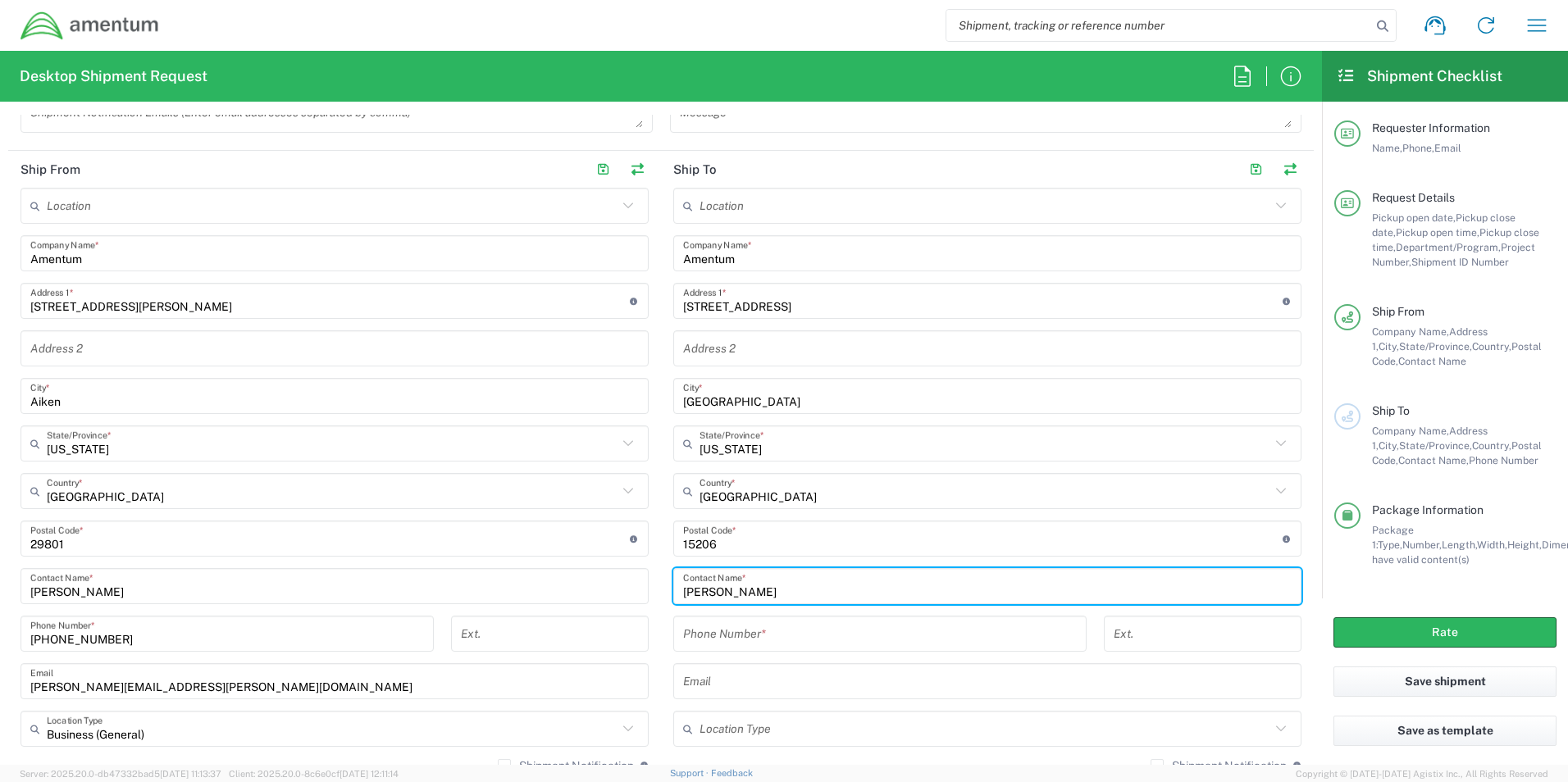
type input "[PERSON_NAME]"
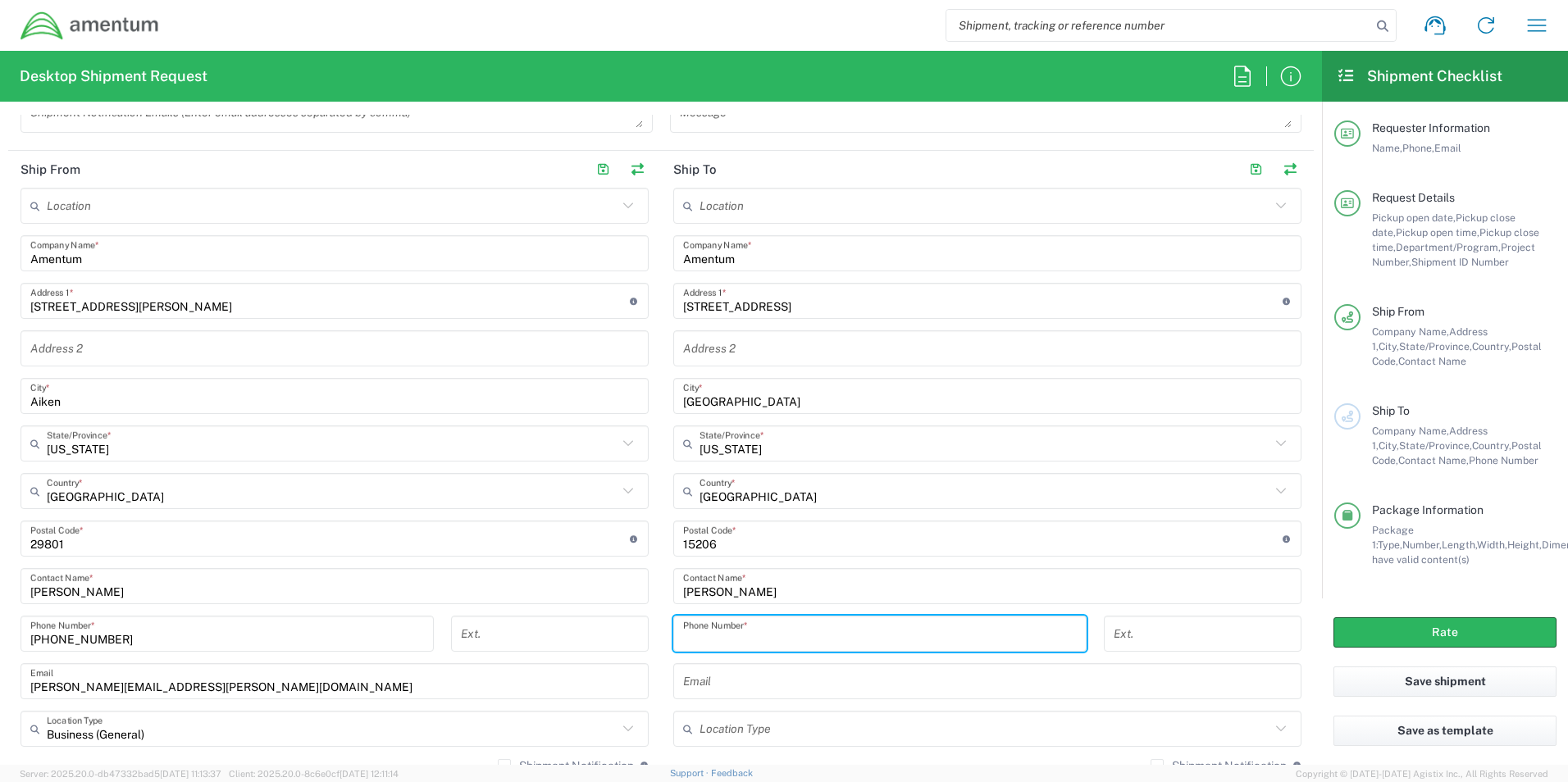
click at [779, 639] on input "tel" at bounding box center [880, 634] width 393 height 29
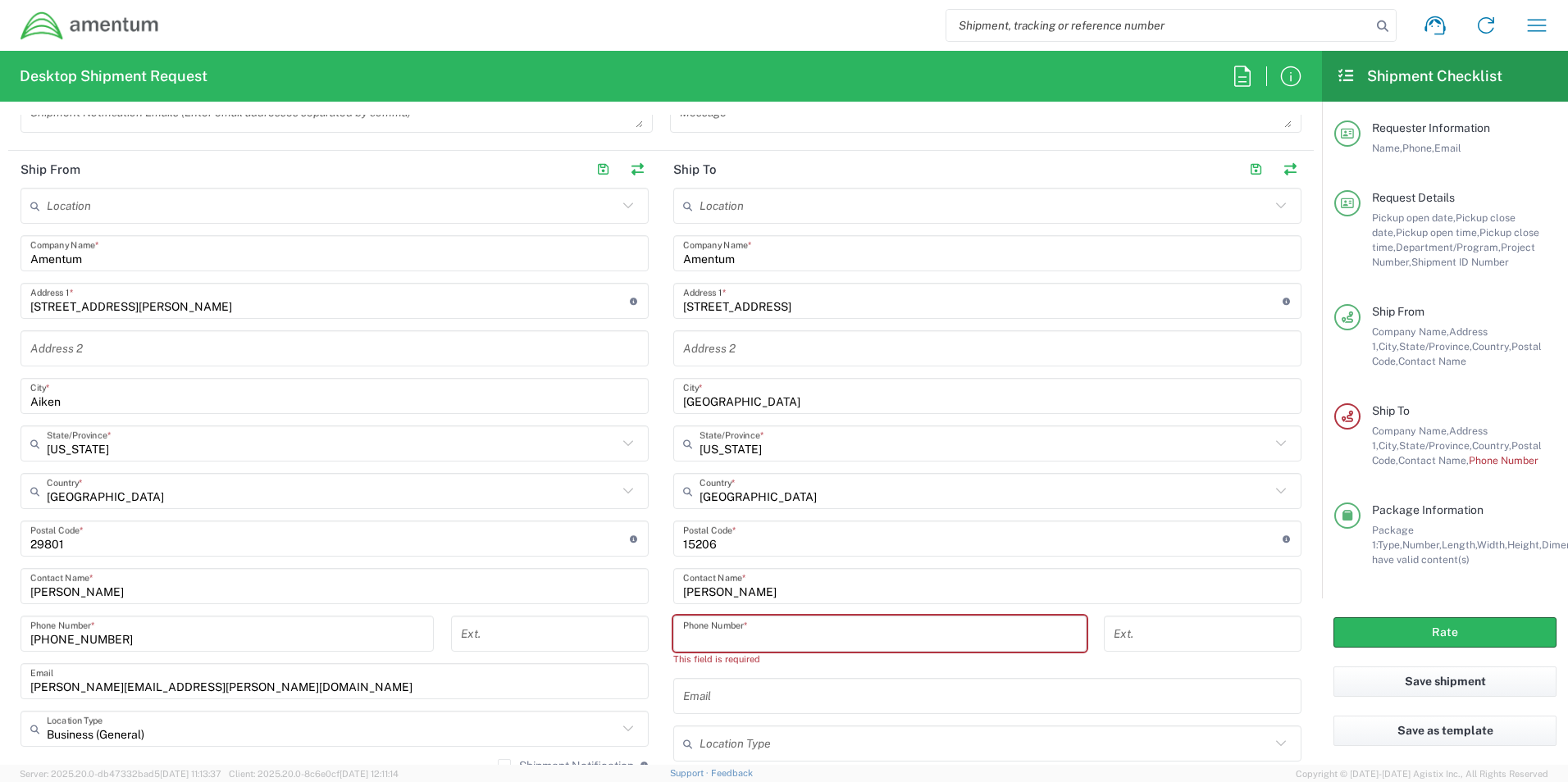
click at [703, 636] on input "tel" at bounding box center [880, 634] width 393 height 29
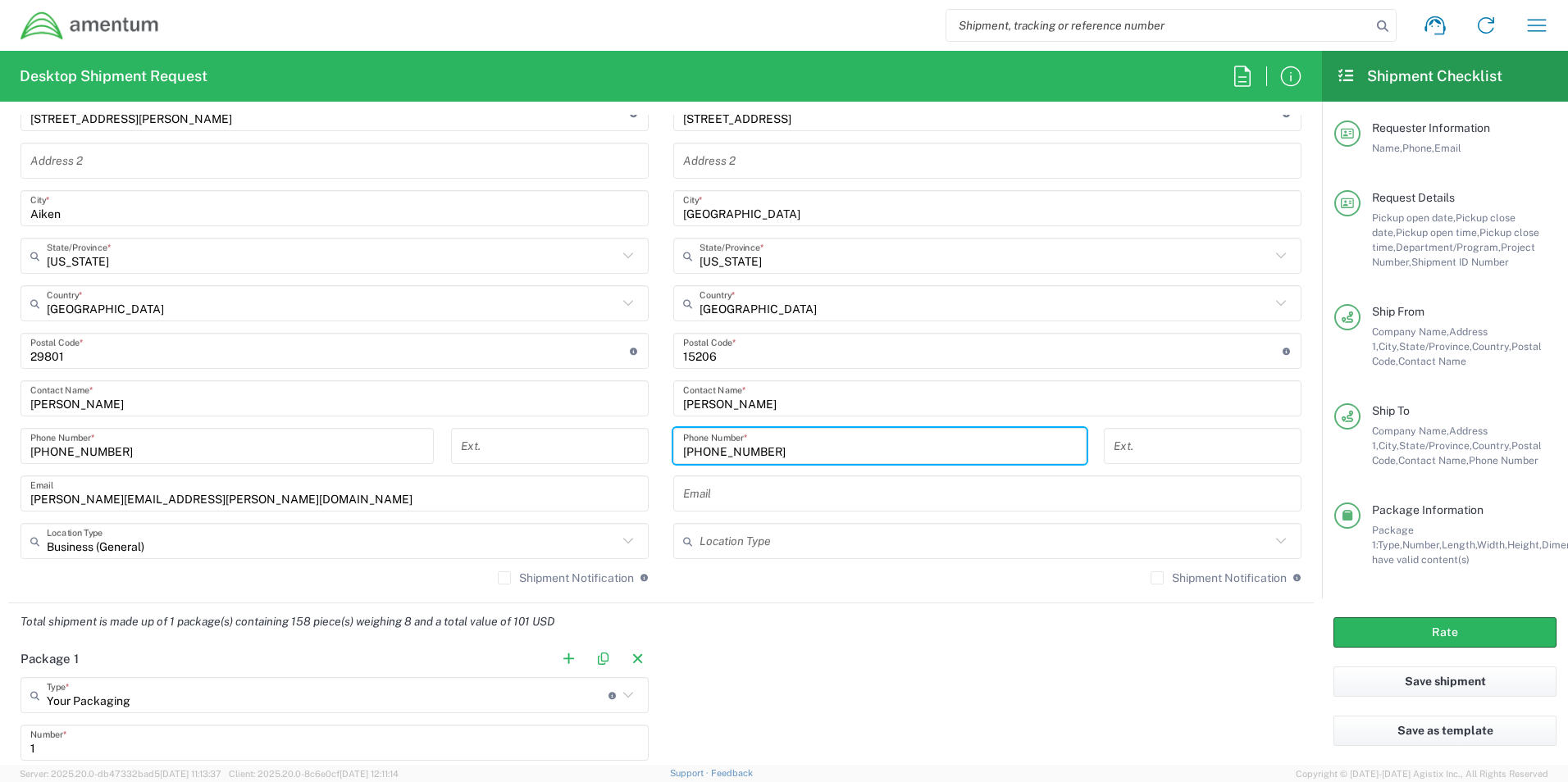
scroll to position [984, 0]
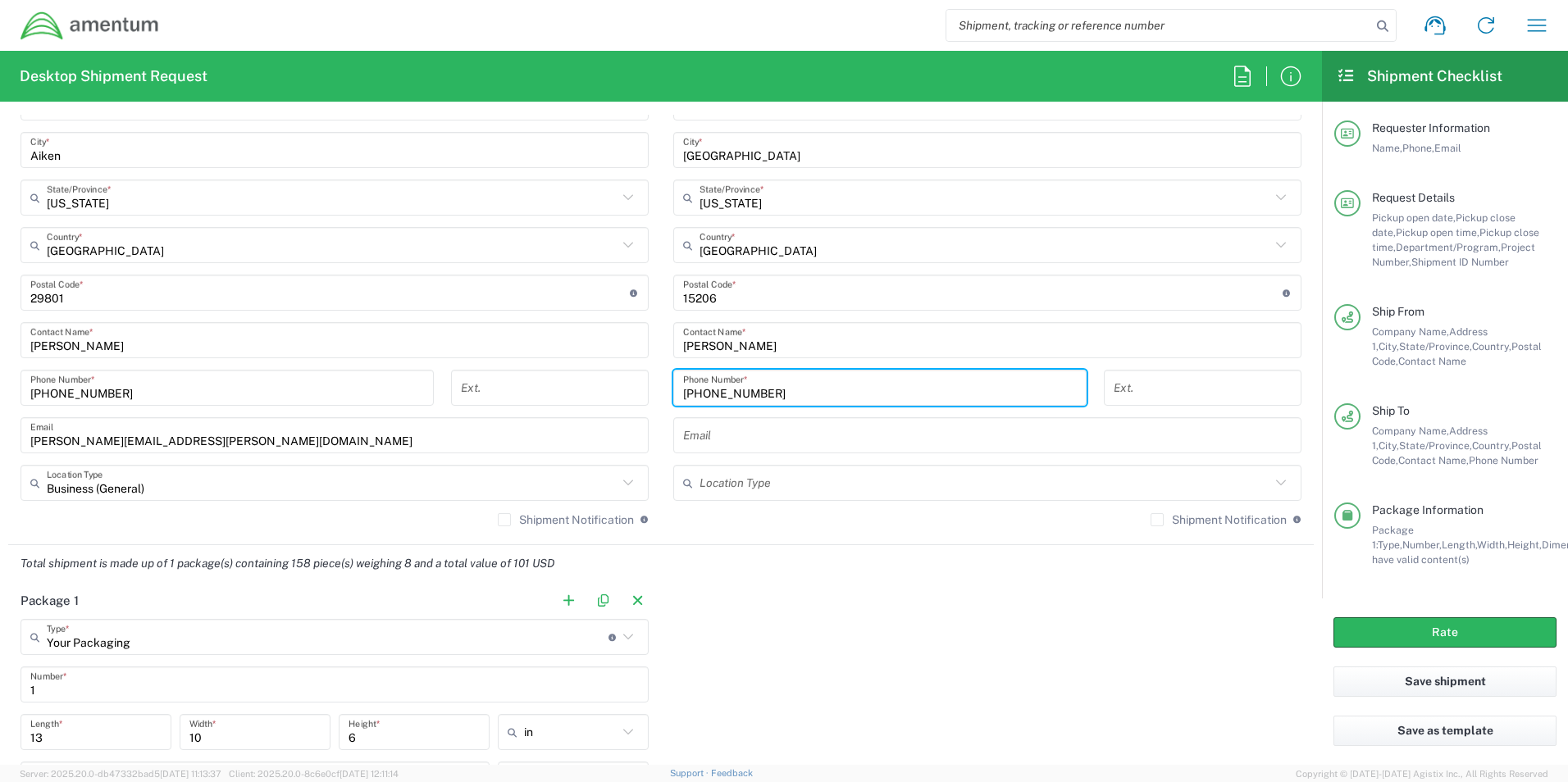
type input "[PHONE_NUMBER]"
click at [704, 442] on input "text" at bounding box center [987, 435] width 608 height 29
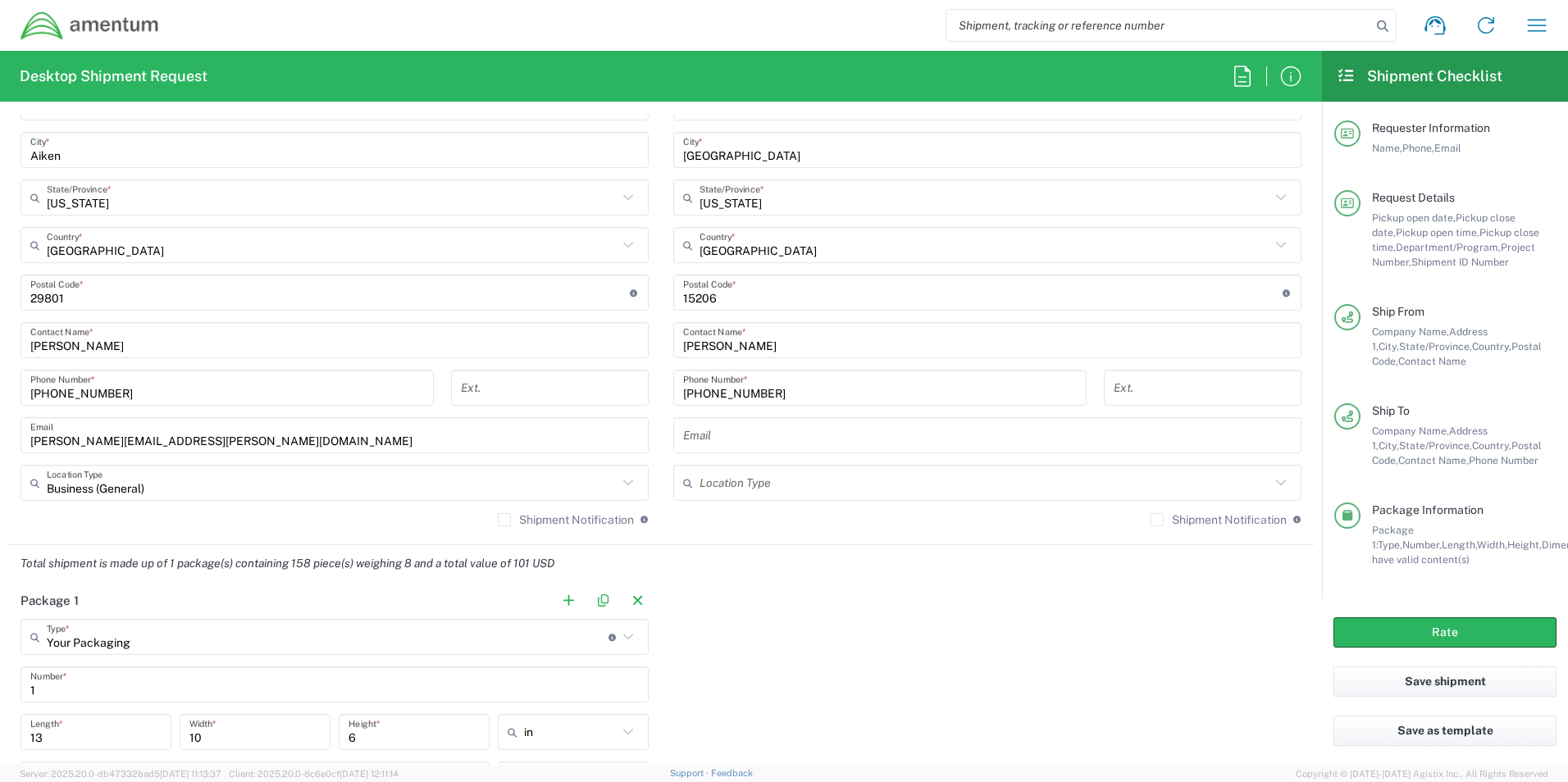
click at [1428, 638] on button "Rate" at bounding box center [1445, 632] width 223 height 30
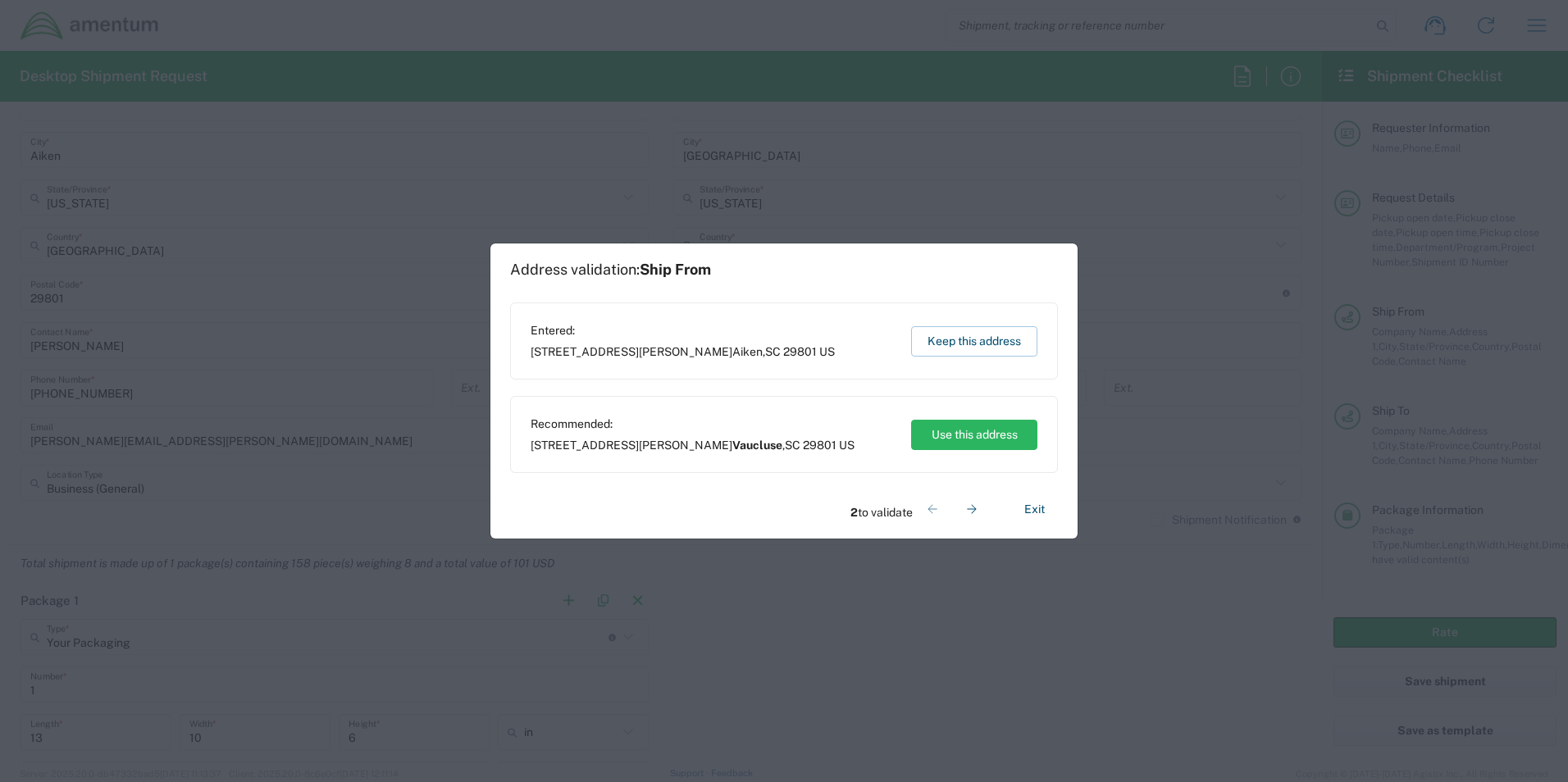
click at [663, 351] on span "[STREET_ADDRESS][PERSON_NAME]" at bounding box center [683, 351] width 305 height 15
click at [942, 341] on button "Keep this address" at bounding box center [974, 342] width 126 height 30
click at [932, 435] on button "Use this address" at bounding box center [974, 435] width 126 height 30
type input "[GEOGRAPHIC_DATA]"
type input "[US_STATE]"
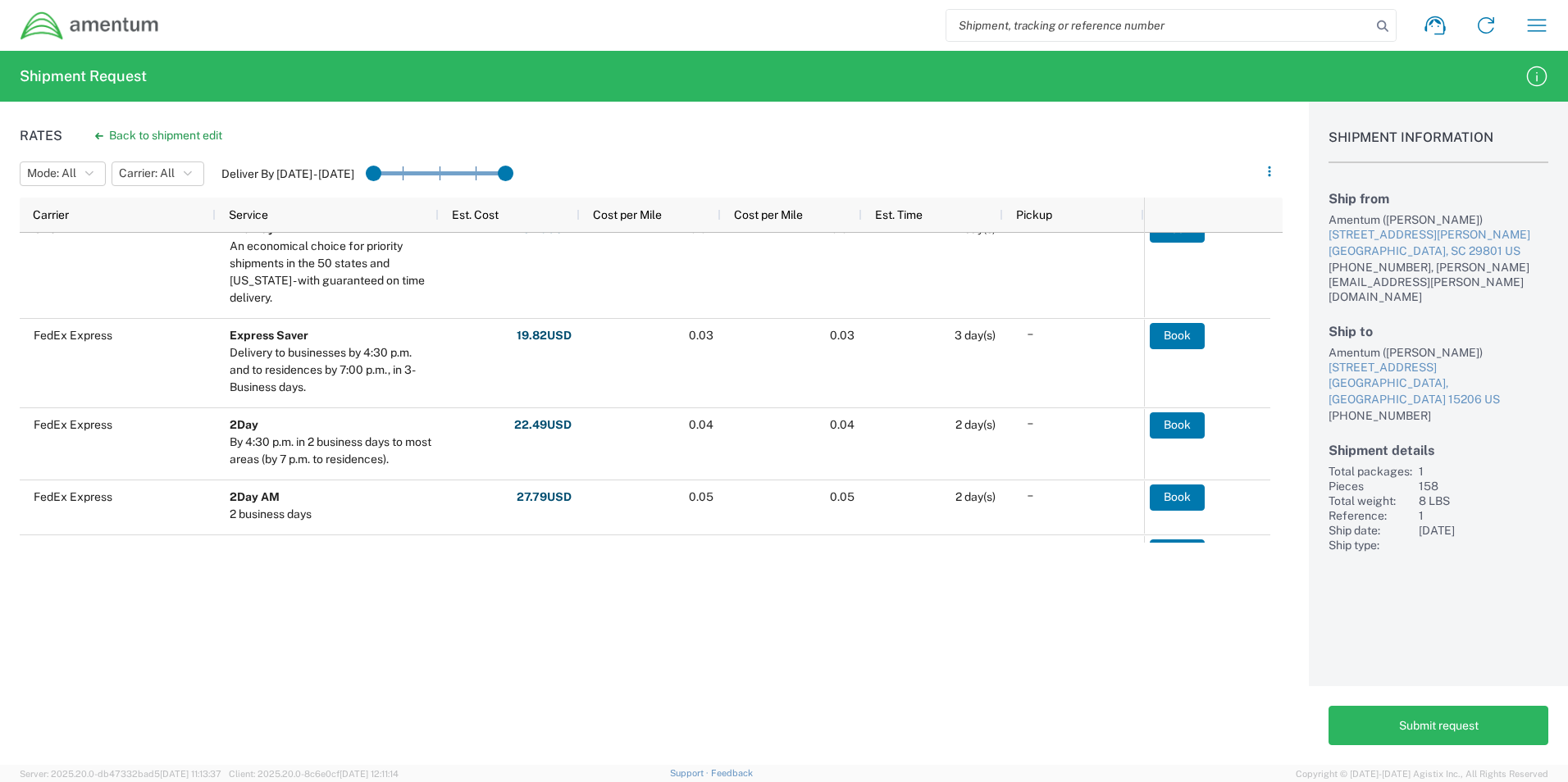
scroll to position [327, 0]
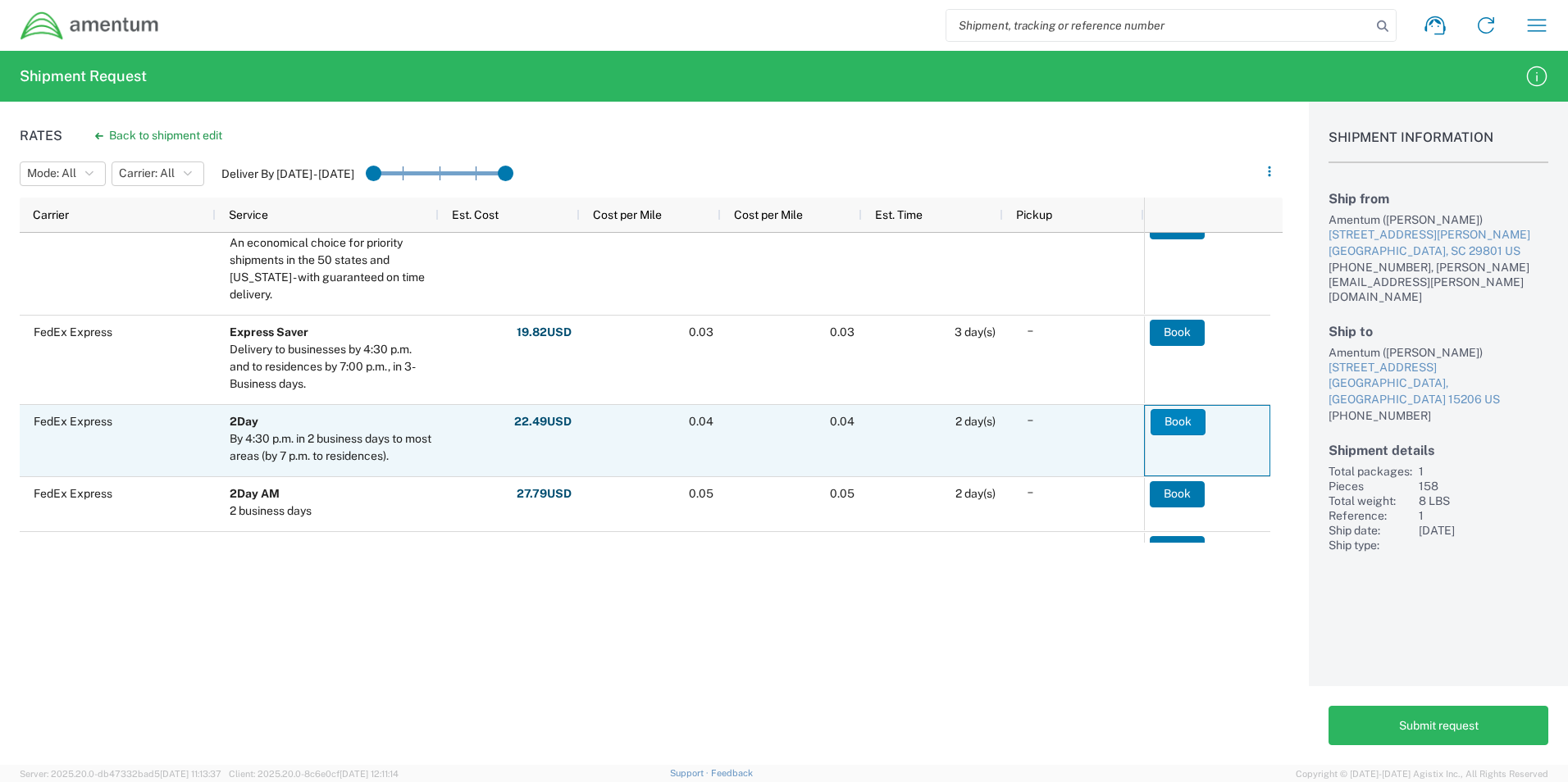
click at [1166, 417] on button "Book" at bounding box center [1178, 422] width 55 height 26
